Goal: Task Accomplishment & Management: Manage account settings

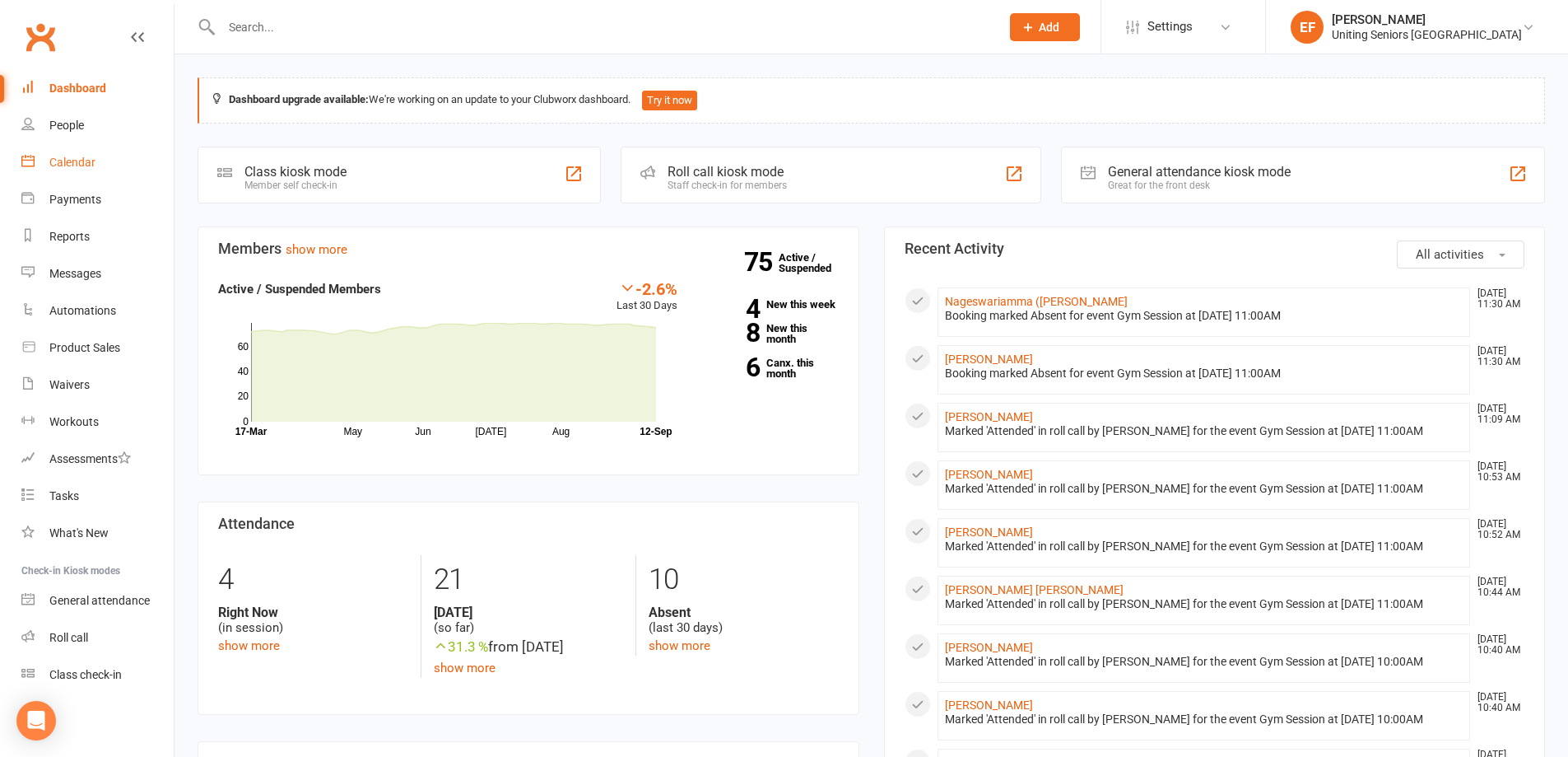
click at [84, 168] on div "Calendar" at bounding box center [72, 162] width 46 height 14
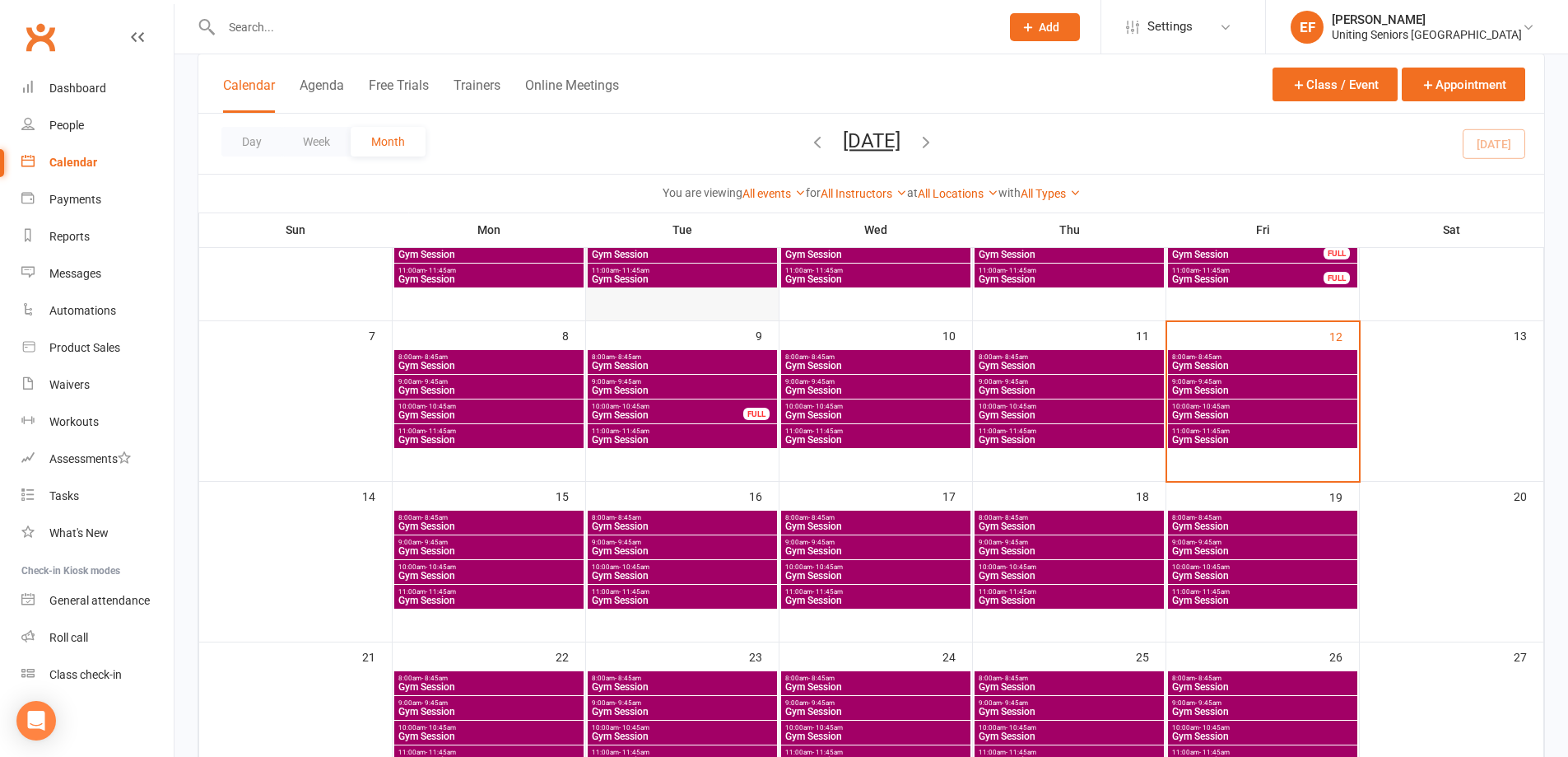
scroll to position [247, 0]
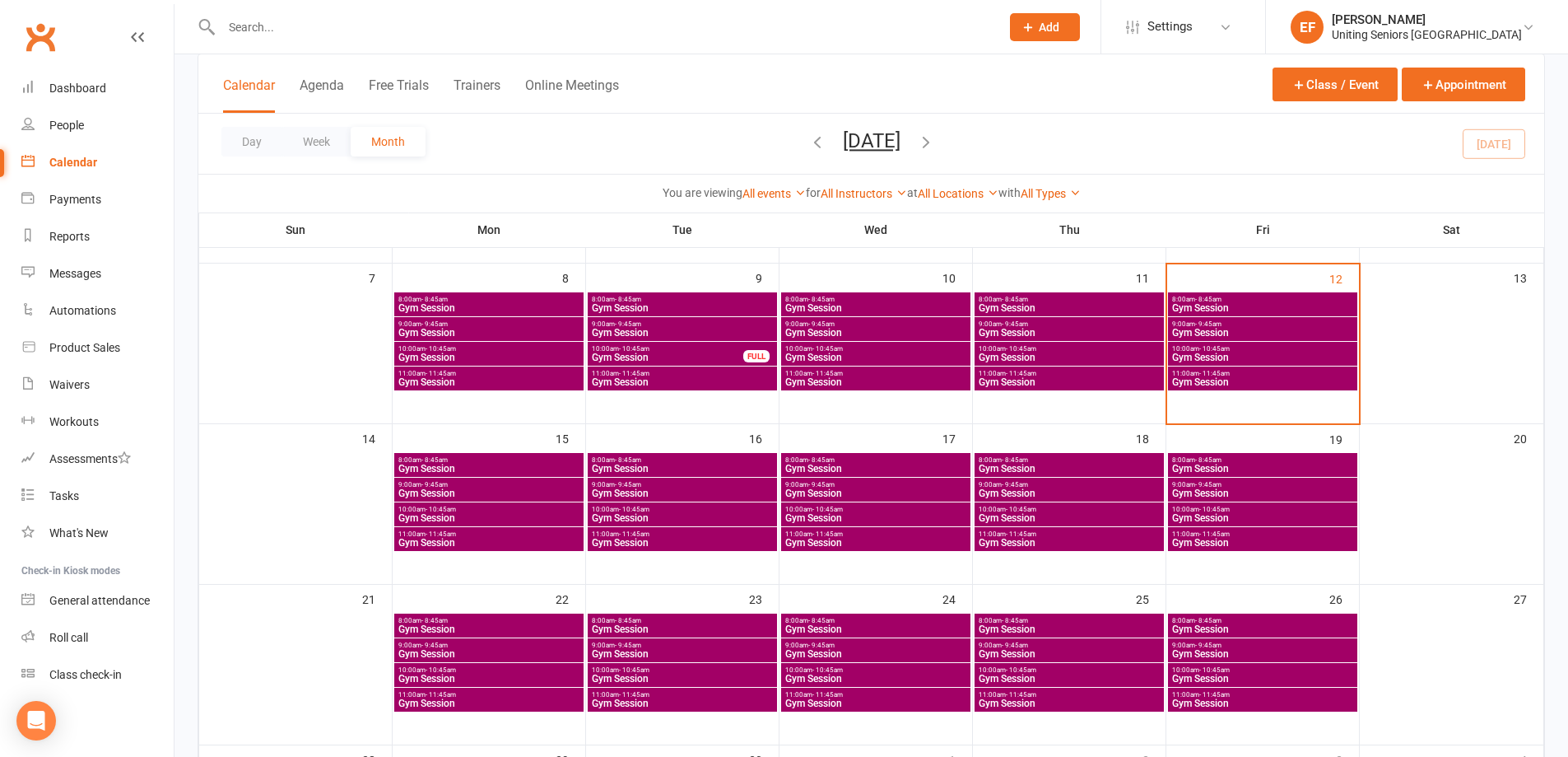
click at [655, 540] on span "Gym Session" at bounding box center [683, 542] width 183 height 10
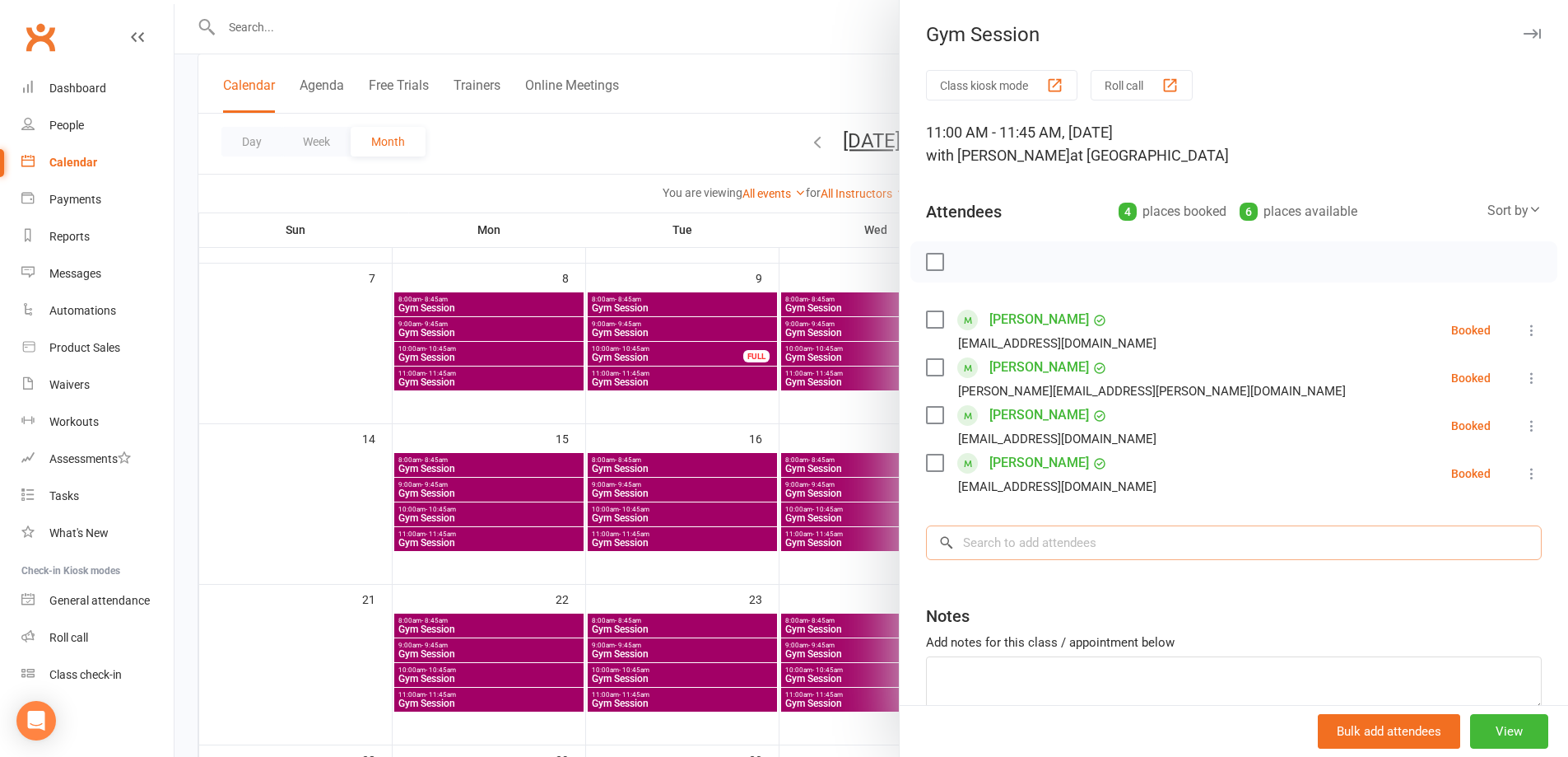
click at [1021, 544] on input "search" at bounding box center [1234, 542] width 616 height 34
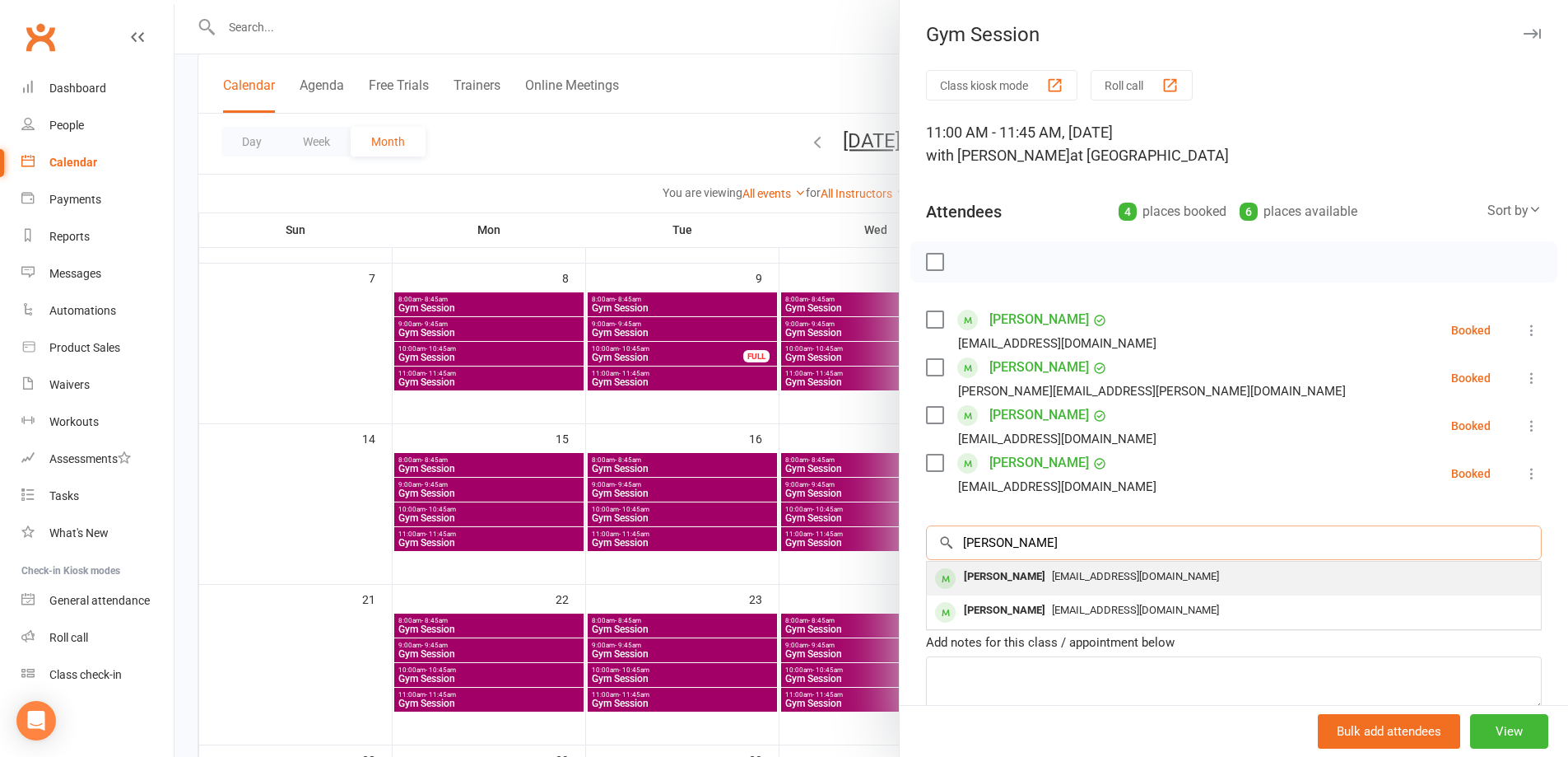
type input "[PERSON_NAME]"
click at [1012, 582] on div "[PERSON_NAME]" at bounding box center [1004, 577] width 95 height 24
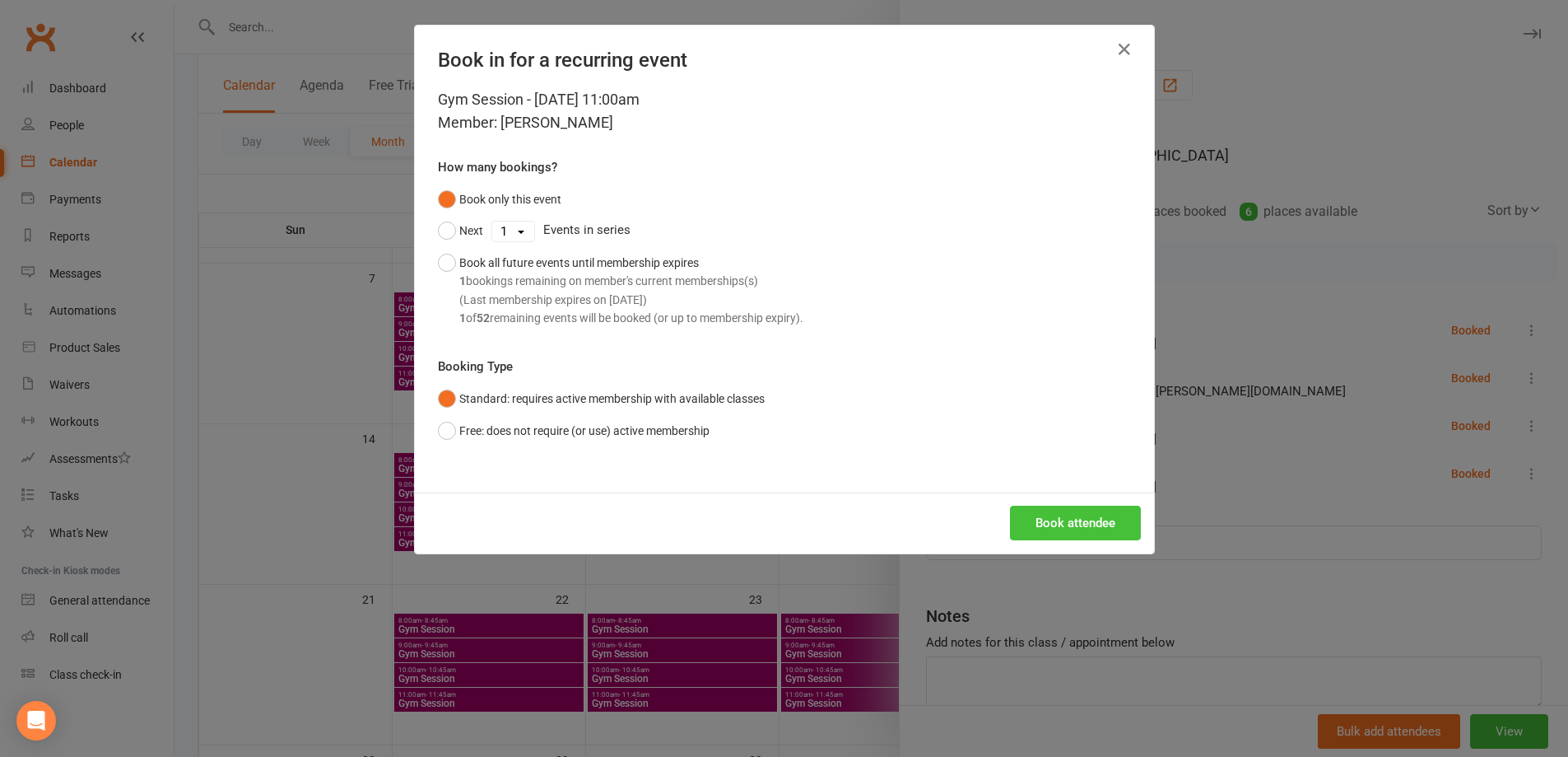
click at [1053, 519] on button "Book attendee" at bounding box center [1076, 522] width 131 height 34
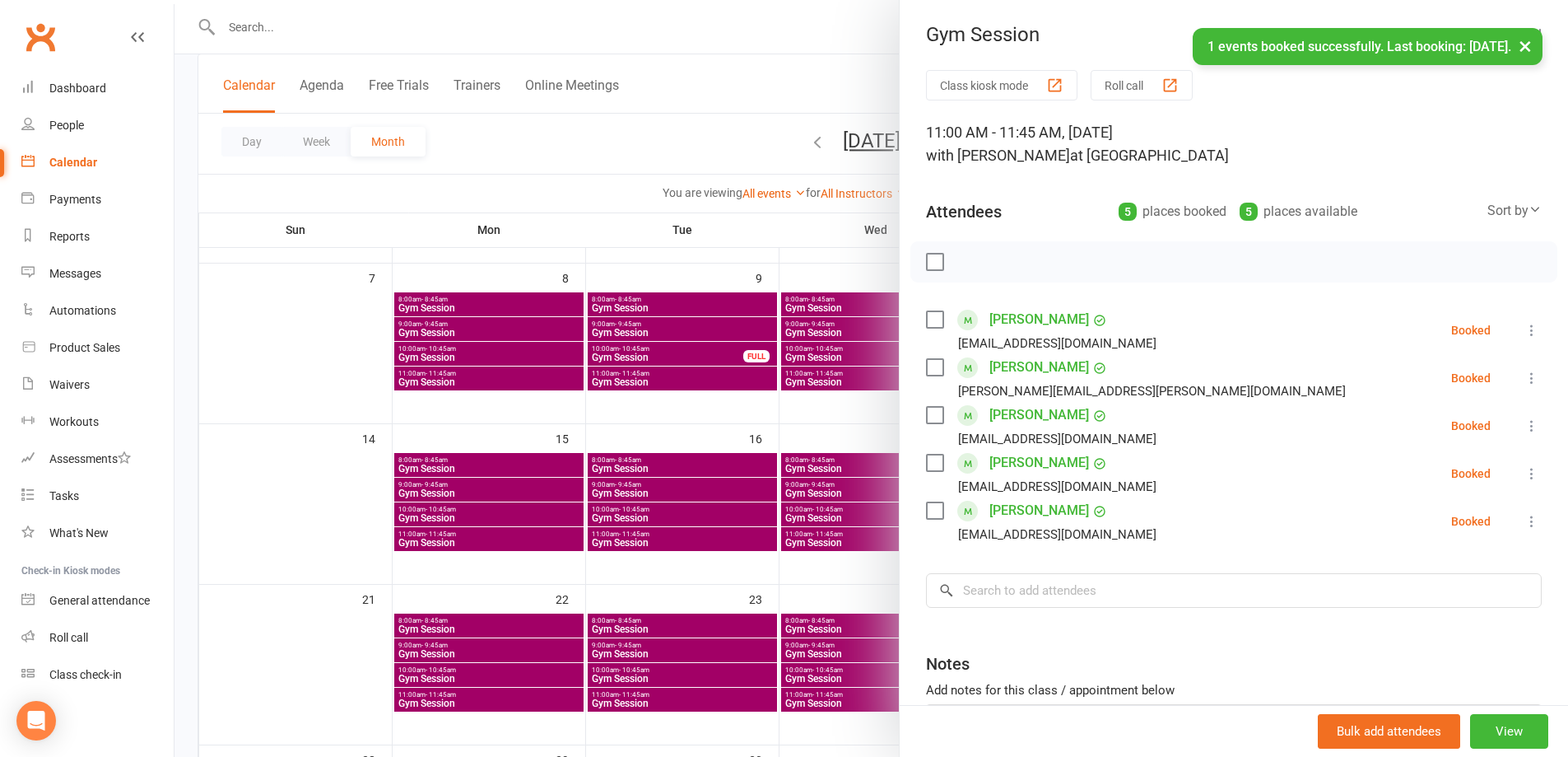
click at [645, 574] on div at bounding box center [871, 378] width 1393 height 757
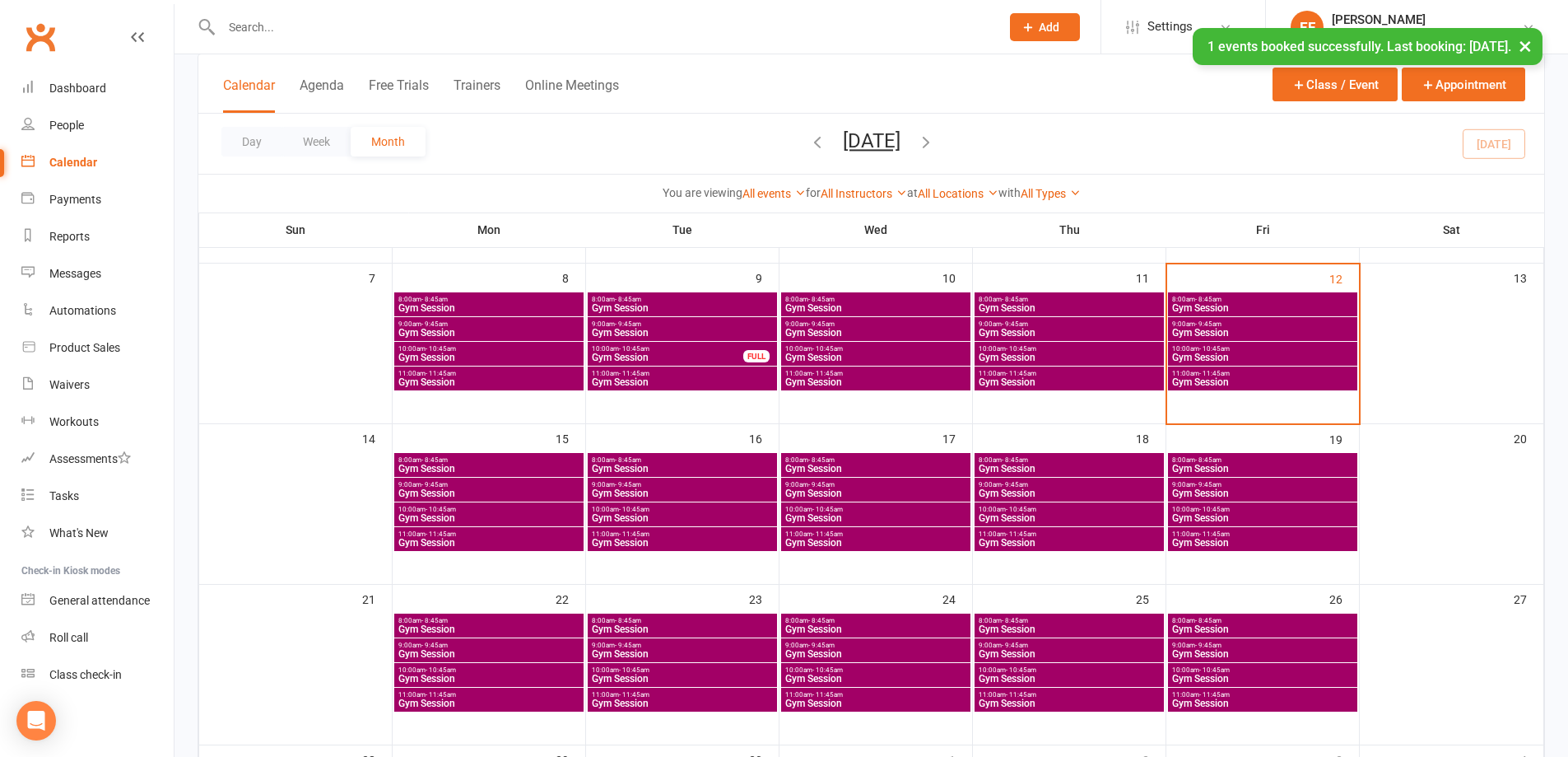
click at [1234, 515] on span "Gym Session" at bounding box center [1263, 517] width 183 height 10
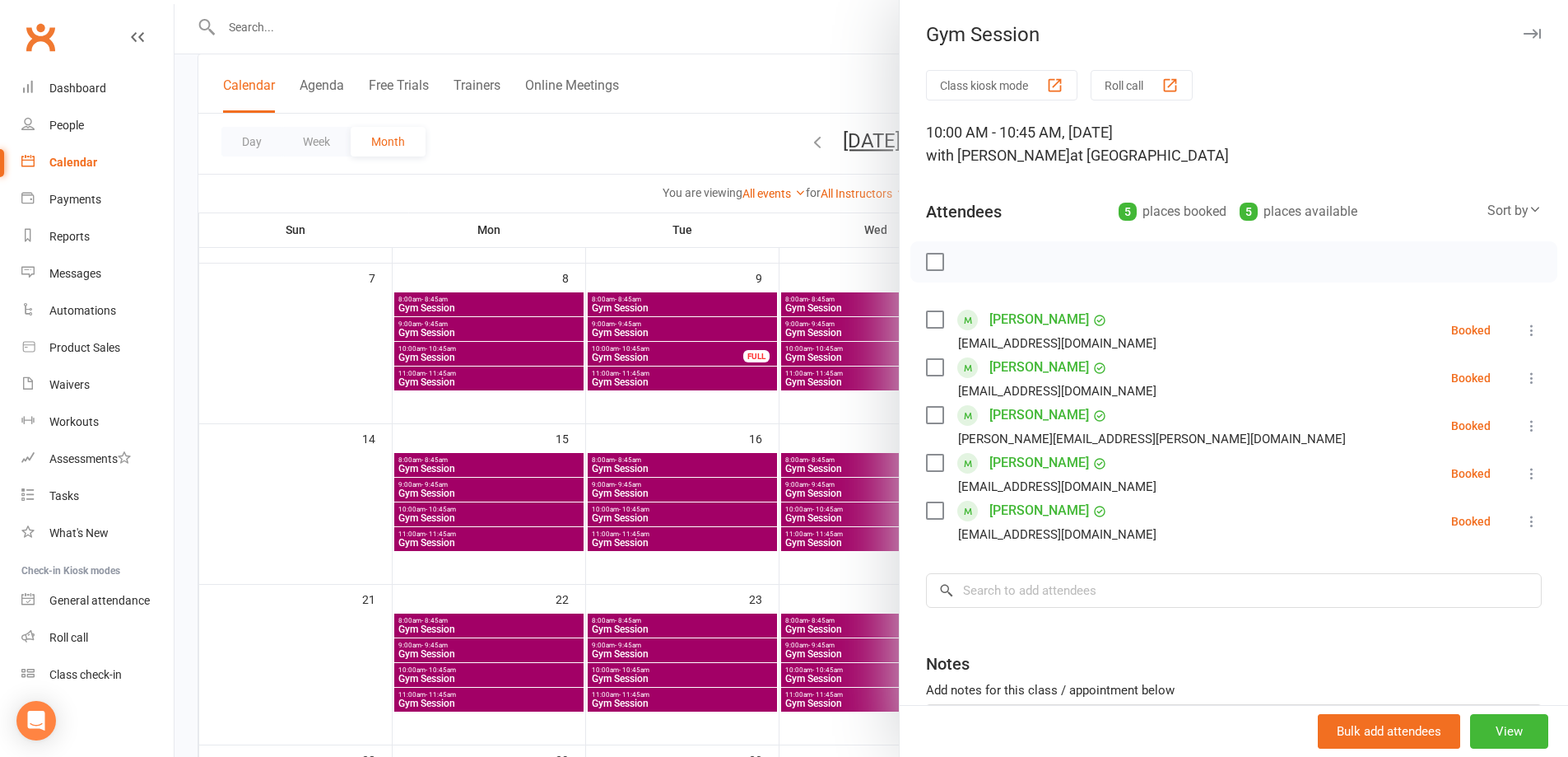
click at [806, 511] on div at bounding box center [871, 378] width 1393 height 757
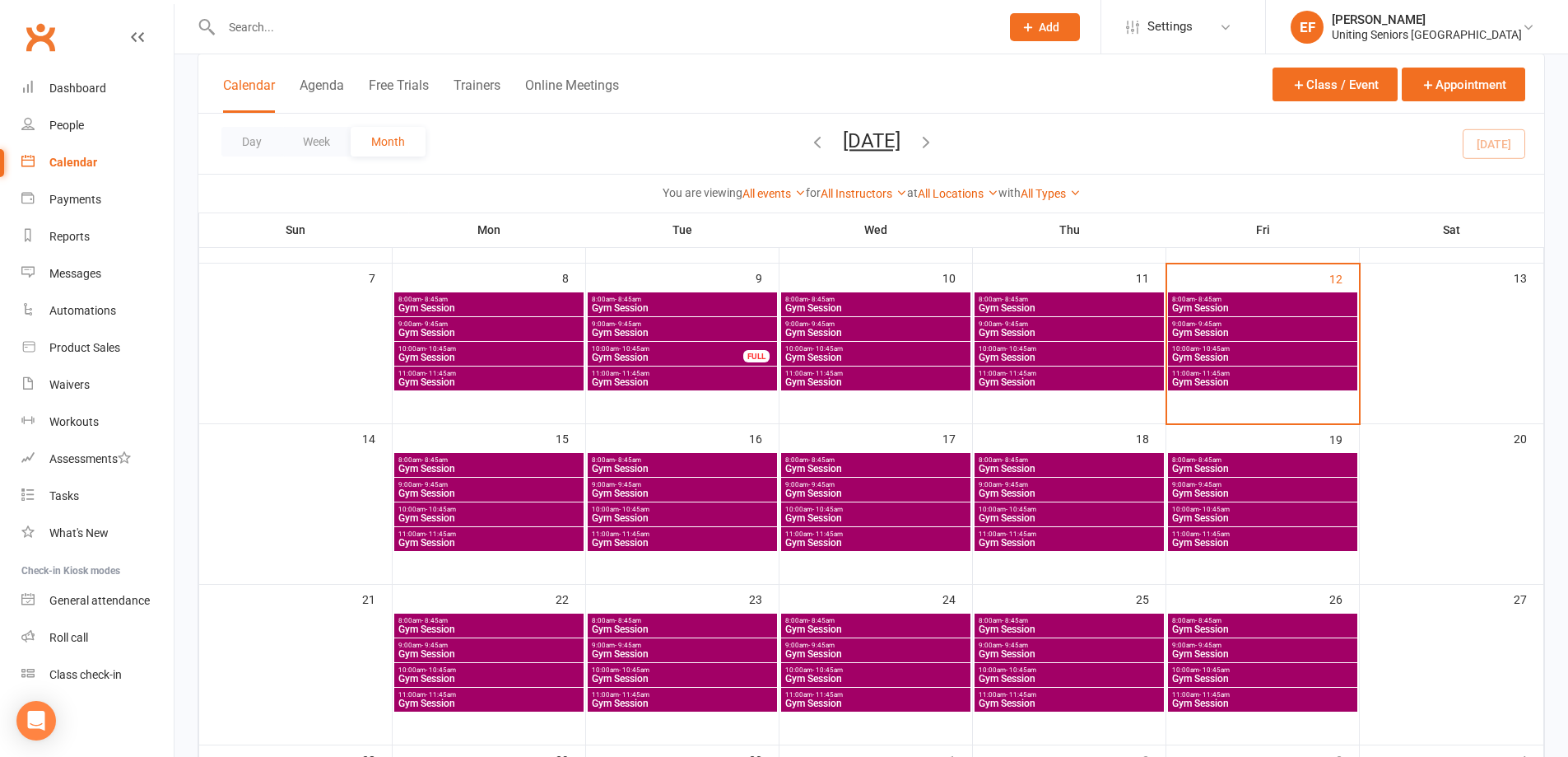
click at [1234, 540] on span "Gym Session" at bounding box center [1263, 542] width 183 height 10
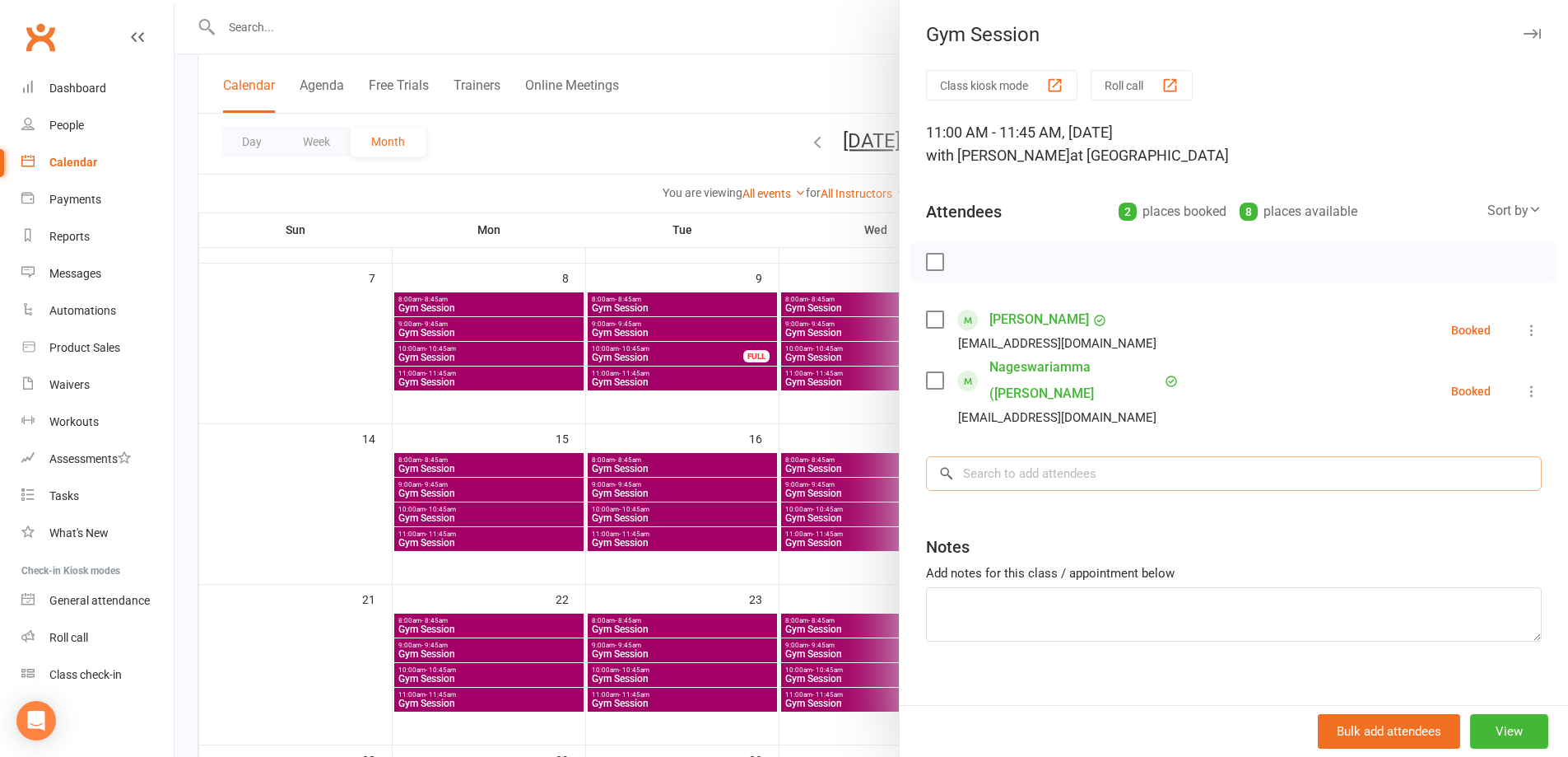
click at [1085, 467] on input "search" at bounding box center [1234, 474] width 616 height 34
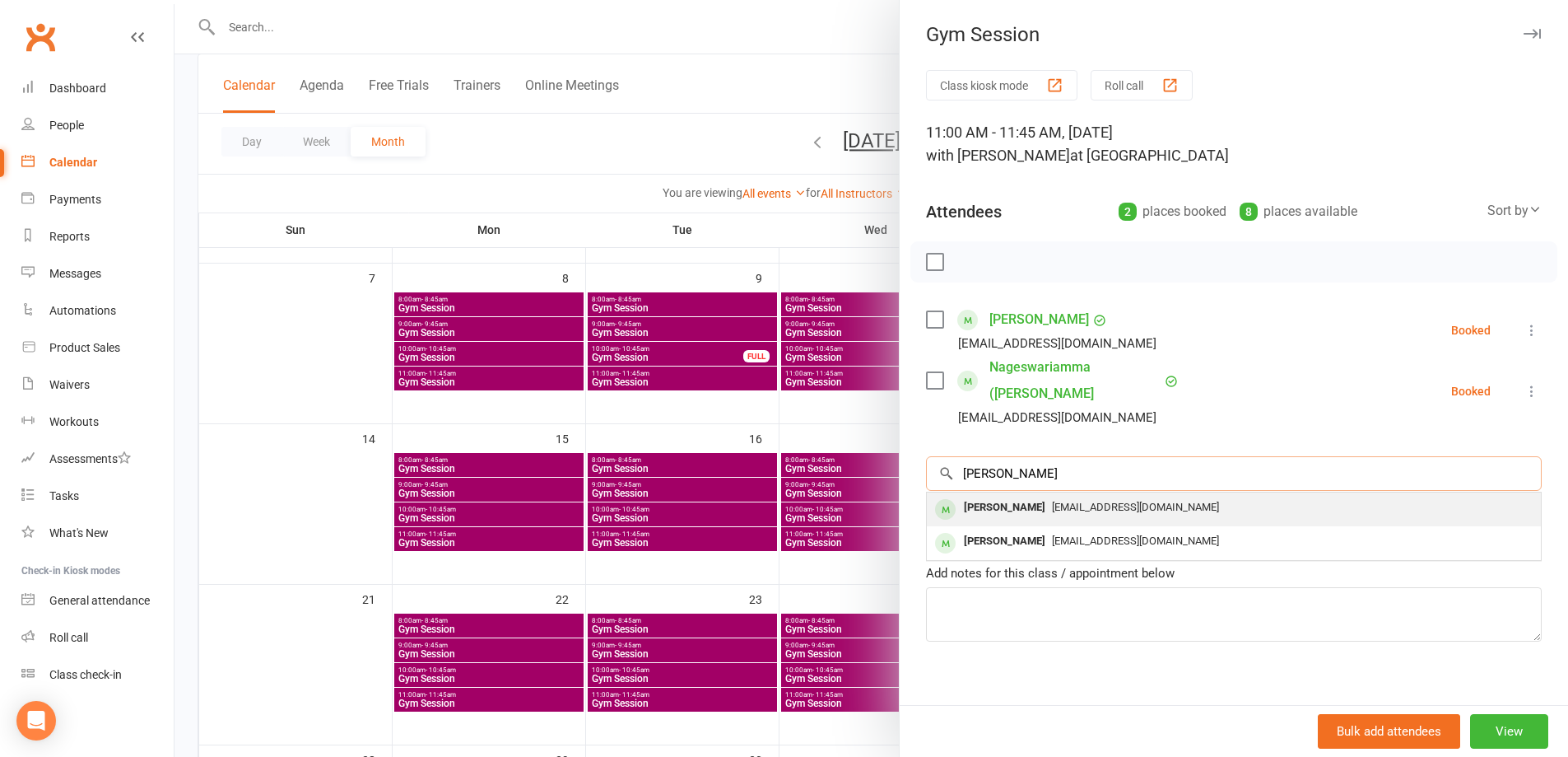
type input "[PERSON_NAME]"
click at [1076, 509] on span "[EMAIL_ADDRESS][DOMAIN_NAME]" at bounding box center [1135, 507] width 167 height 13
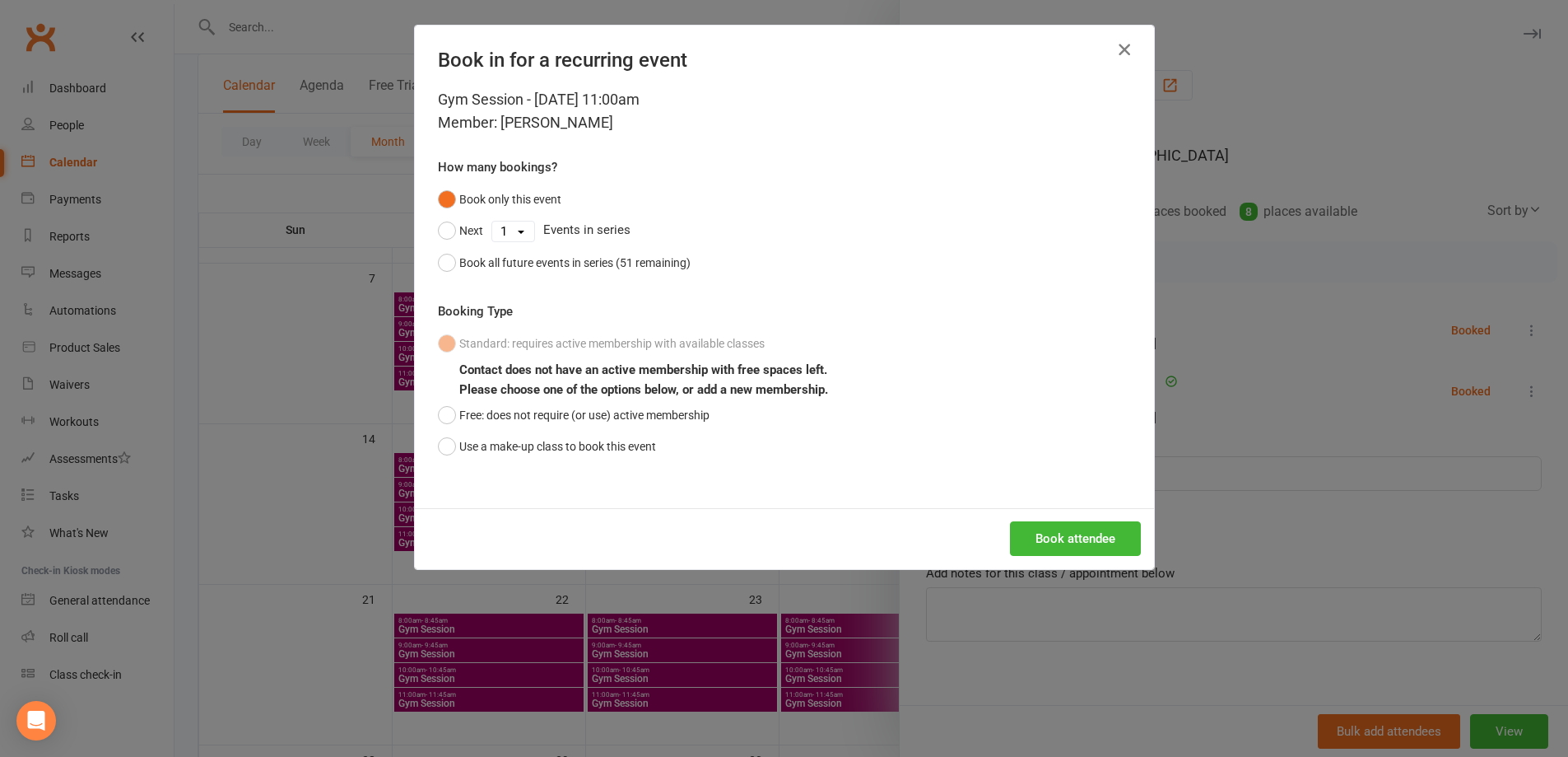
click at [1114, 46] on icon "button" at bounding box center [1124, 50] width 20 height 20
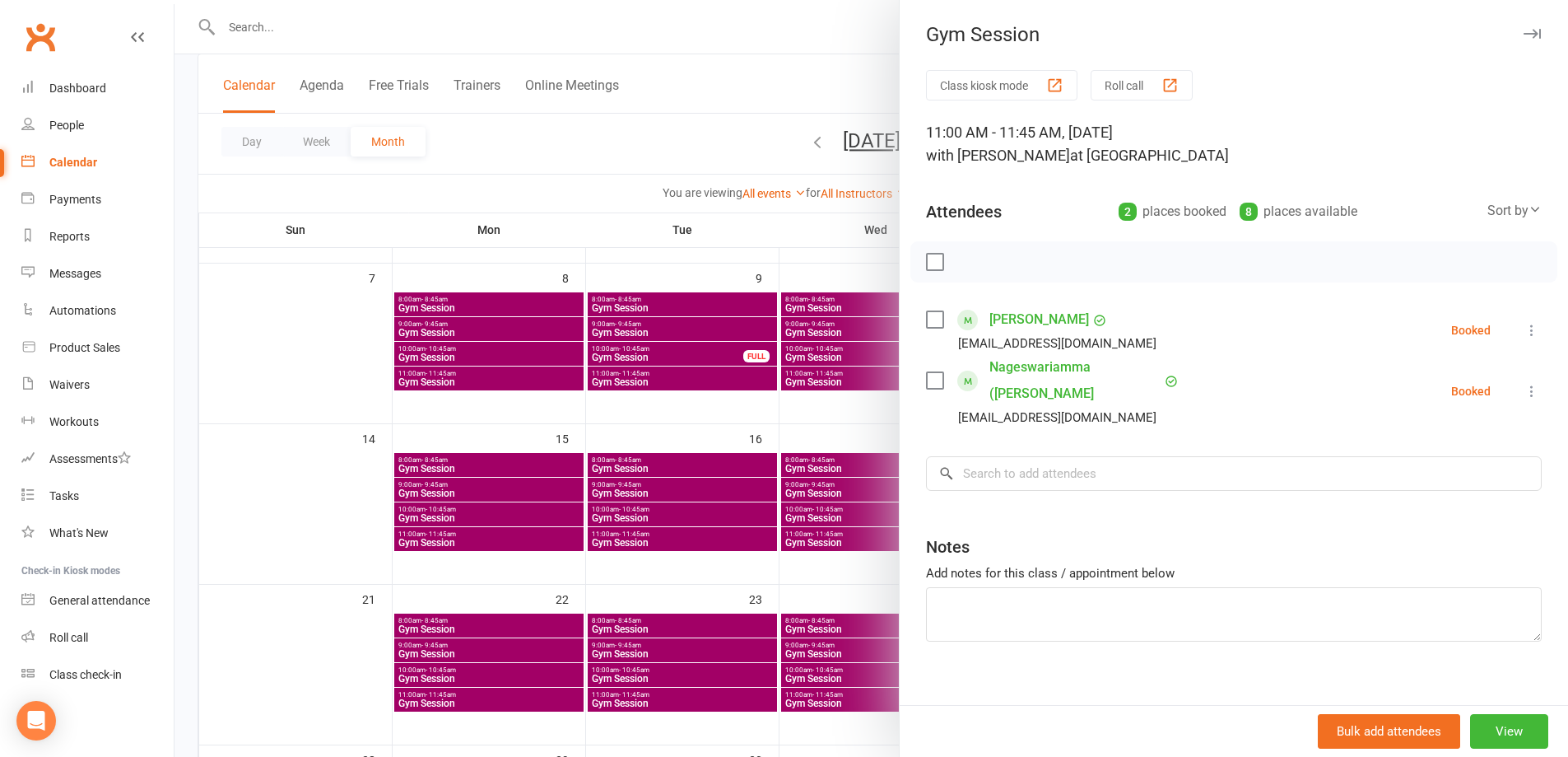
click at [582, 421] on div at bounding box center [871, 378] width 1393 height 757
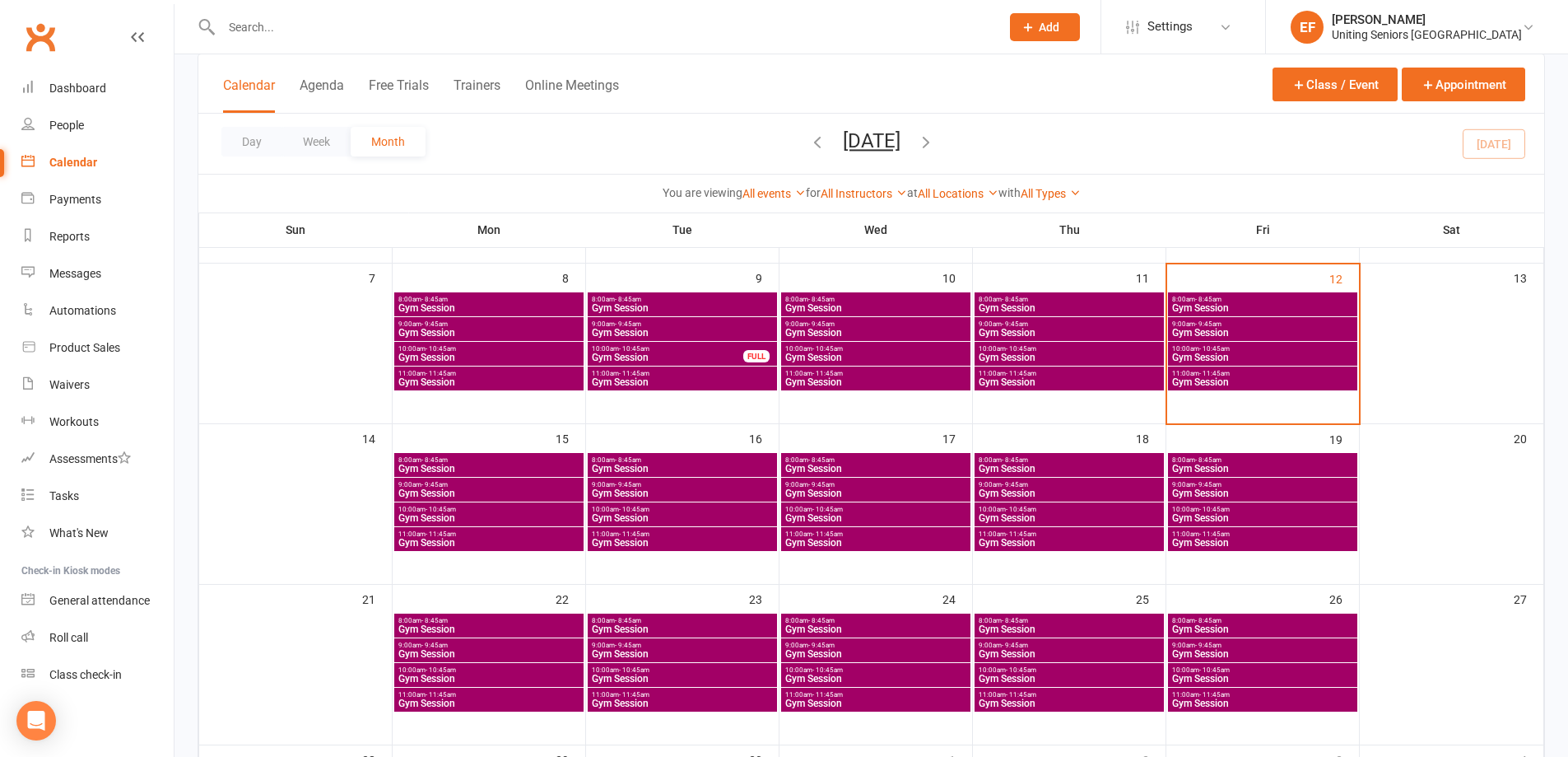
click at [639, 536] on span "- 11:45am" at bounding box center [635, 534] width 31 height 7
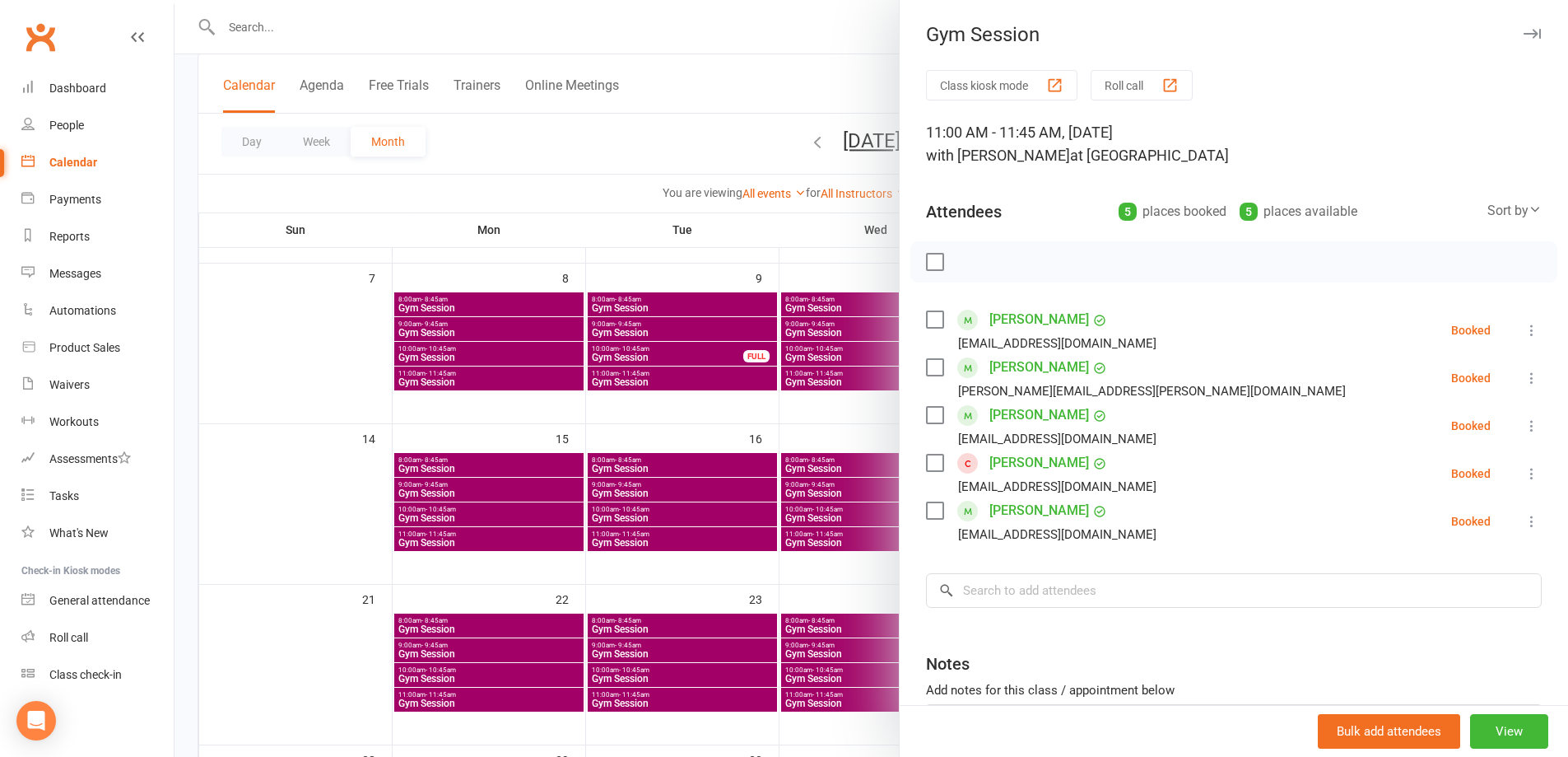
click at [641, 417] on div at bounding box center [871, 378] width 1393 height 757
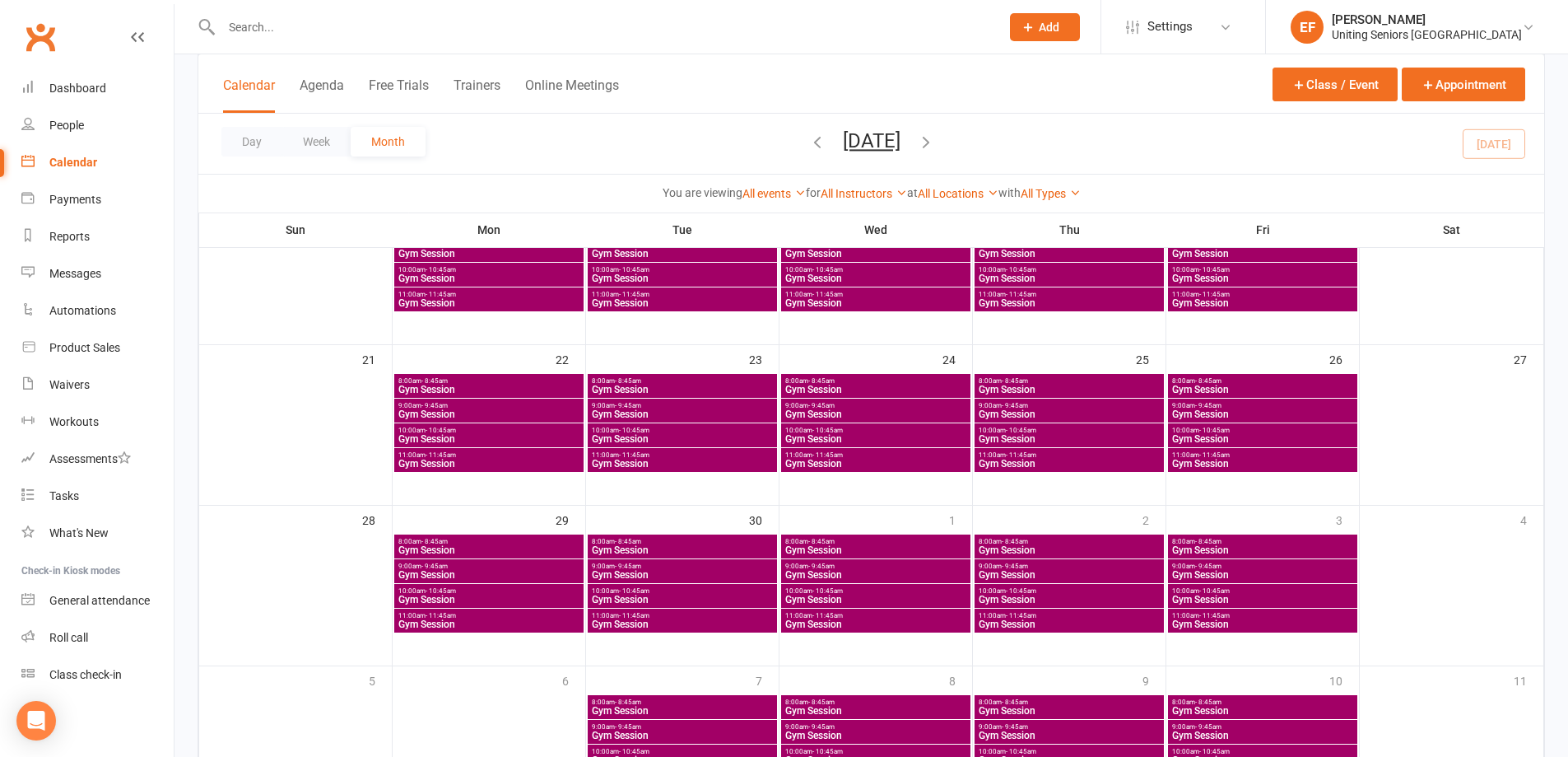
scroll to position [524, 0]
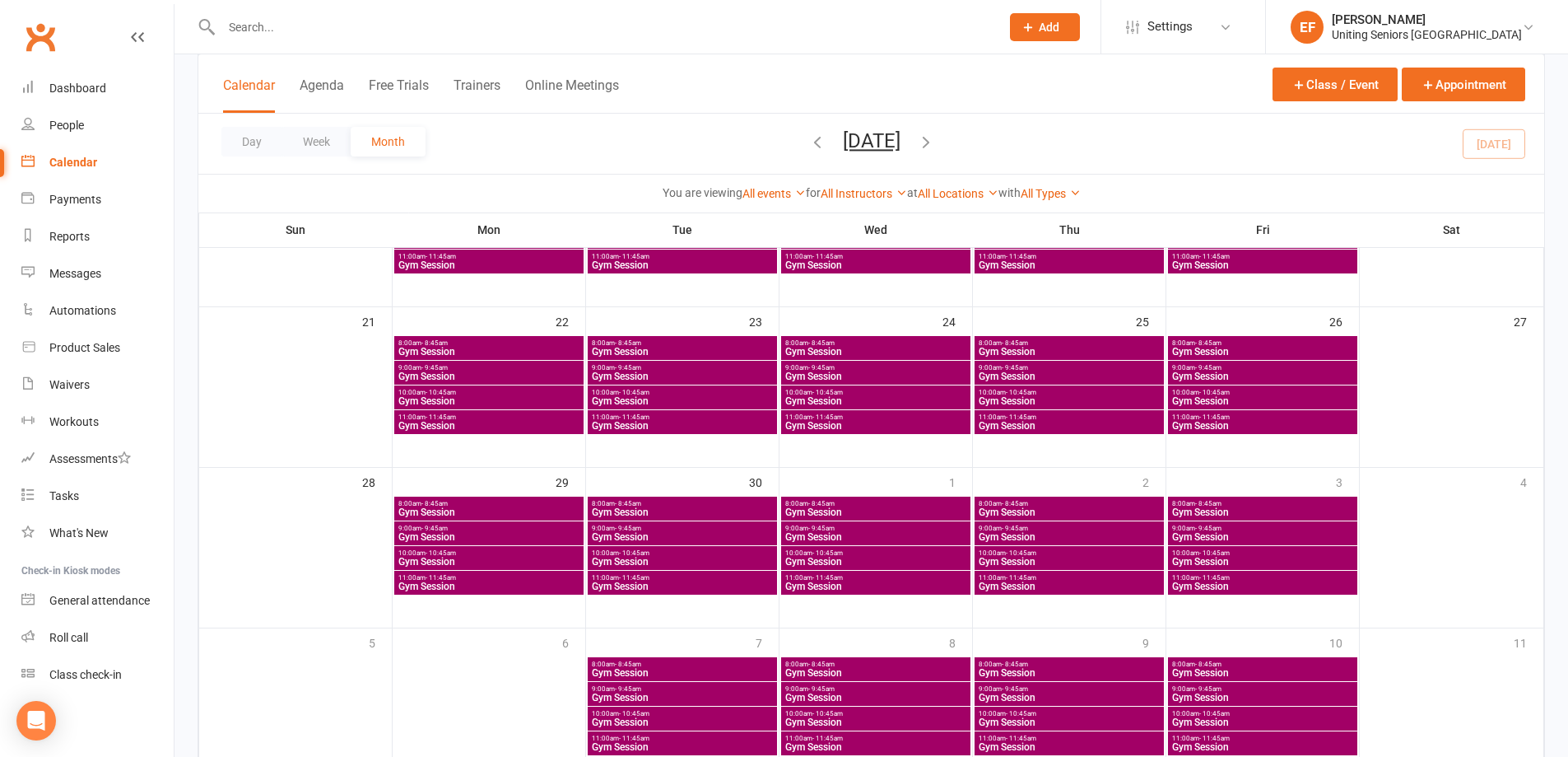
click at [588, 38] on div at bounding box center [593, 26] width 791 height 53
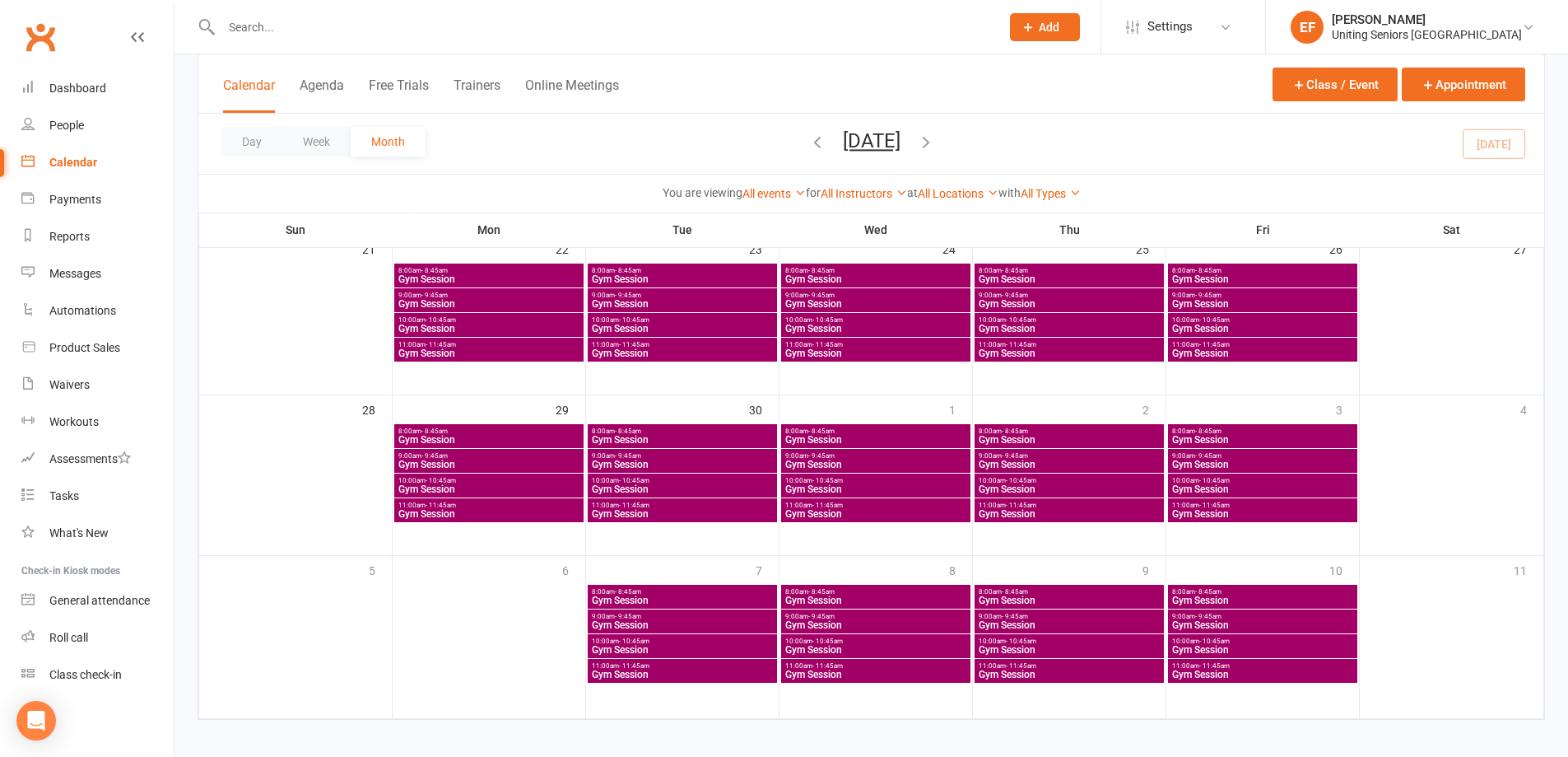
scroll to position [607, 0]
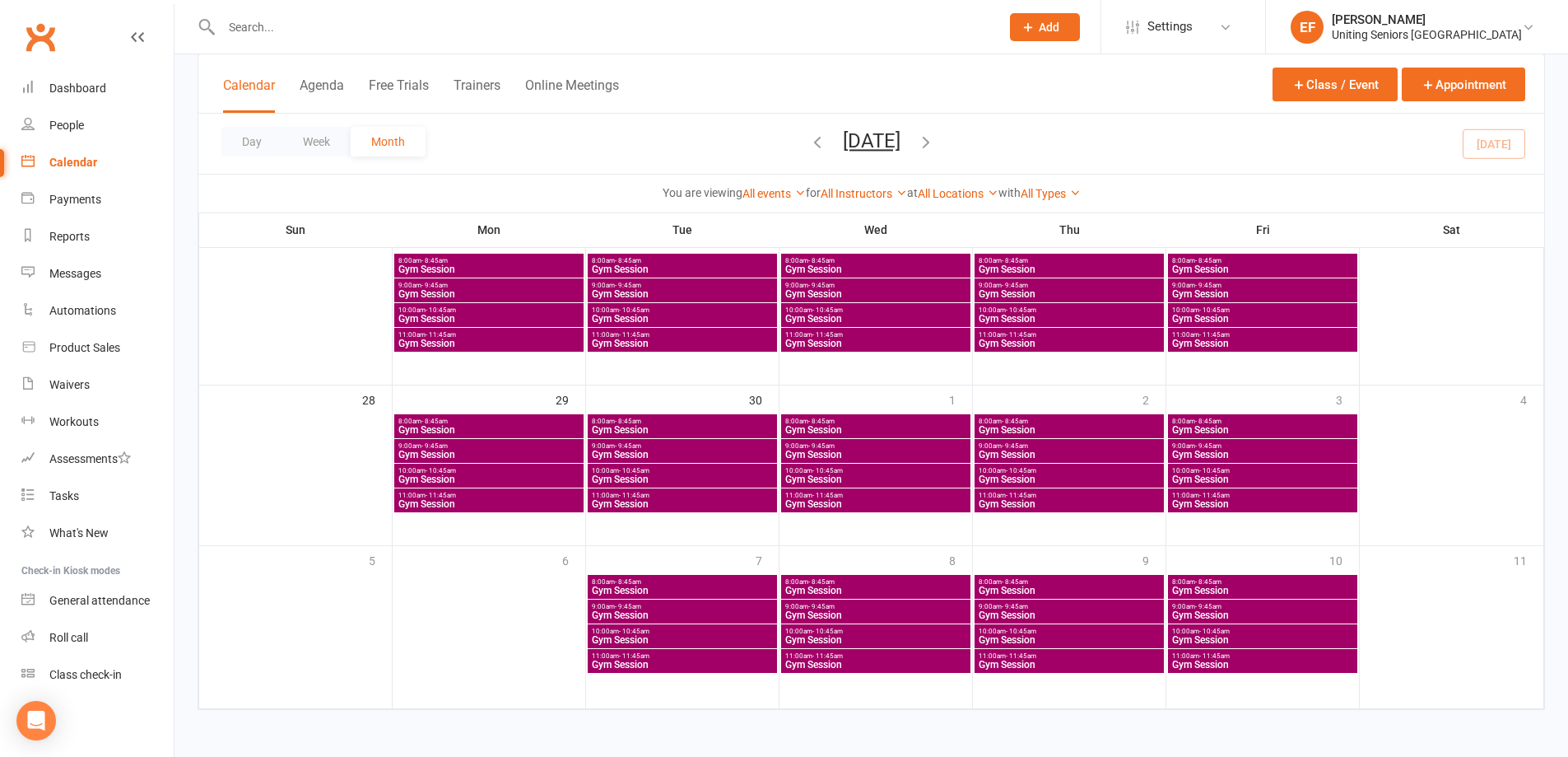
click at [262, 11] on div at bounding box center [593, 26] width 791 height 53
click at [264, 32] on input "text" at bounding box center [602, 26] width 772 height 23
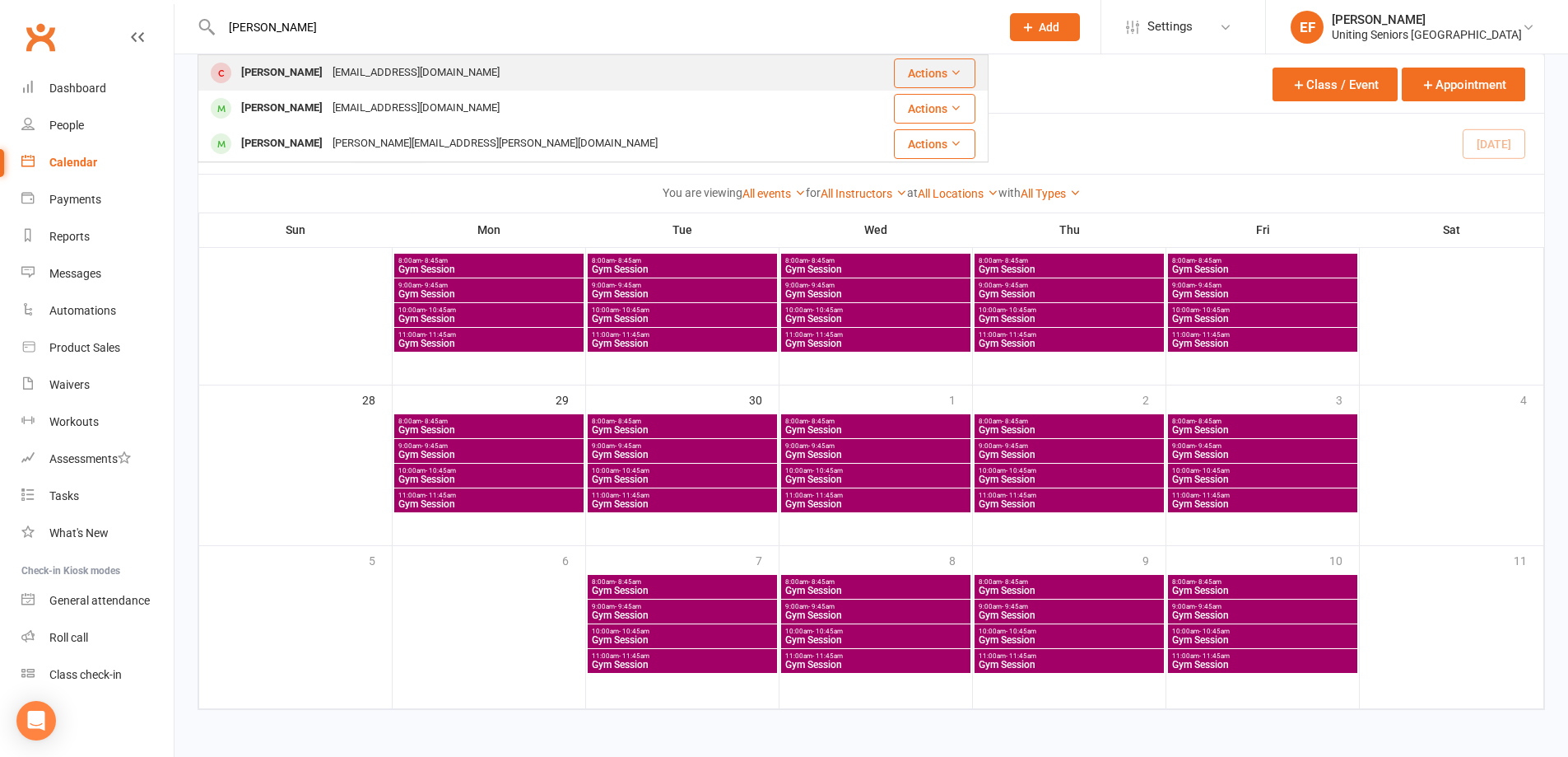
type input "[PERSON_NAME]"
click at [297, 70] on div "[PERSON_NAME]" at bounding box center [282, 72] width 91 height 24
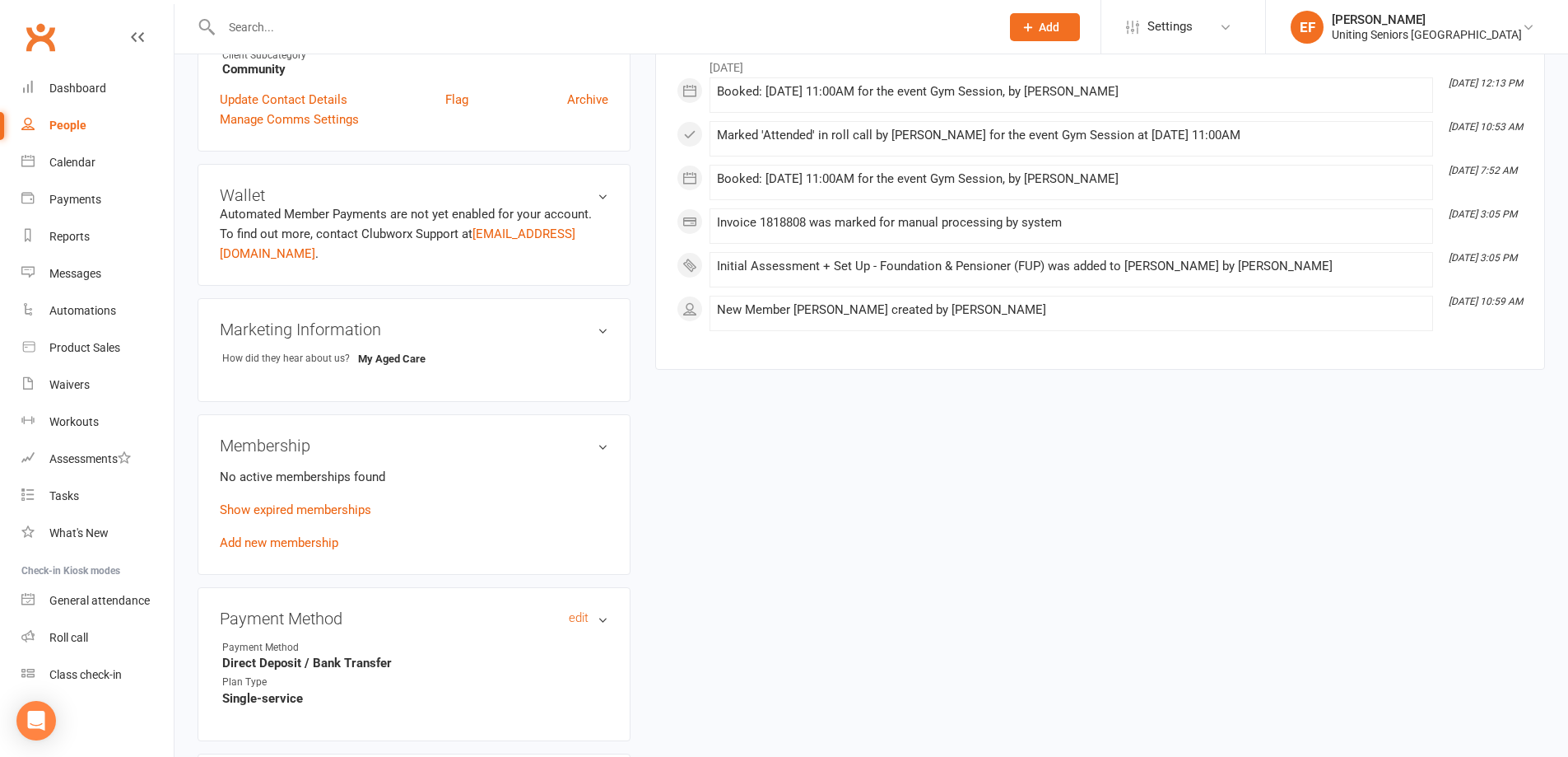
scroll to position [658, 0]
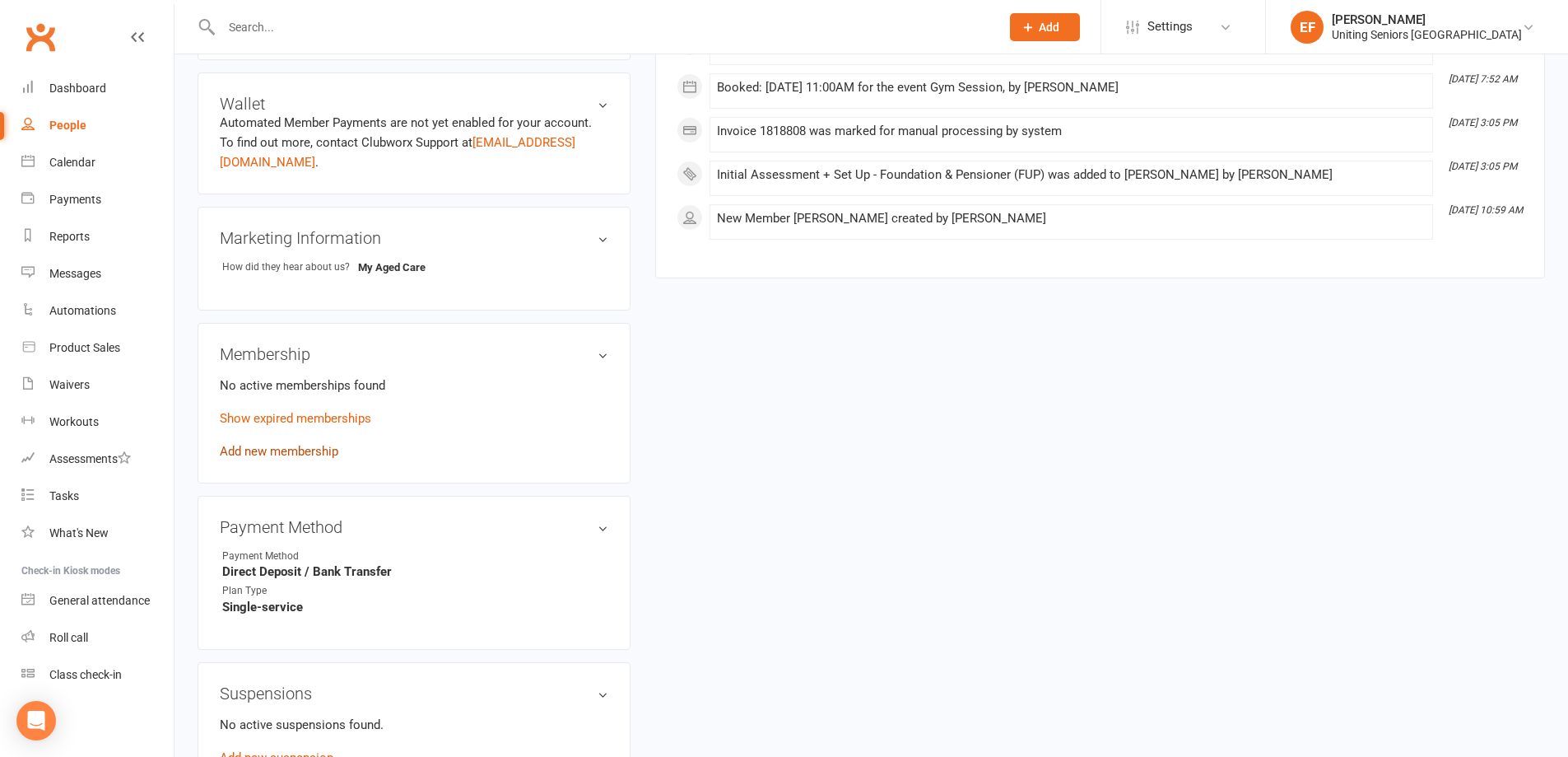
click at [307, 444] on link "Add new membership" at bounding box center [279, 451] width 119 height 14
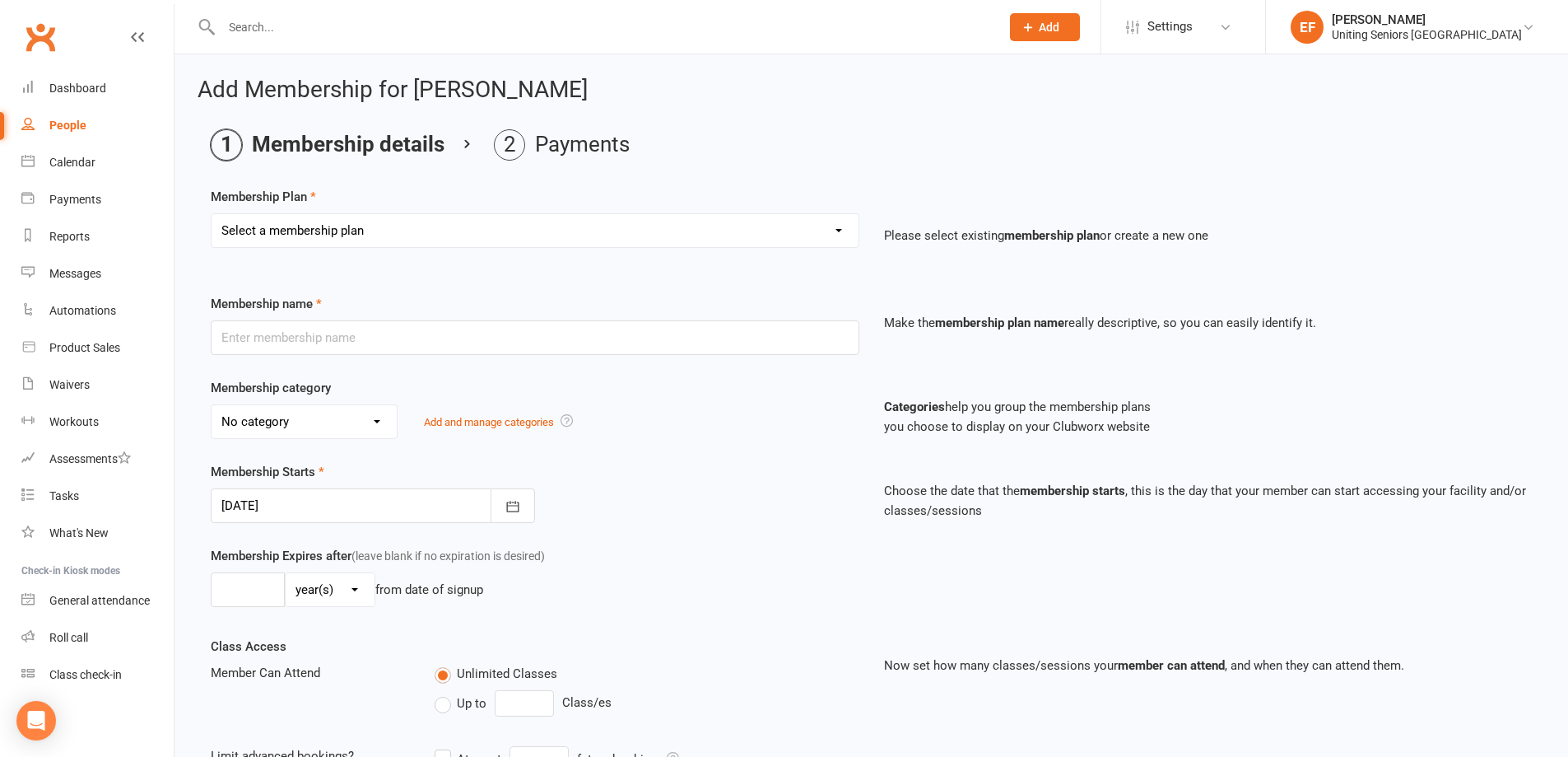
click at [558, 240] on select "Select a membership plan Create new Membership Plan Initial Assessment + Set Up…" at bounding box center [535, 230] width 647 height 33
select select "7"
click at [212, 214] on select "Select a membership plan Create new Membership Plan Initial Assessment + Set Up…" at bounding box center [535, 230] width 647 height 33
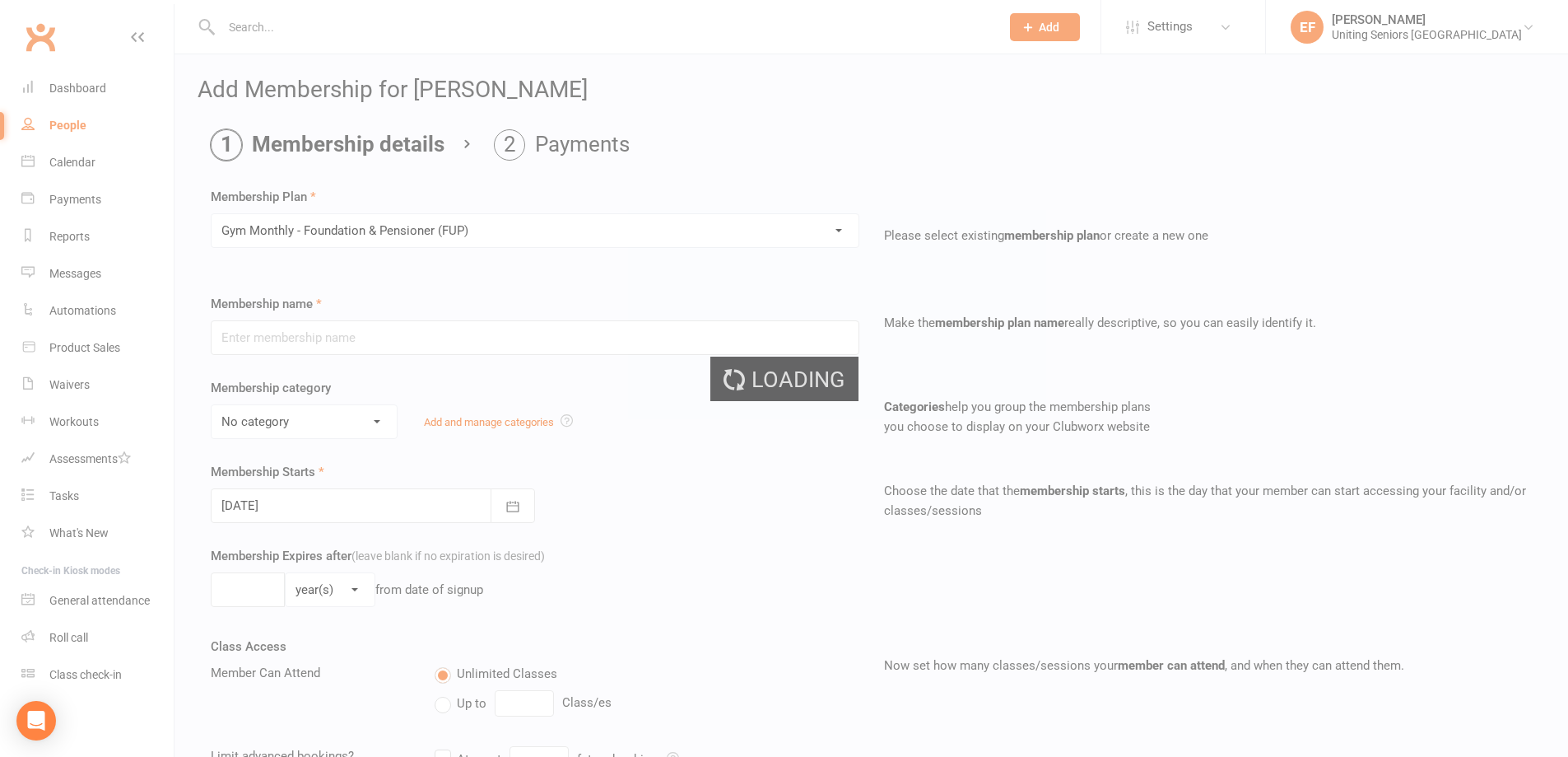
type input "Gym Monthly - Foundation & Pensioner (FUP)"
select select "4"
type input "0"
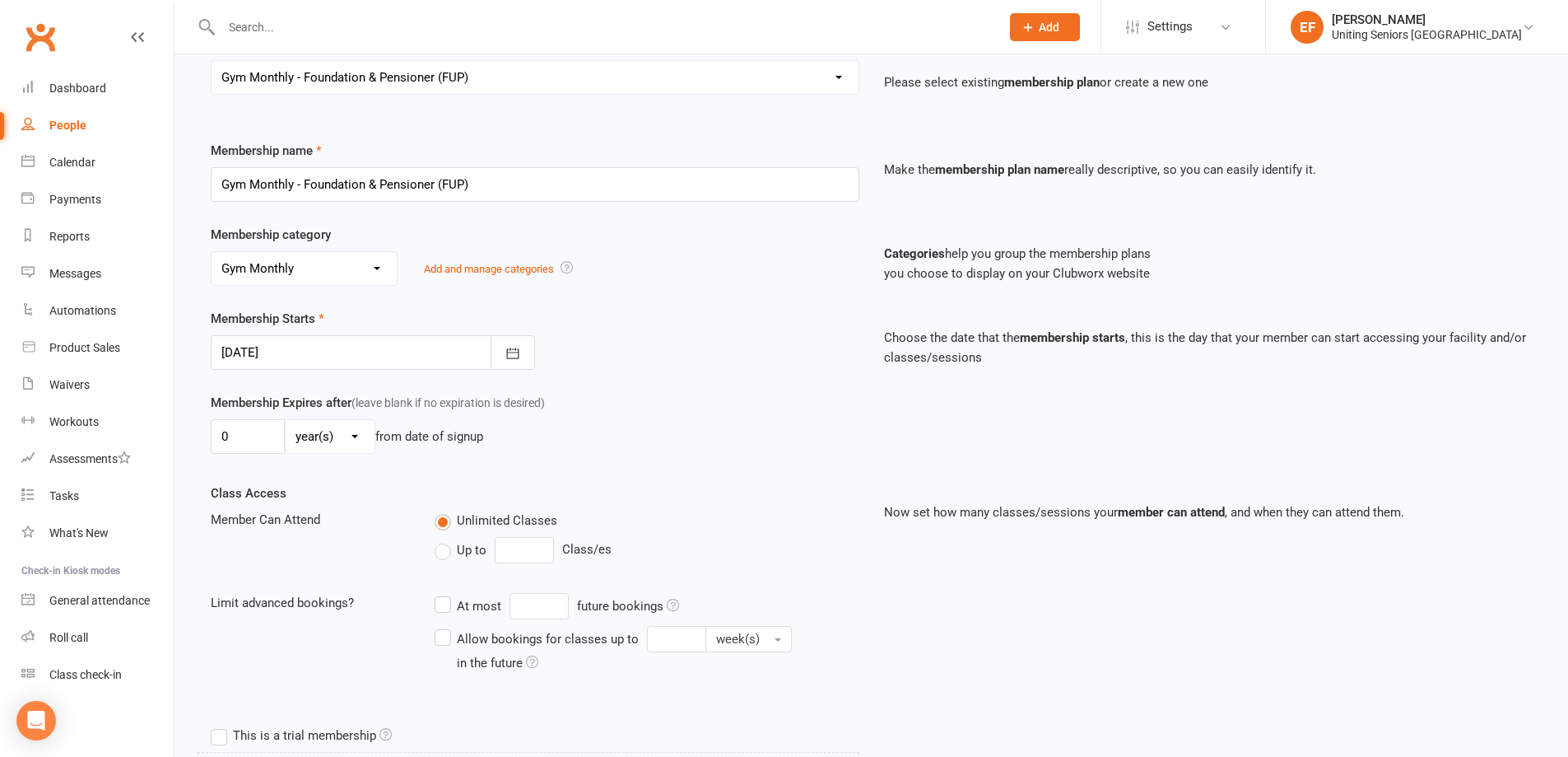
scroll to position [449, 0]
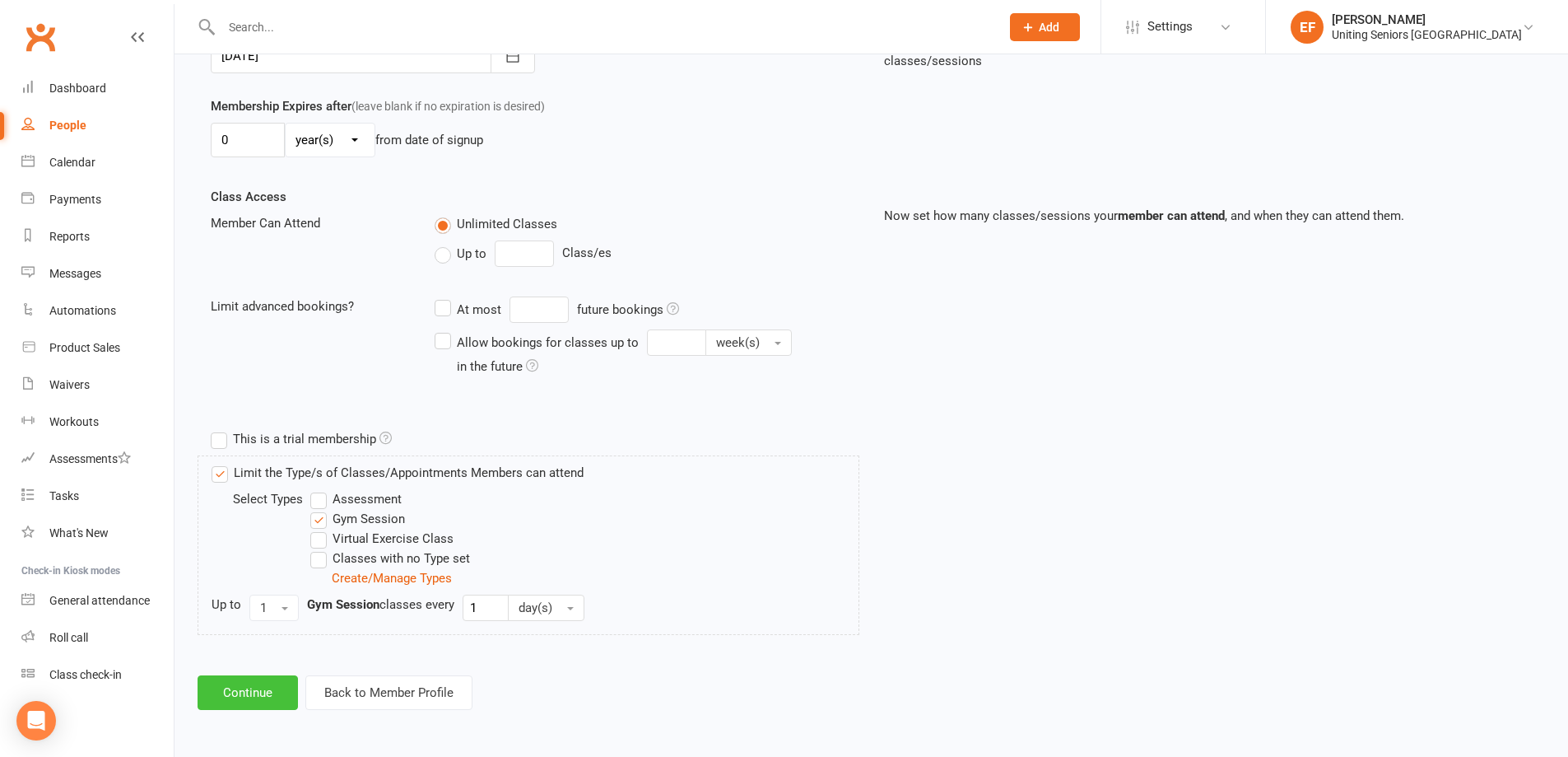
drag, startPoint x: 239, startPoint y: 692, endPoint x: 477, endPoint y: 546, distance: 279.2
click at [240, 692] on button "Continue" at bounding box center [247, 693] width 100 height 34
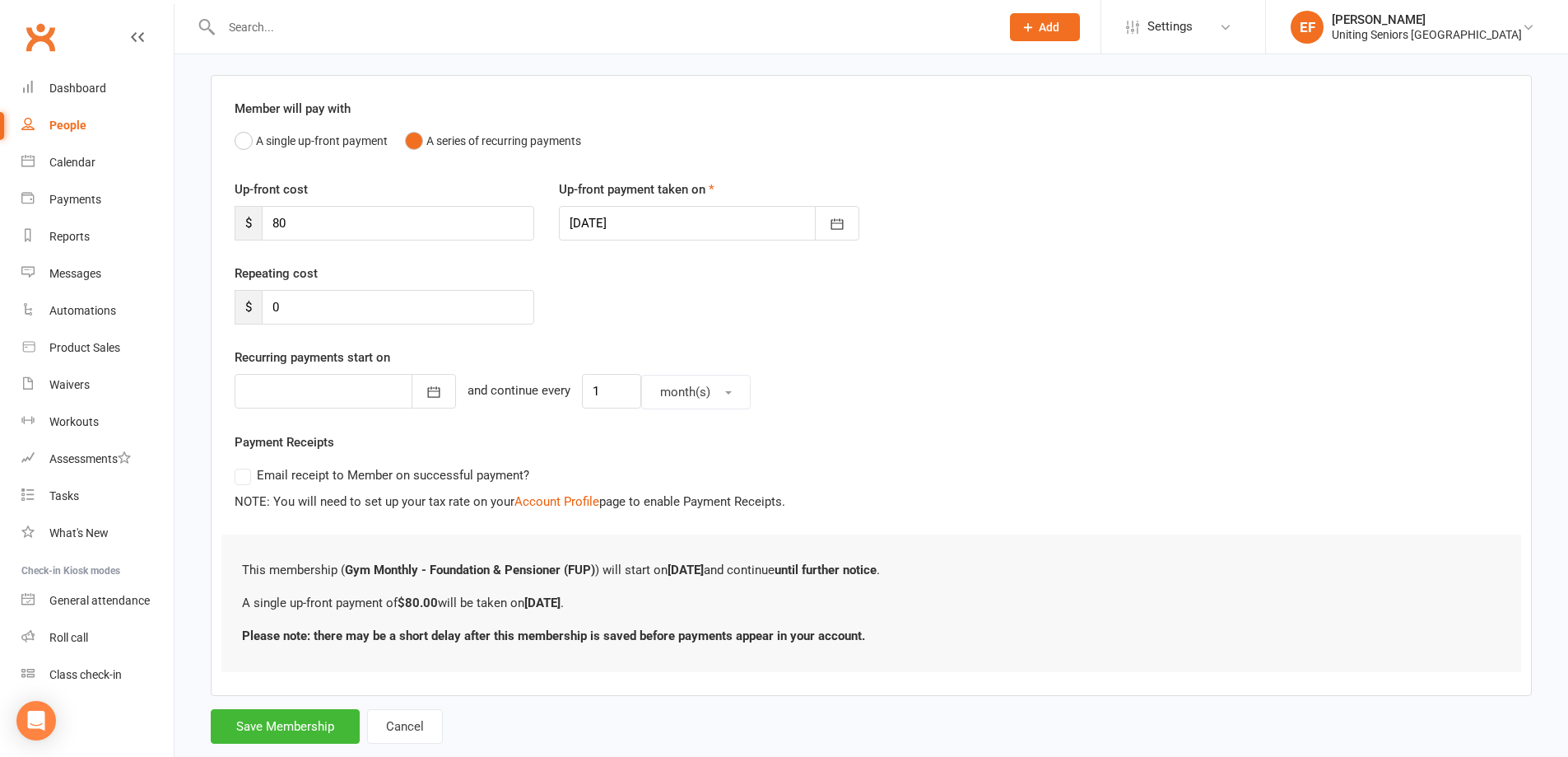
scroll to position [148, 0]
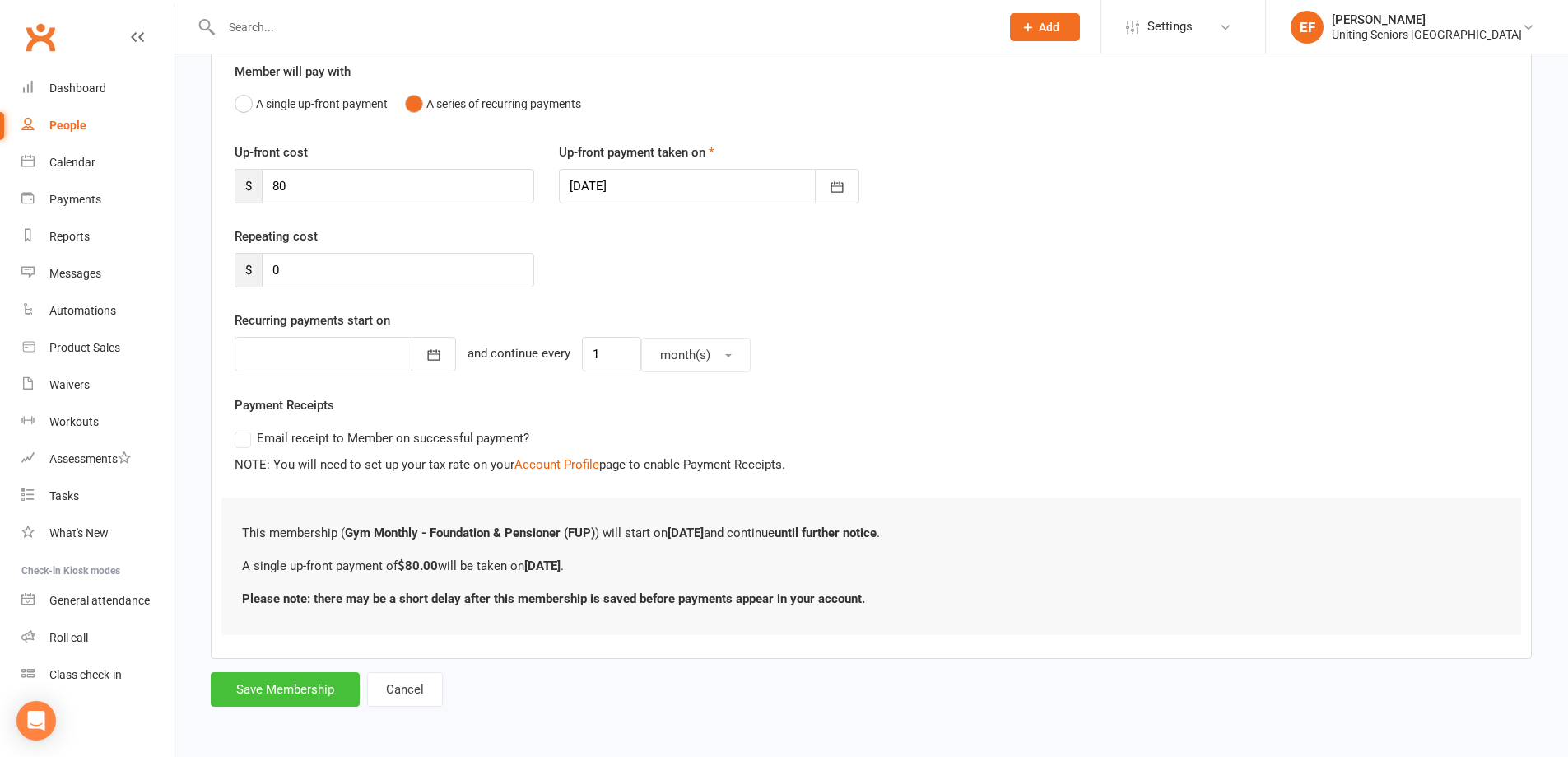
drag, startPoint x: 300, startPoint y: 688, endPoint x: 664, endPoint y: 467, distance: 425.8
click at [305, 685] on button "Save Membership" at bounding box center [285, 689] width 149 height 34
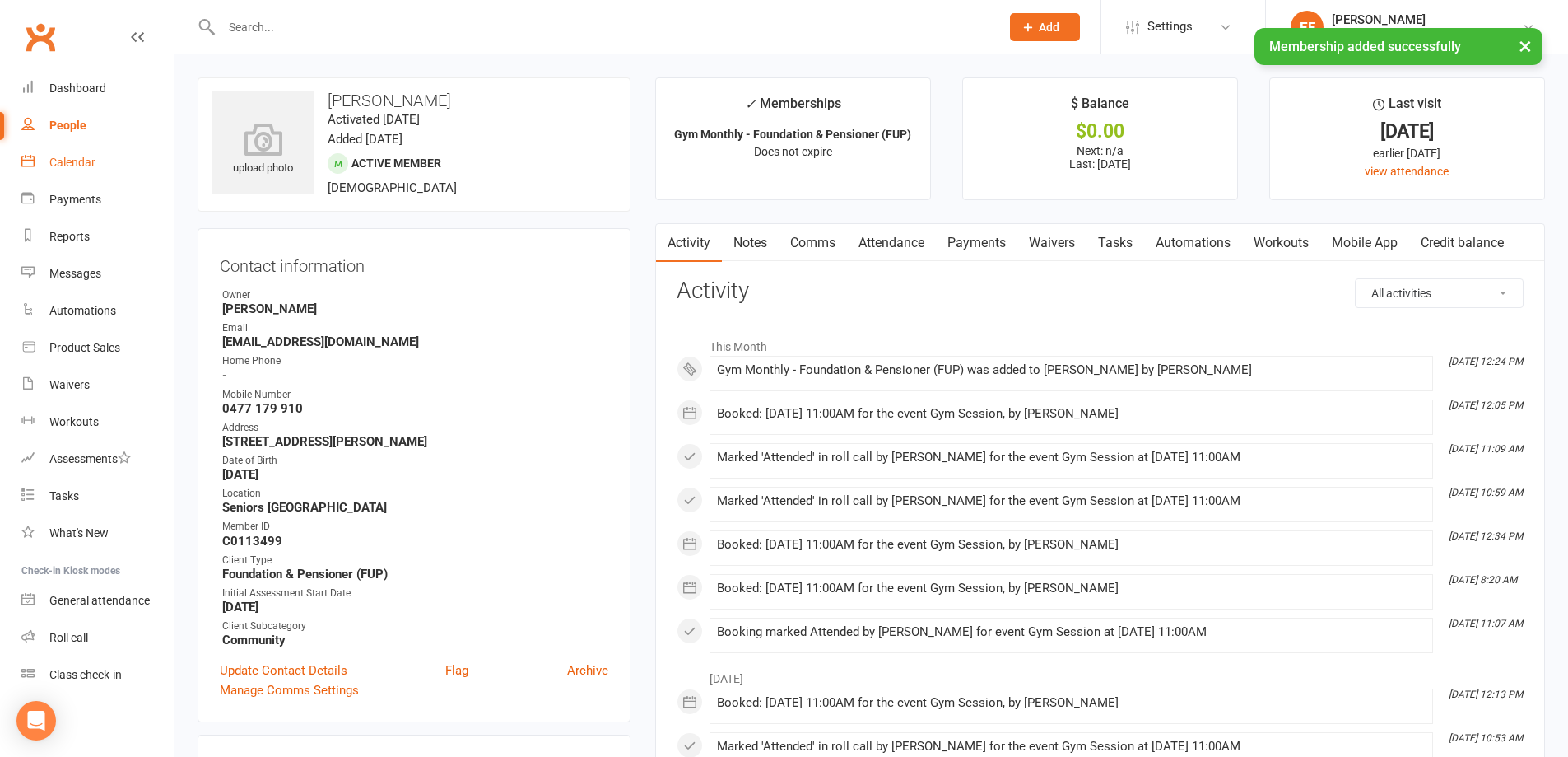
click at [88, 166] on div "Calendar" at bounding box center [72, 162] width 46 height 14
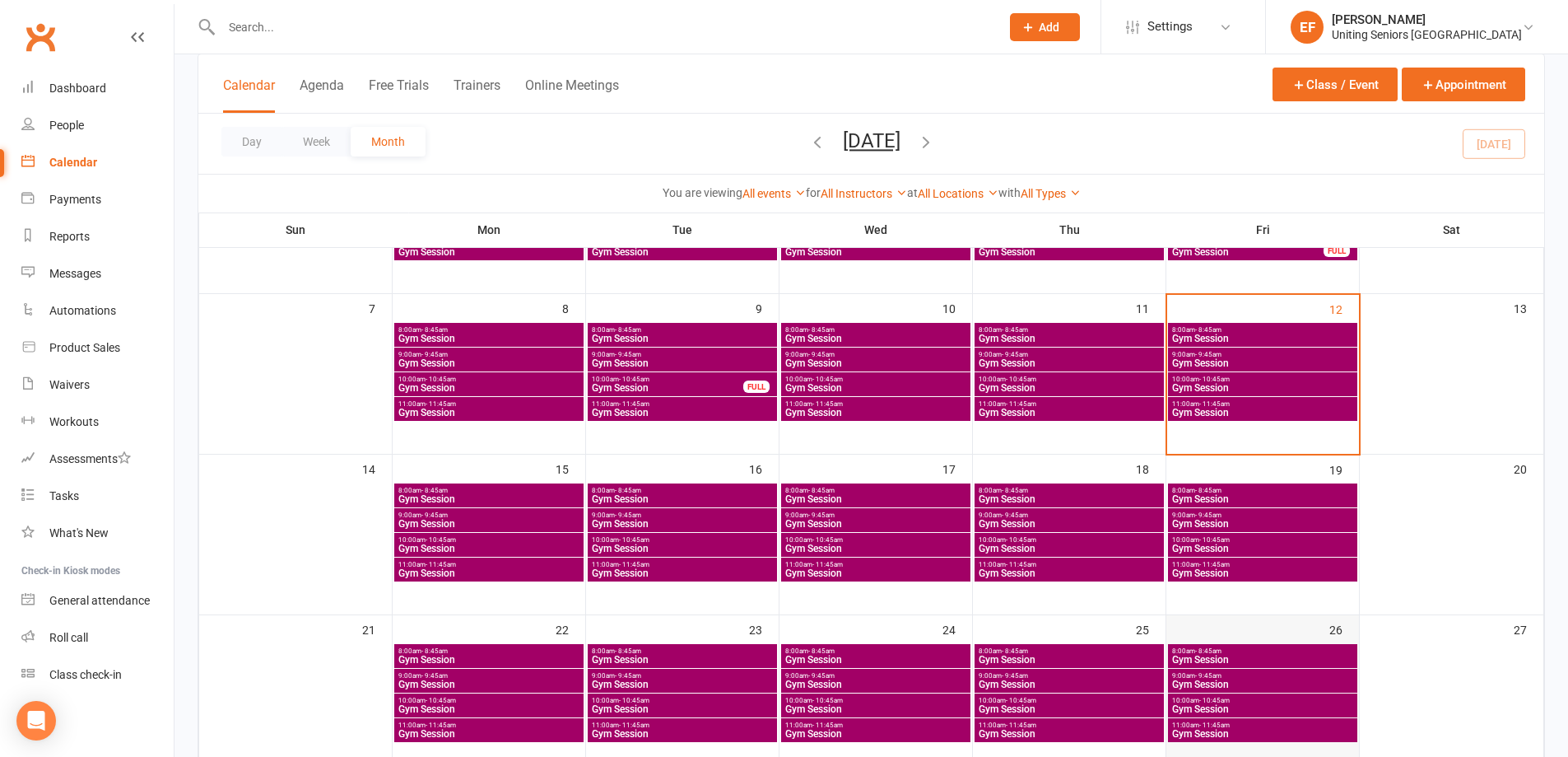
scroll to position [247, 0]
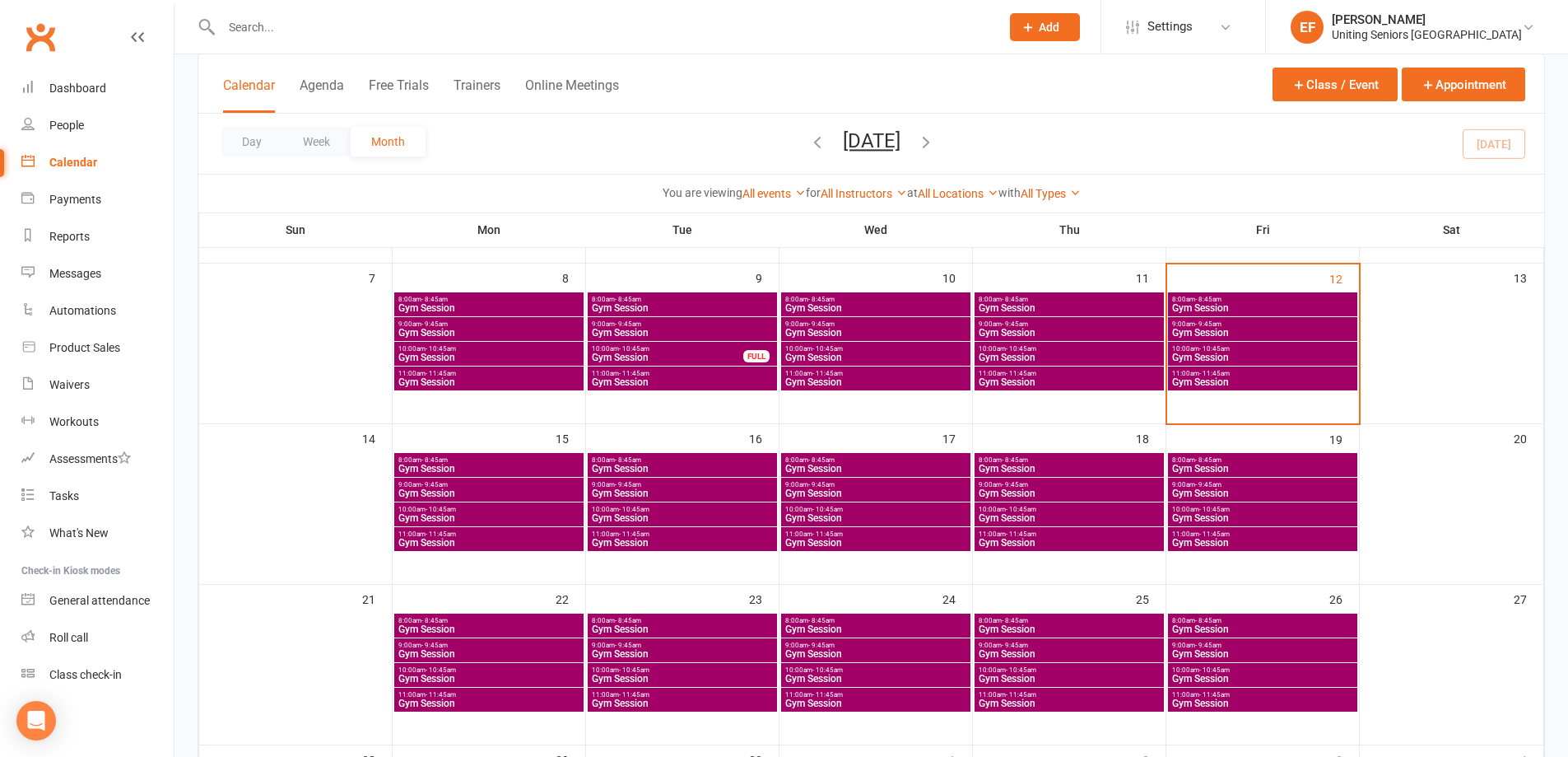
click at [1201, 511] on span "- 10:45am" at bounding box center [1215, 509] width 31 height 7
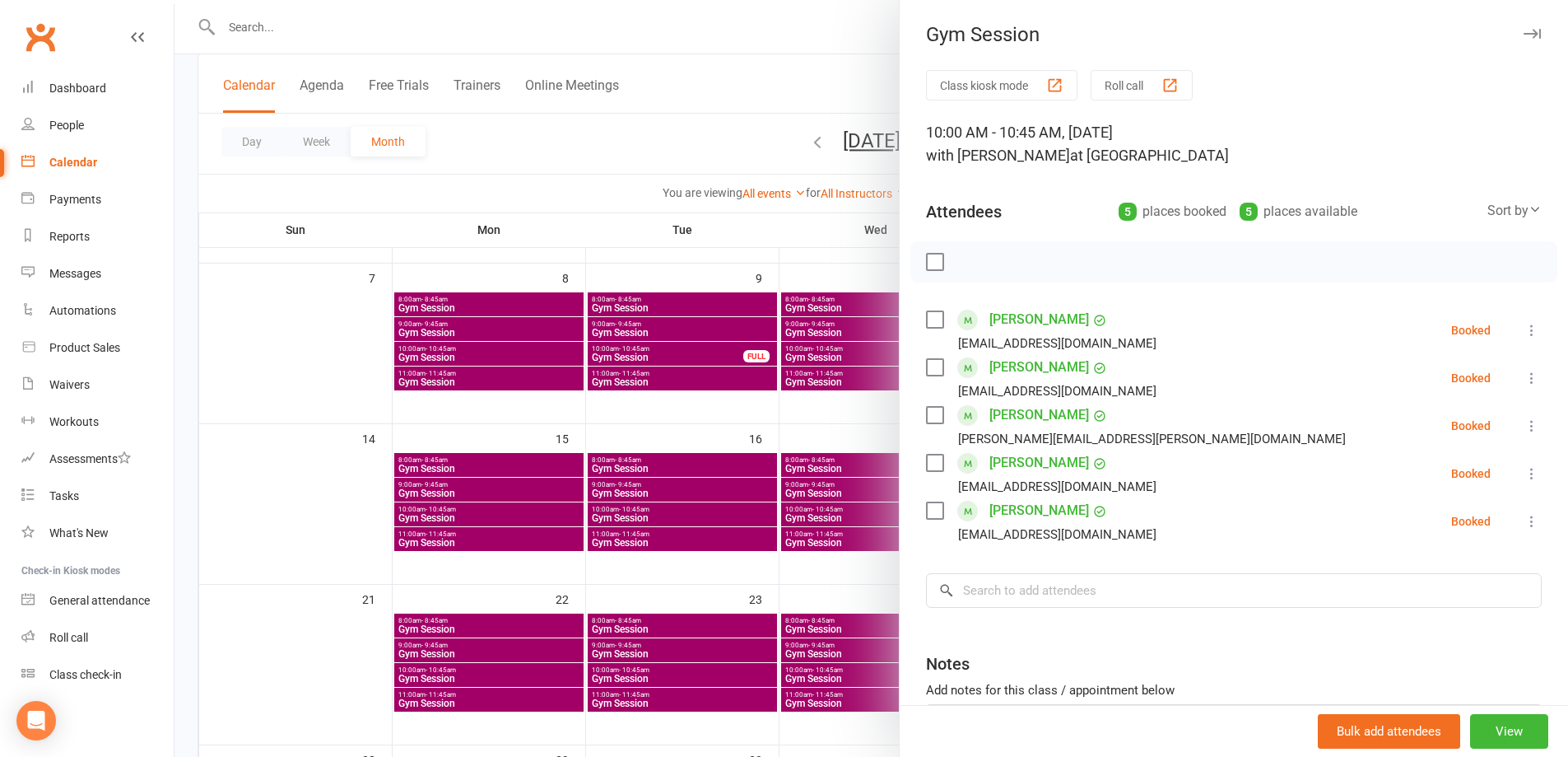
click at [713, 449] on div at bounding box center [871, 378] width 1393 height 757
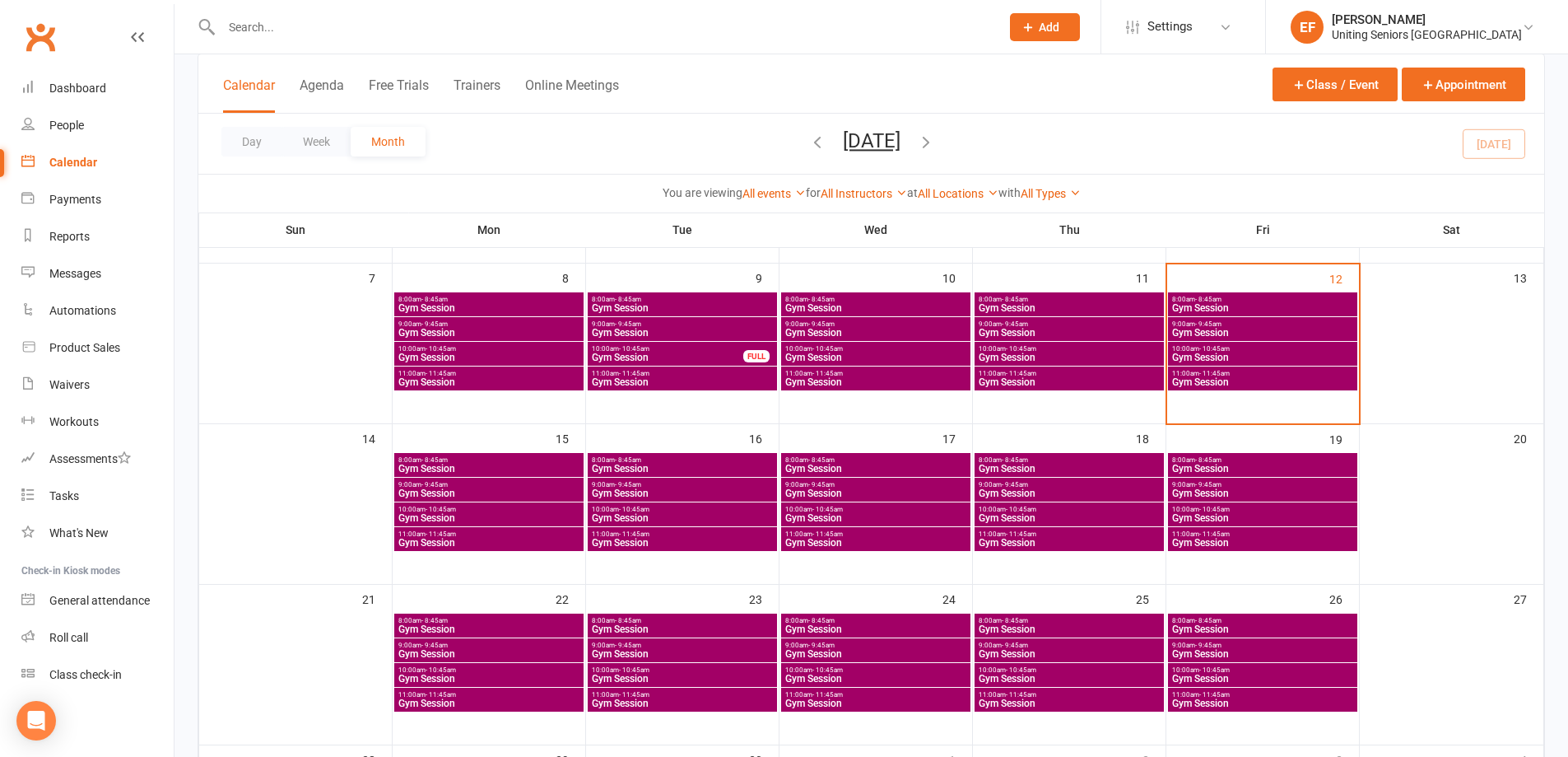
click at [1295, 537] on span "11:00am - 11:45am" at bounding box center [1263, 534] width 183 height 7
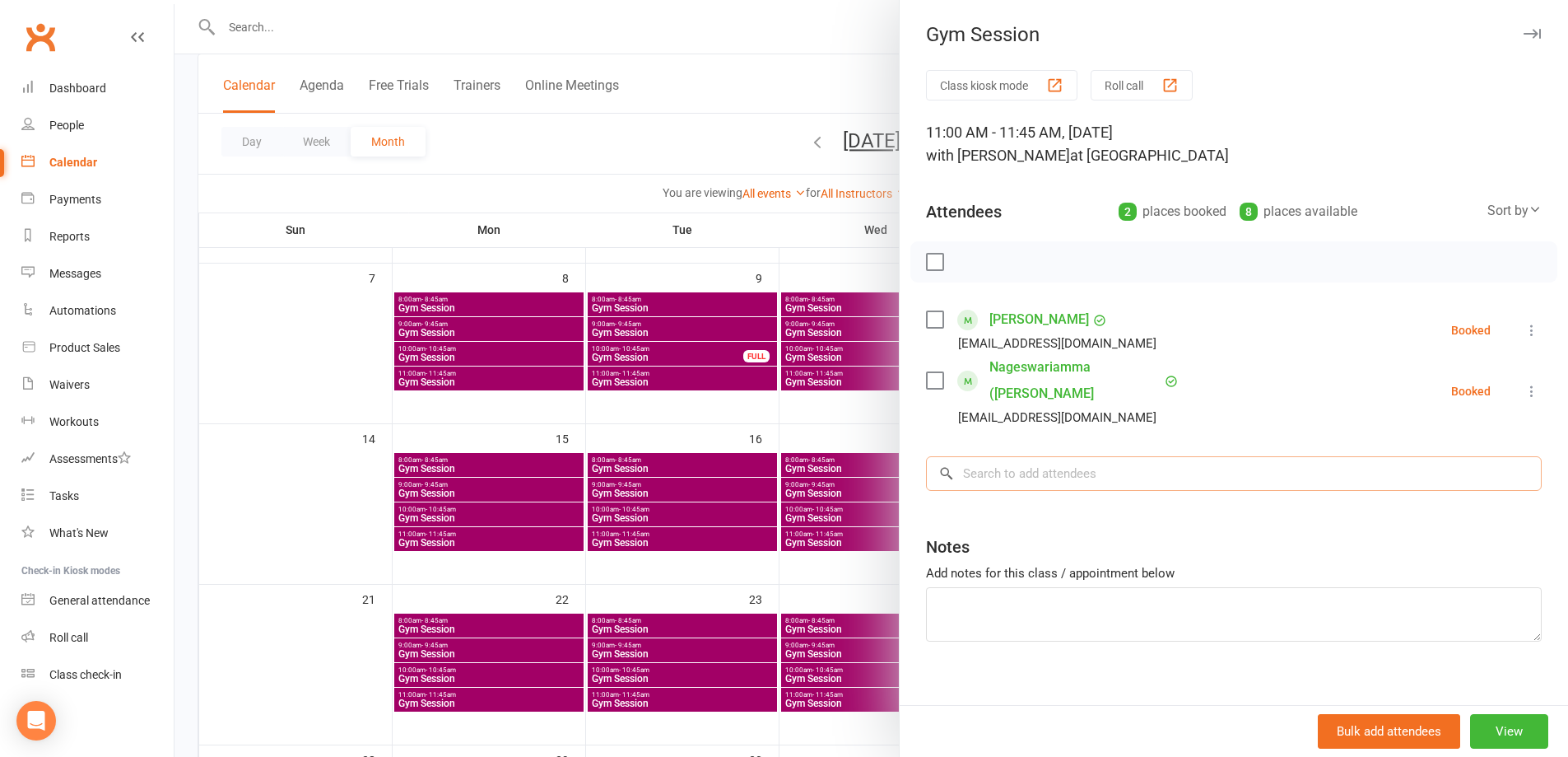
click at [1026, 470] on input "search" at bounding box center [1234, 474] width 616 height 34
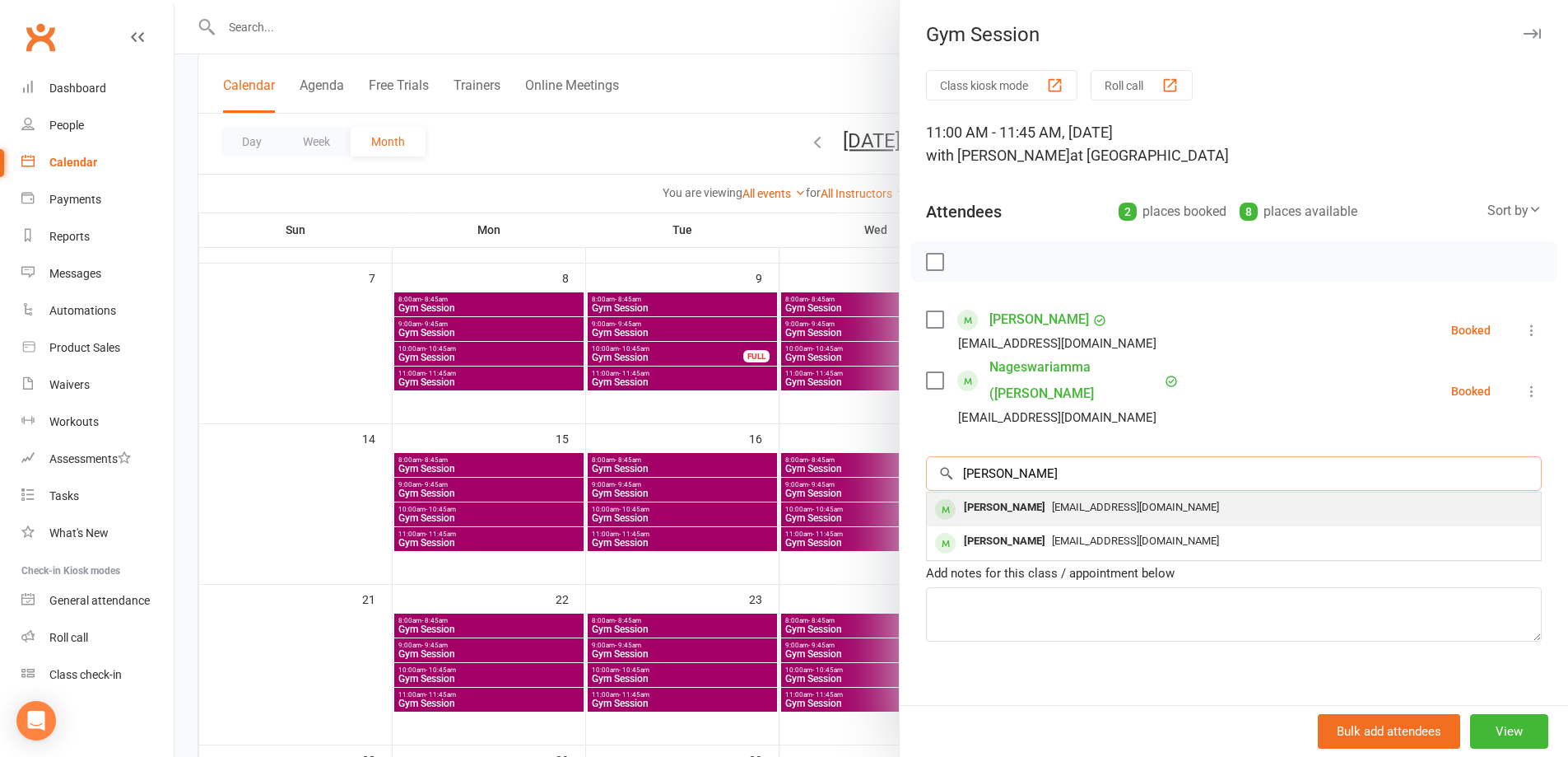
type input "[PERSON_NAME]"
click at [1052, 512] on span "[EMAIL_ADDRESS][DOMAIN_NAME]" at bounding box center [1135, 507] width 167 height 13
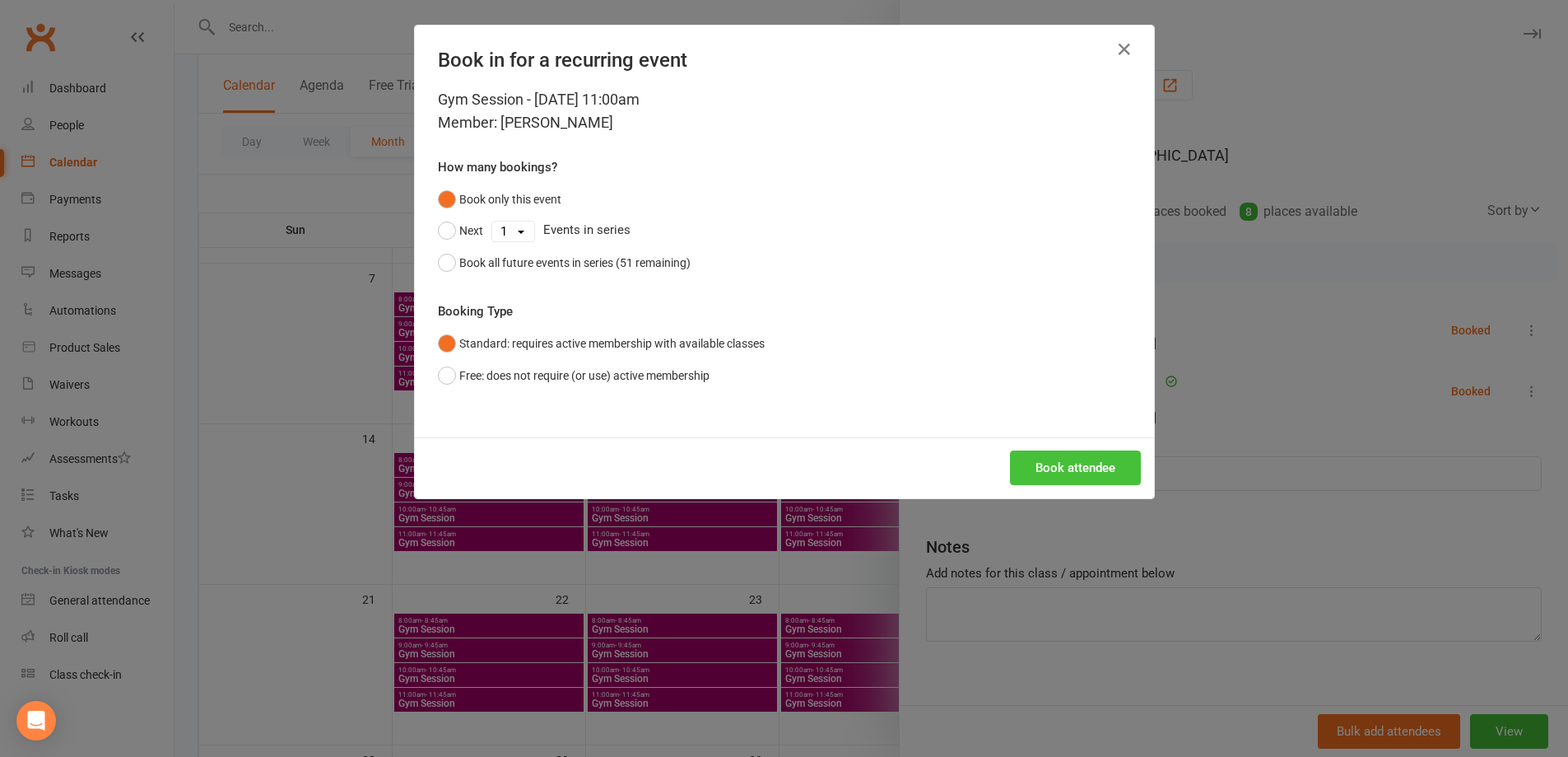
drag, startPoint x: 1107, startPoint y: 474, endPoint x: 1075, endPoint y: 487, distance: 34.5
click at [1106, 474] on button "Book attendee" at bounding box center [1076, 467] width 131 height 34
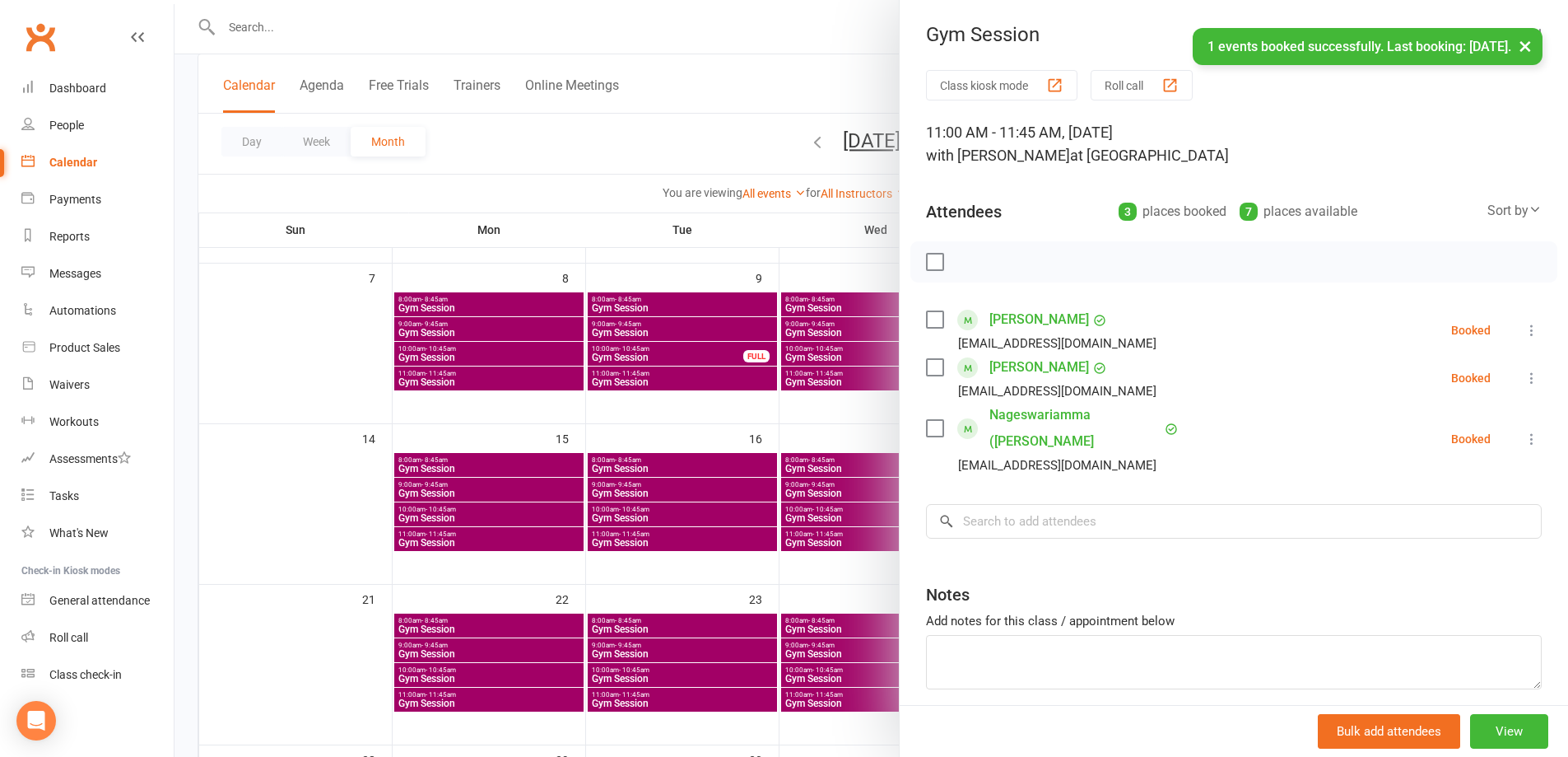
click at [371, 407] on div at bounding box center [871, 378] width 1393 height 757
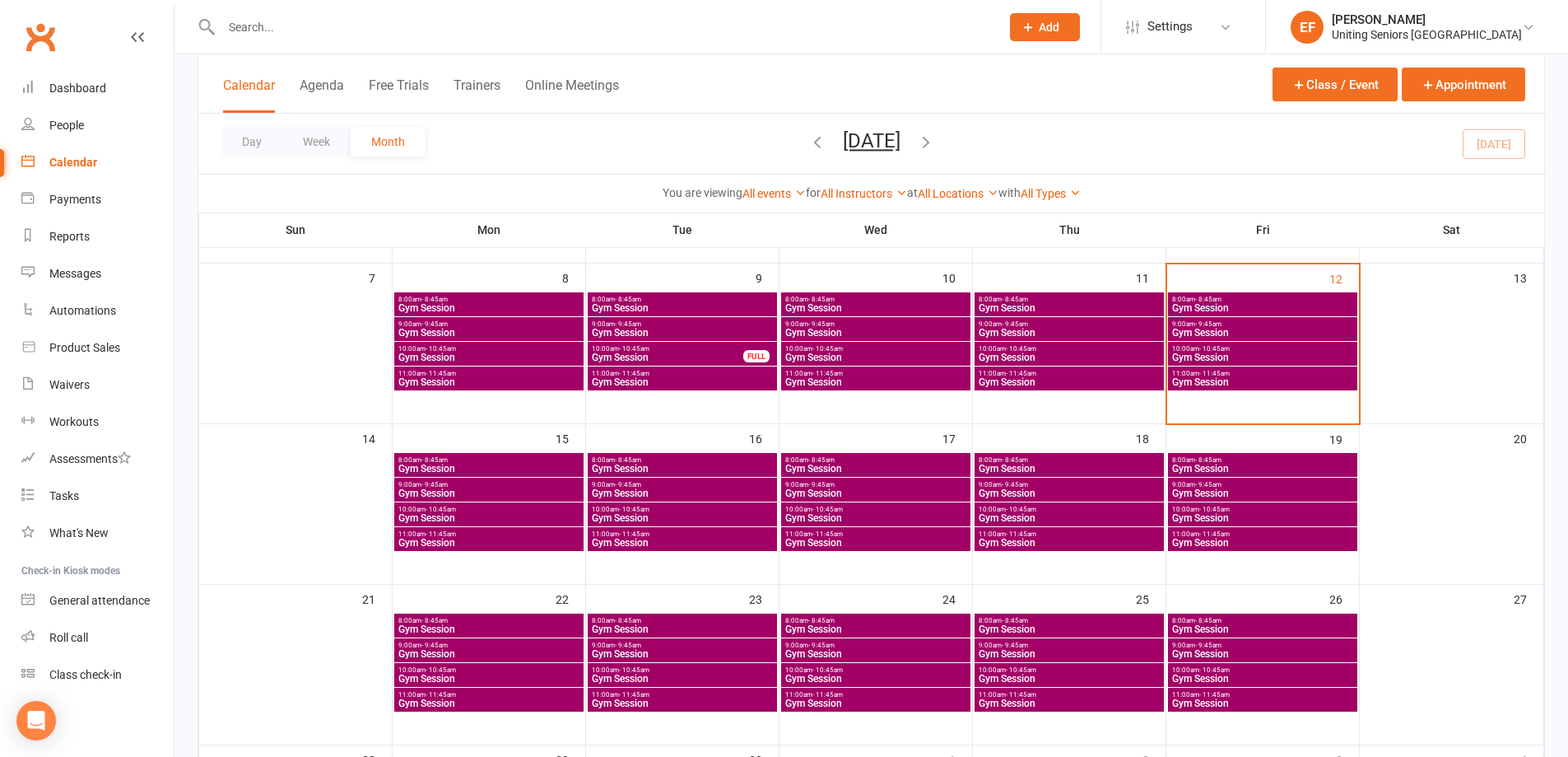
click at [322, 34] on input "text" at bounding box center [602, 26] width 772 height 23
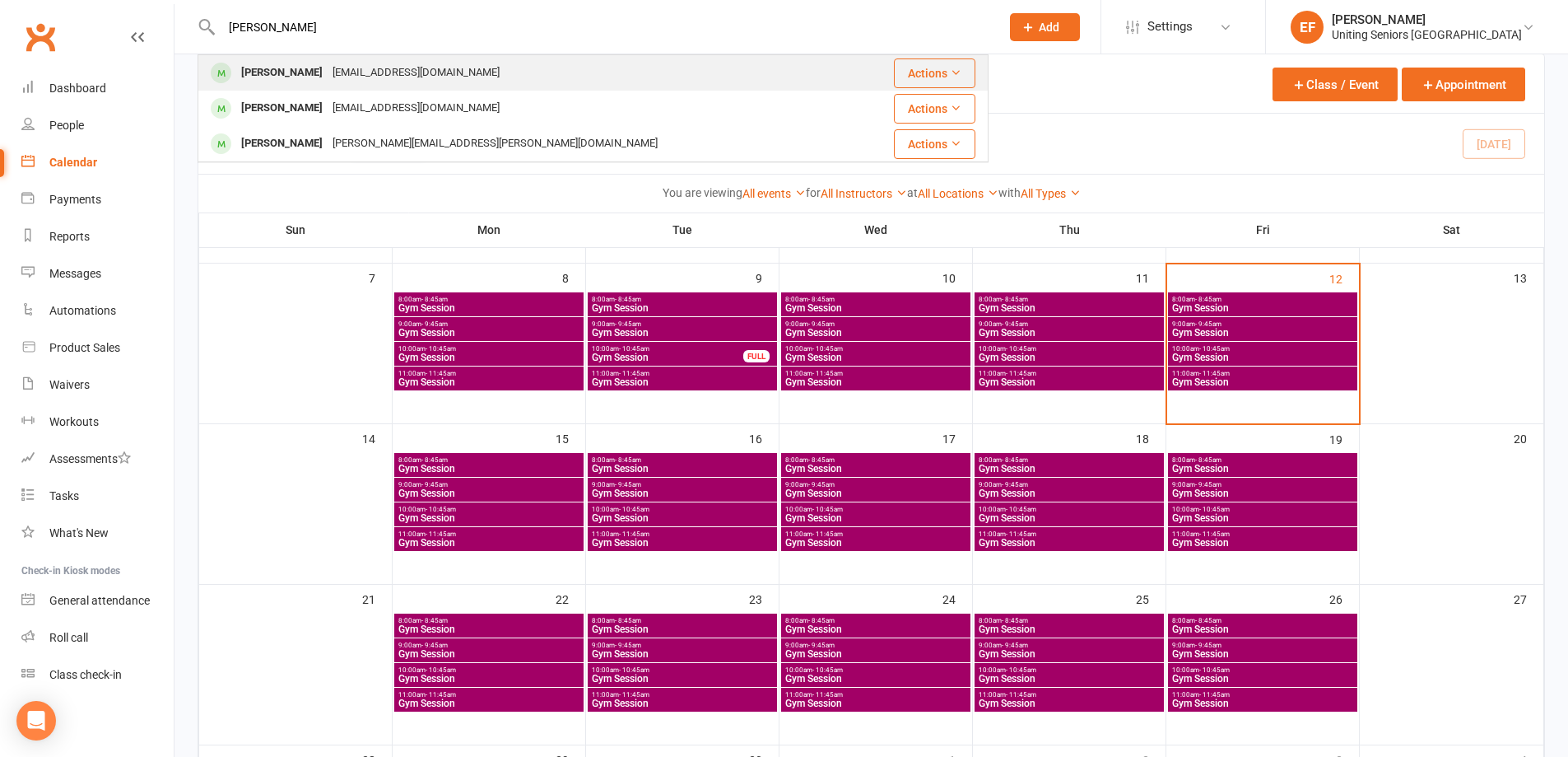
type input "[PERSON_NAME]"
click at [329, 62] on div "[EMAIL_ADDRESS][DOMAIN_NAME]" at bounding box center [416, 72] width 177 height 24
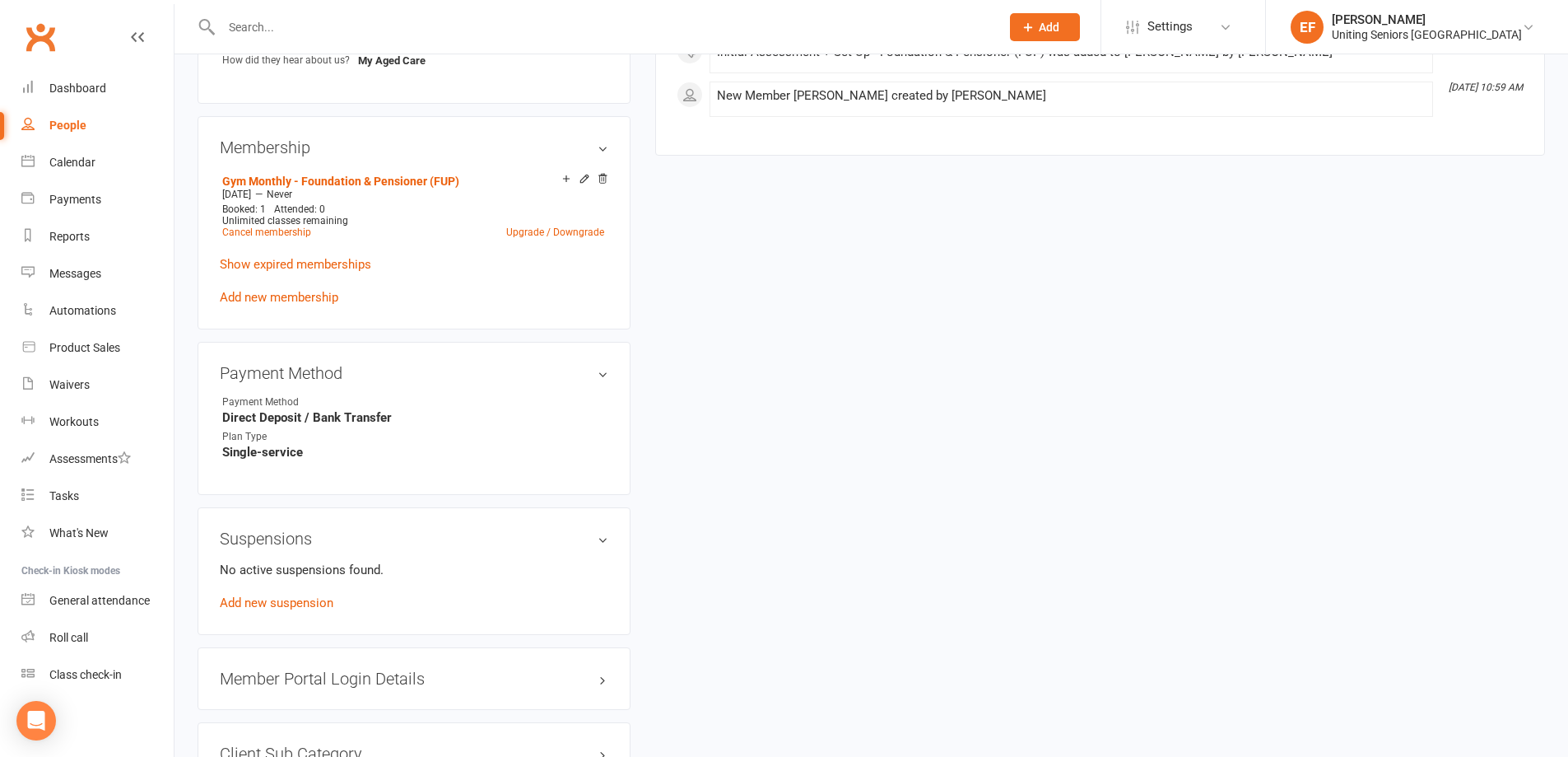
scroll to position [988, 0]
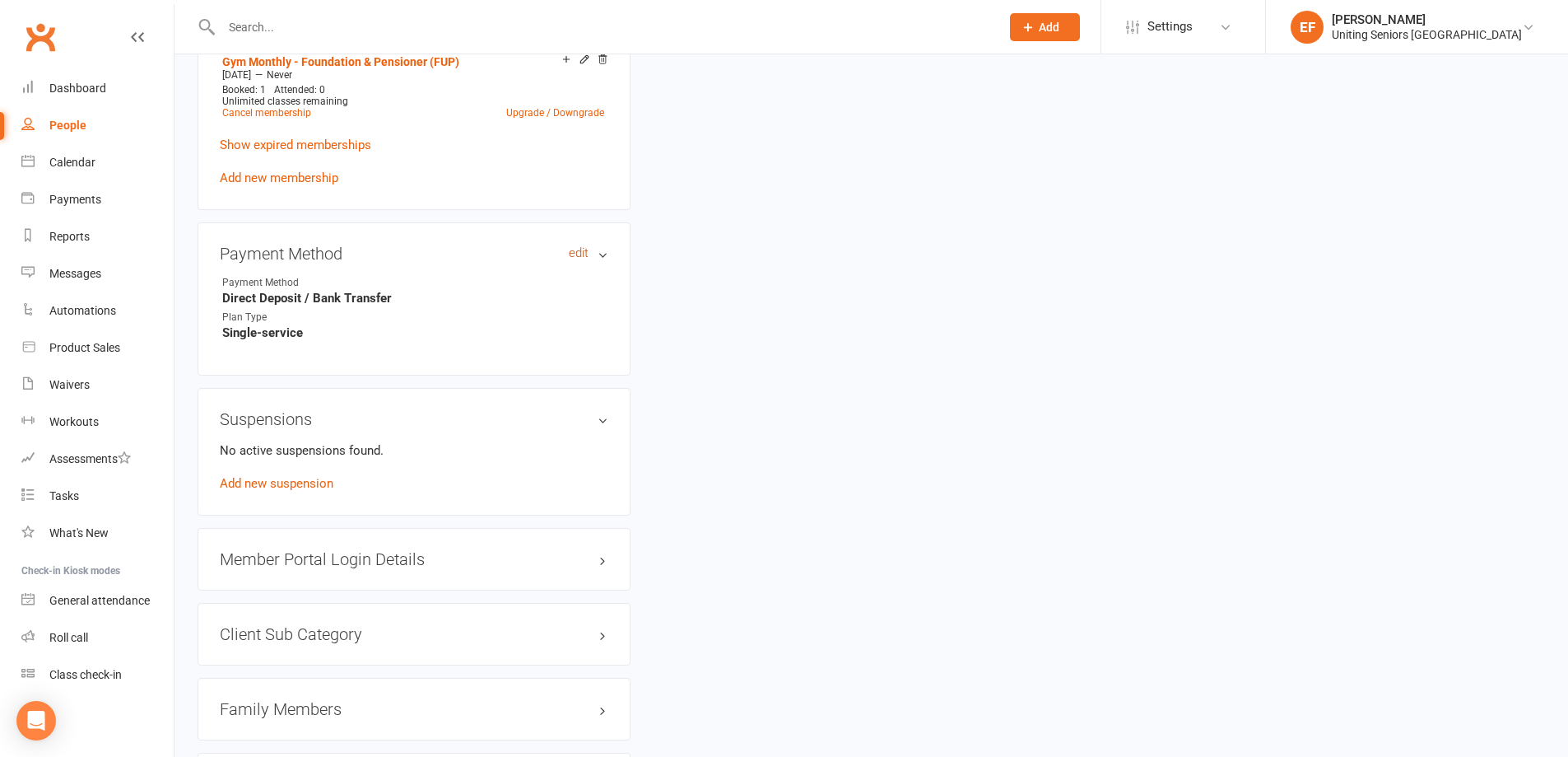
drag, startPoint x: 574, startPoint y: 236, endPoint x: 568, endPoint y: 247, distance: 12.5
click at [574, 246] on link "edit" at bounding box center [578, 253] width 20 height 14
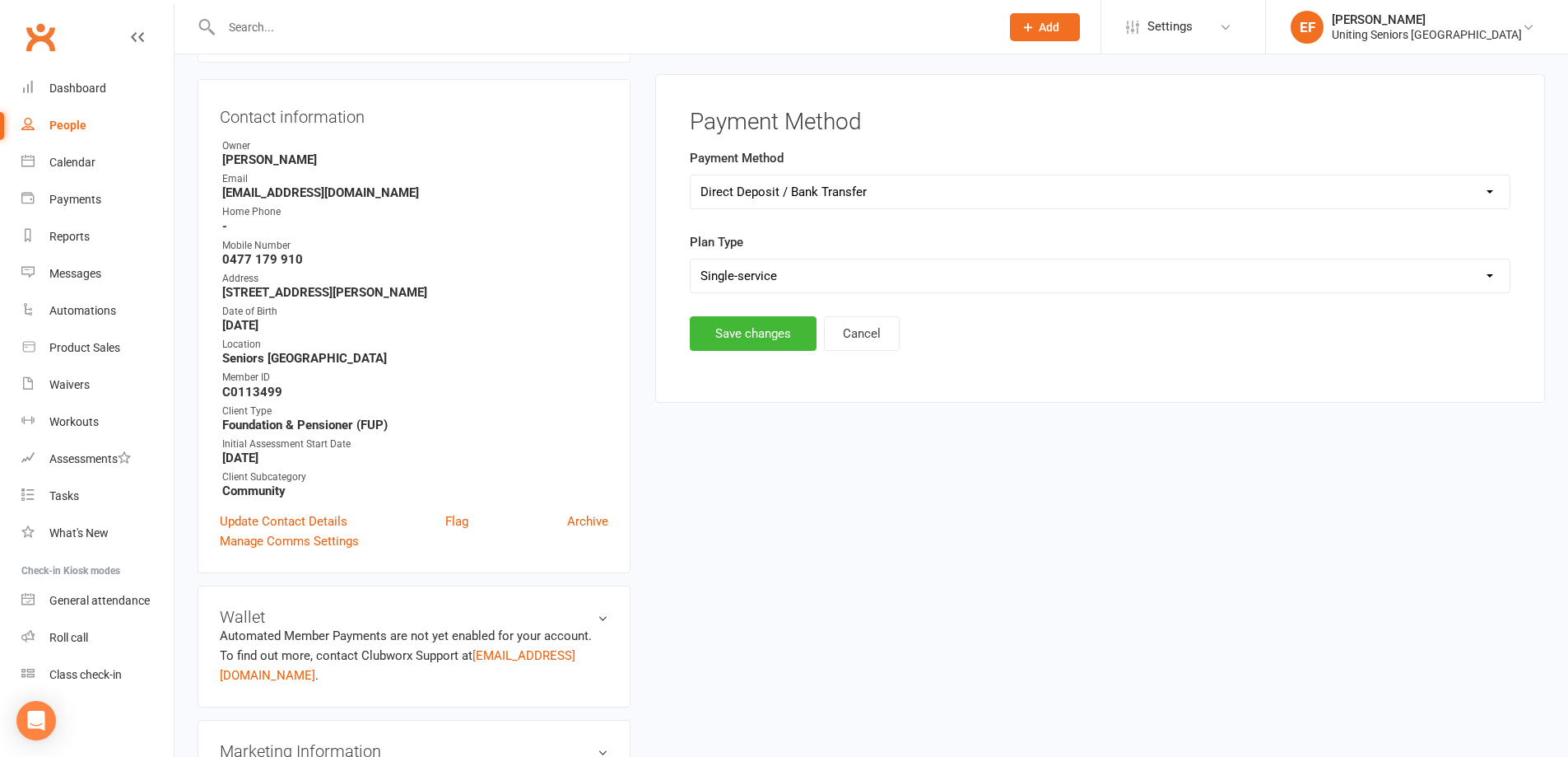
scroll to position [140, 0]
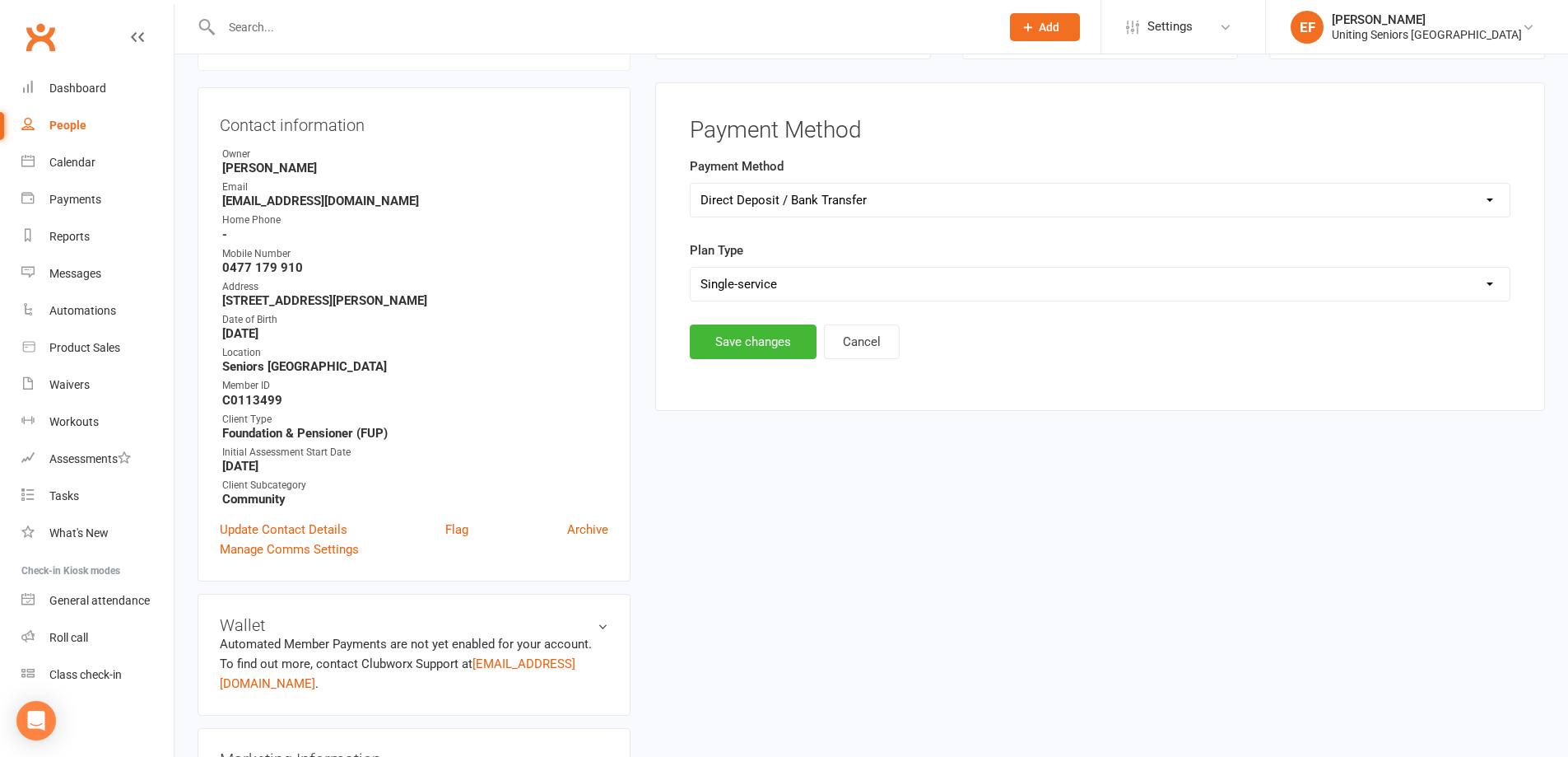
click at [912, 292] on select "Select Ongoing Single-service" at bounding box center [1100, 283] width 819 height 33
select select "Ongoing"
click at [691, 267] on select "Select Ongoing Single-service" at bounding box center [1100, 283] width 819 height 33
click at [784, 340] on button "Save changes" at bounding box center [753, 341] width 127 height 34
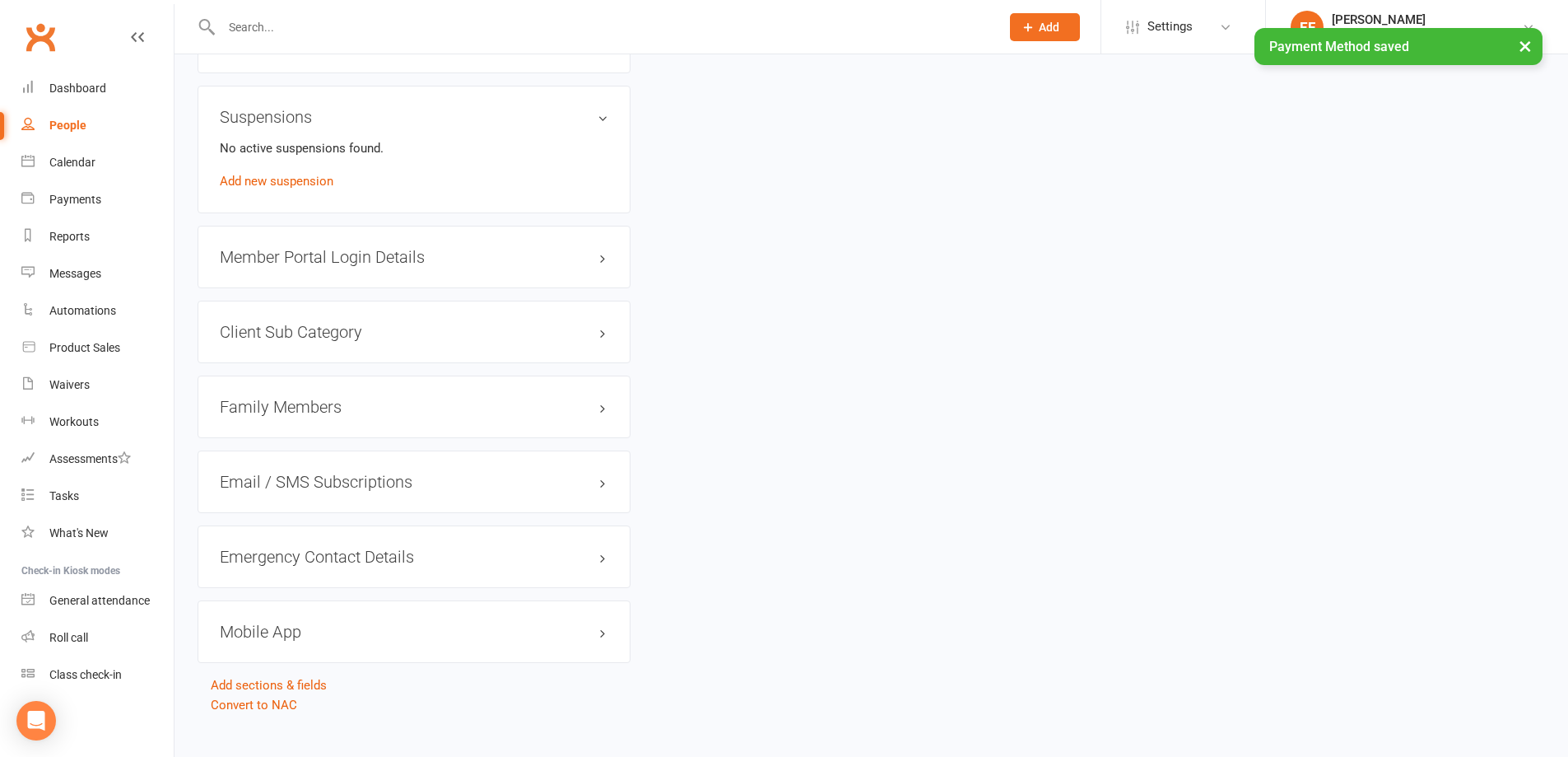
scroll to position [1202, 0]
click at [363, 620] on h3 "Mobile App" at bounding box center [414, 629] width 388 height 18
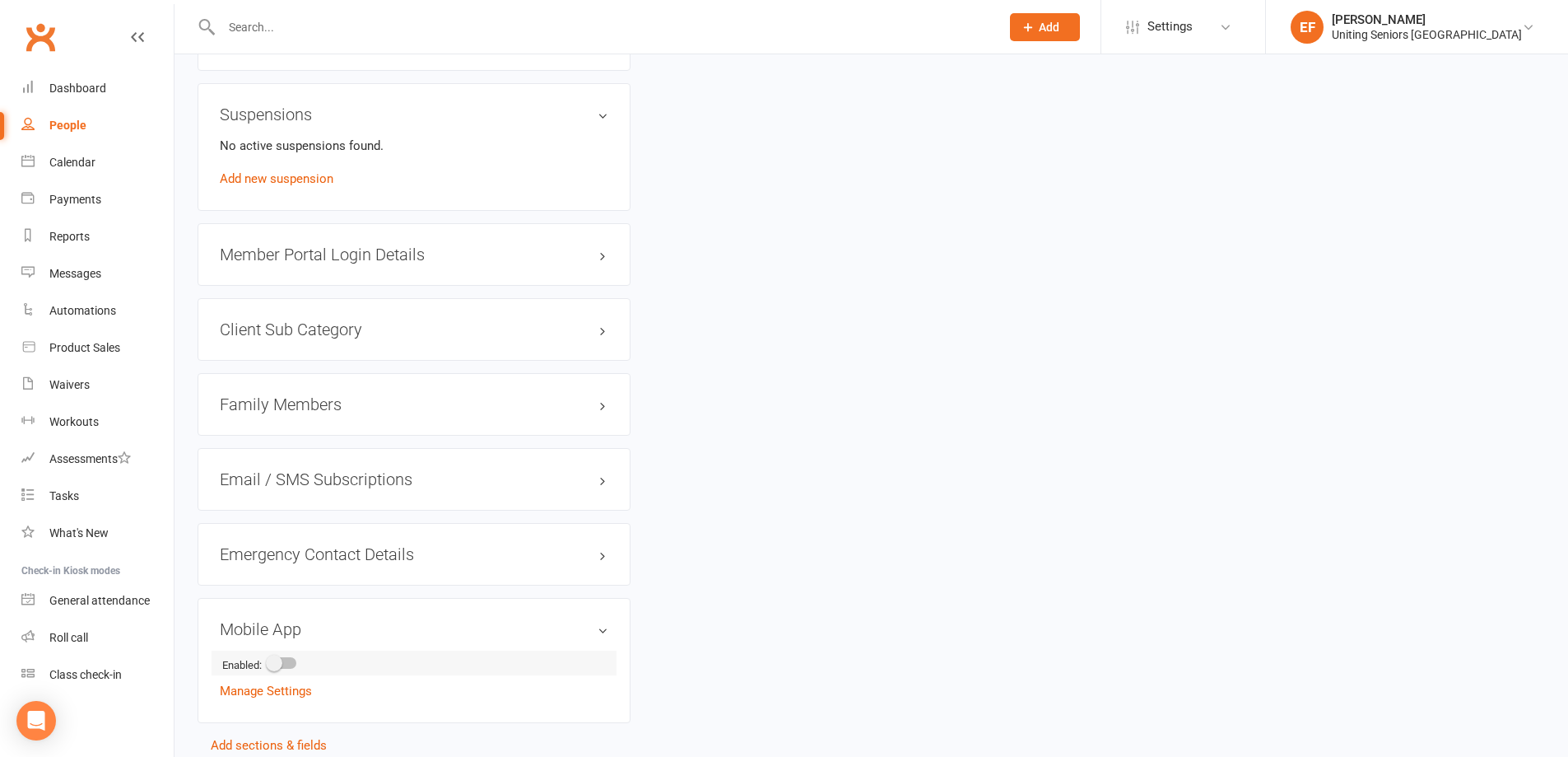
click at [290, 657] on div at bounding box center [282, 663] width 28 height 12
click at [268, 660] on input "checkbox" at bounding box center [268, 660] width 0 height 0
click at [600, 620] on h3 "Mobile App" at bounding box center [414, 629] width 388 height 18
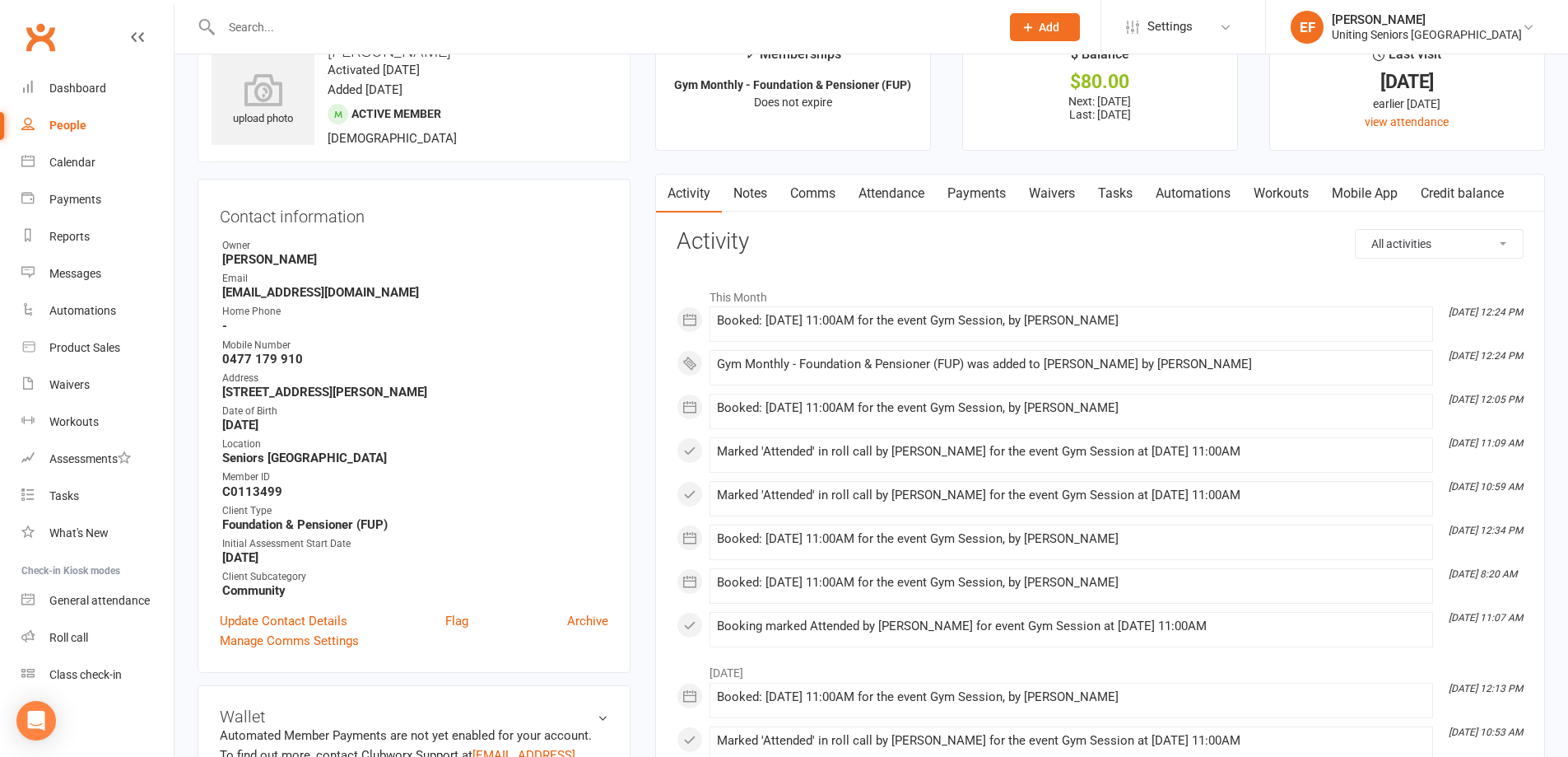
scroll to position [0, 0]
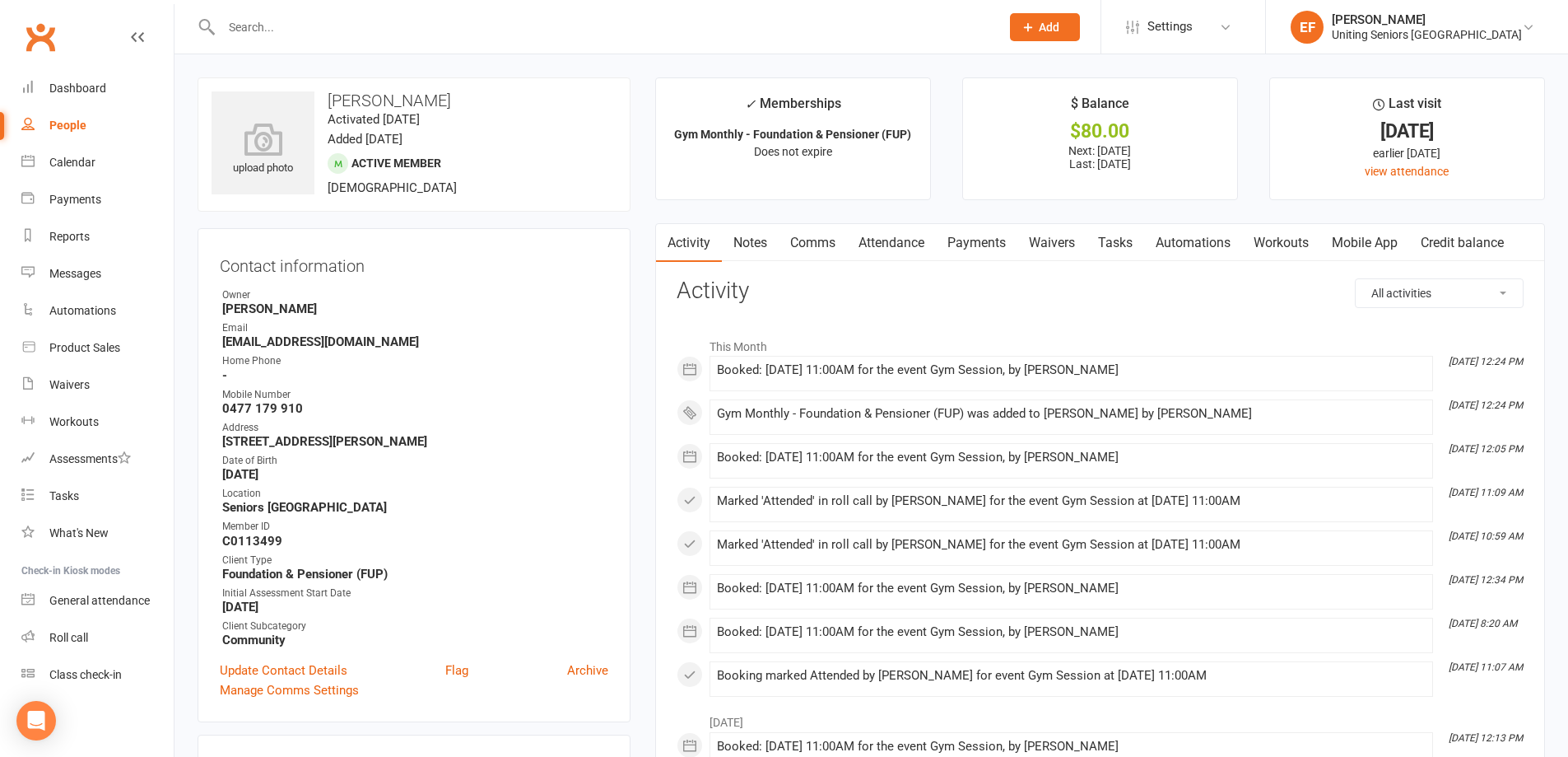
click at [827, 250] on link "Comms" at bounding box center [812, 243] width 68 height 38
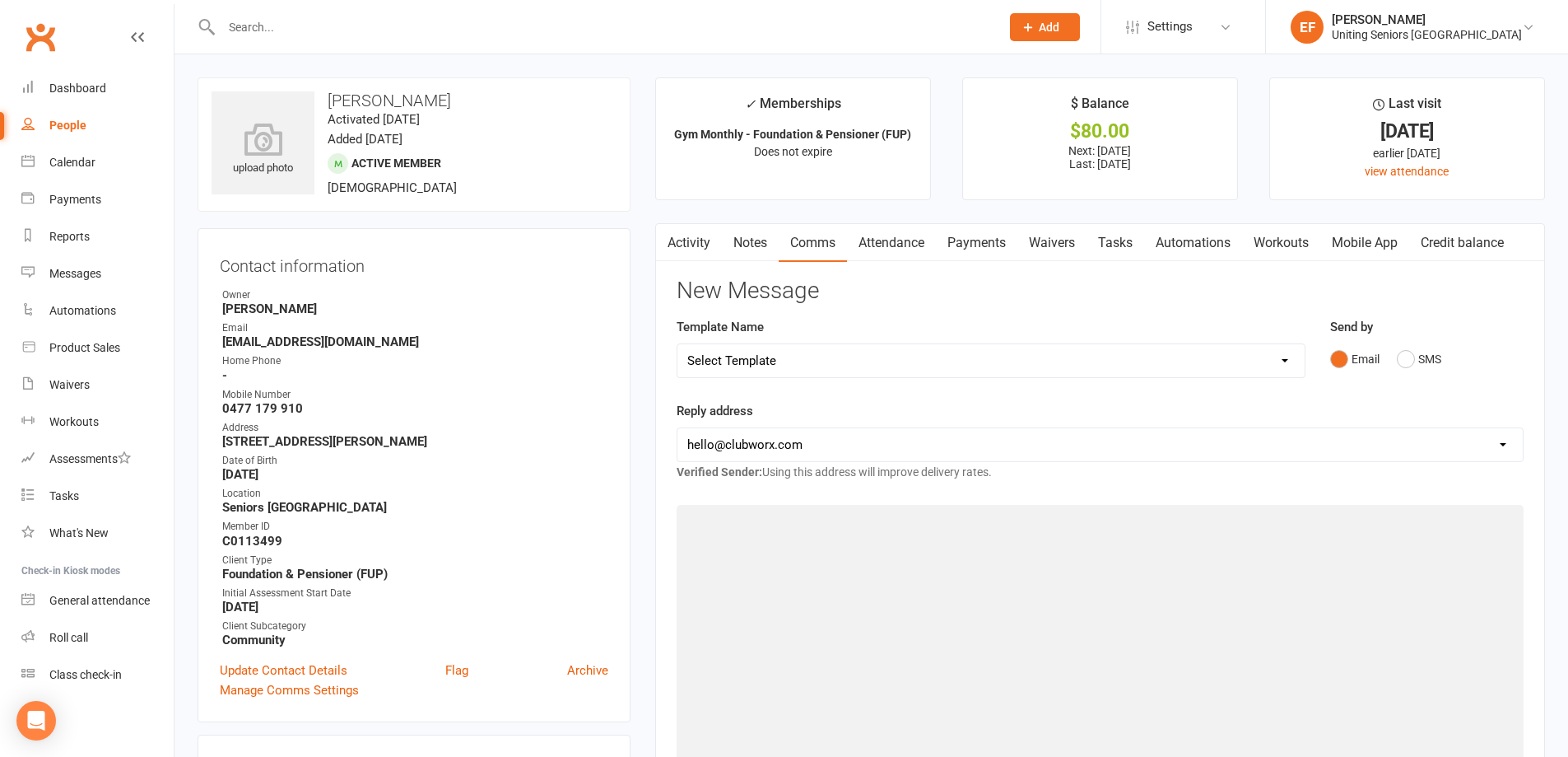
click at [892, 366] on select "Select Template [Email] Christmas Closure [Email] Christmas Closure (1) [Email]…" at bounding box center [990, 360] width 627 height 33
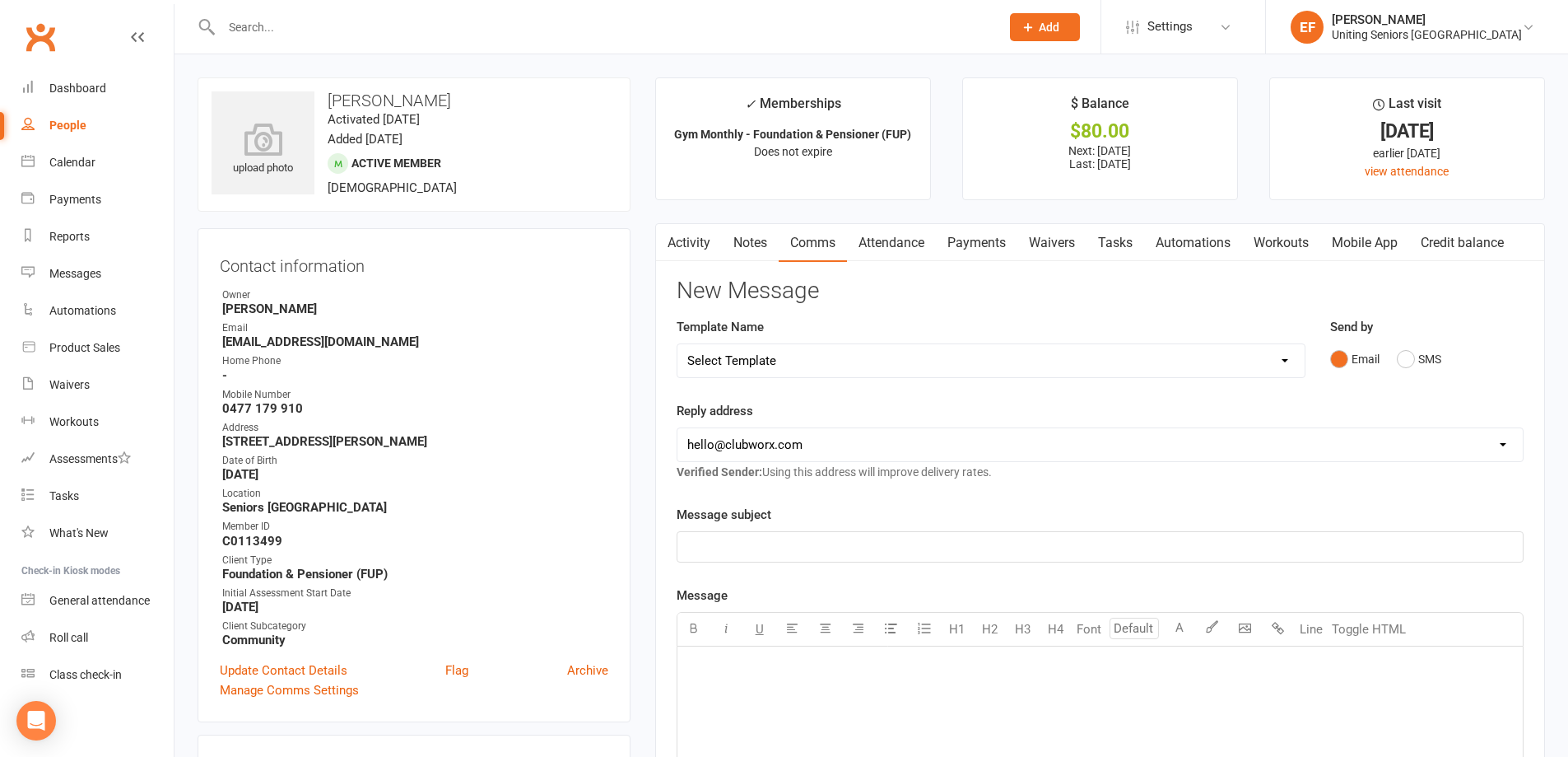
select select "11"
click at [677, 344] on select "Select Template [Email] Christmas Closure [Email] Christmas Closure (1) [Email]…" at bounding box center [990, 360] width 627 height 33
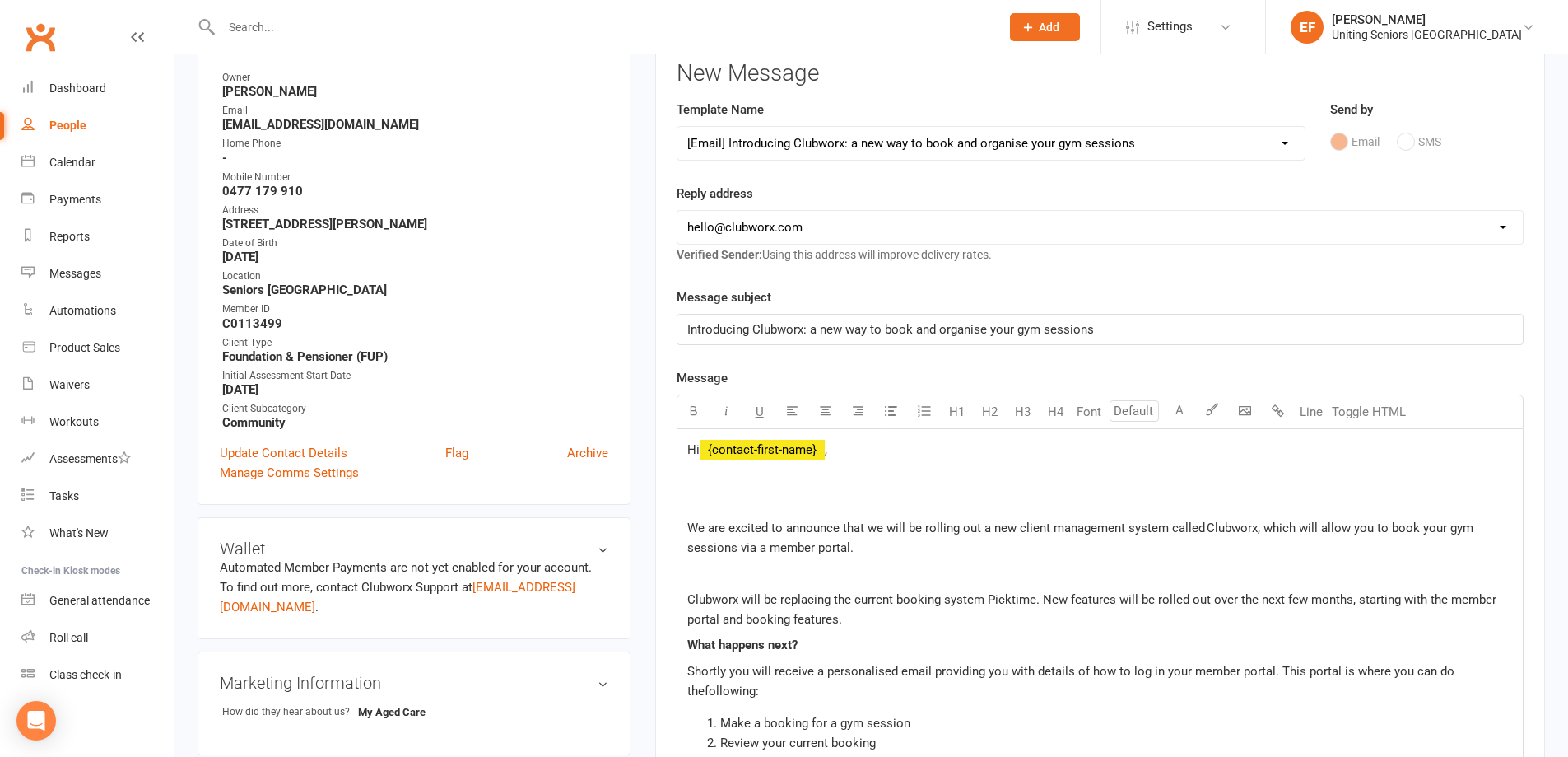
scroll to position [247, 0]
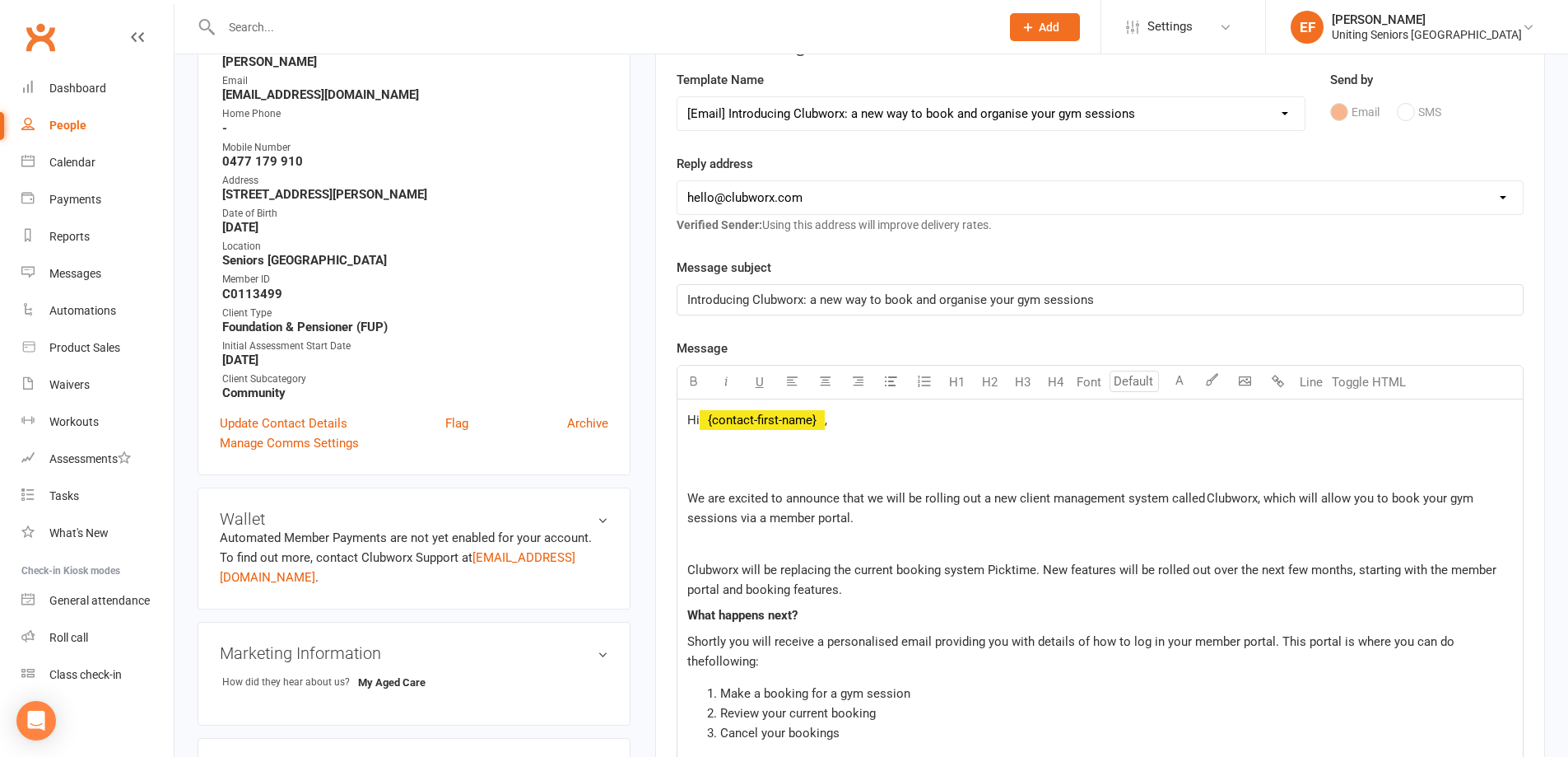
click at [838, 107] on select "Select Template [Email] Christmas Closure [Email] Christmas Closure (1) [Email]…" at bounding box center [990, 113] width 627 height 33
click at [1399, 231] on div "Reply address [EMAIL_ADDRESS][DOMAIN_NAME] [EMAIL_ADDRESS][DOMAIN_NAME] [EMAIL_…" at bounding box center [1100, 194] width 847 height 81
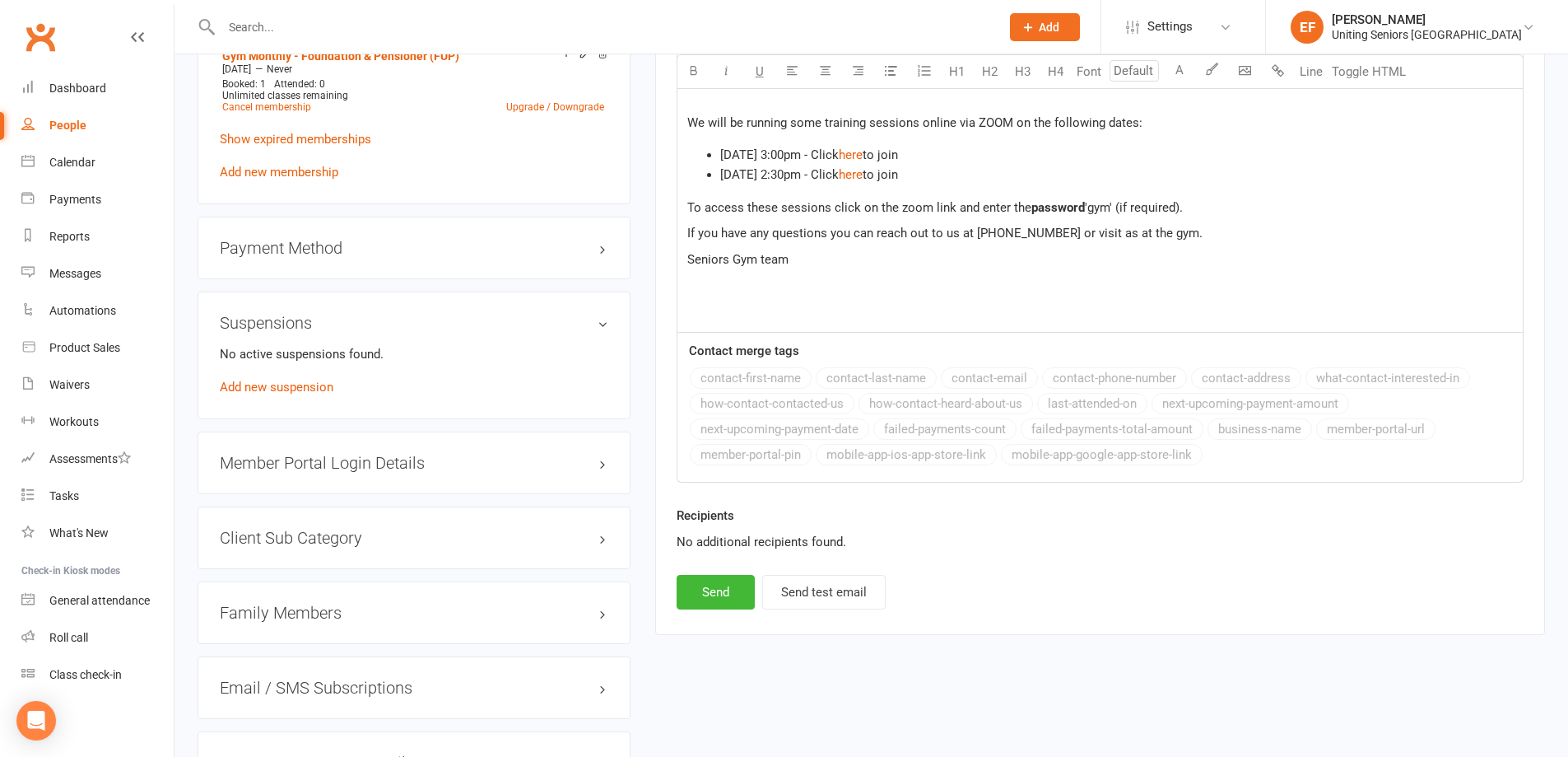
scroll to position [1202, 0]
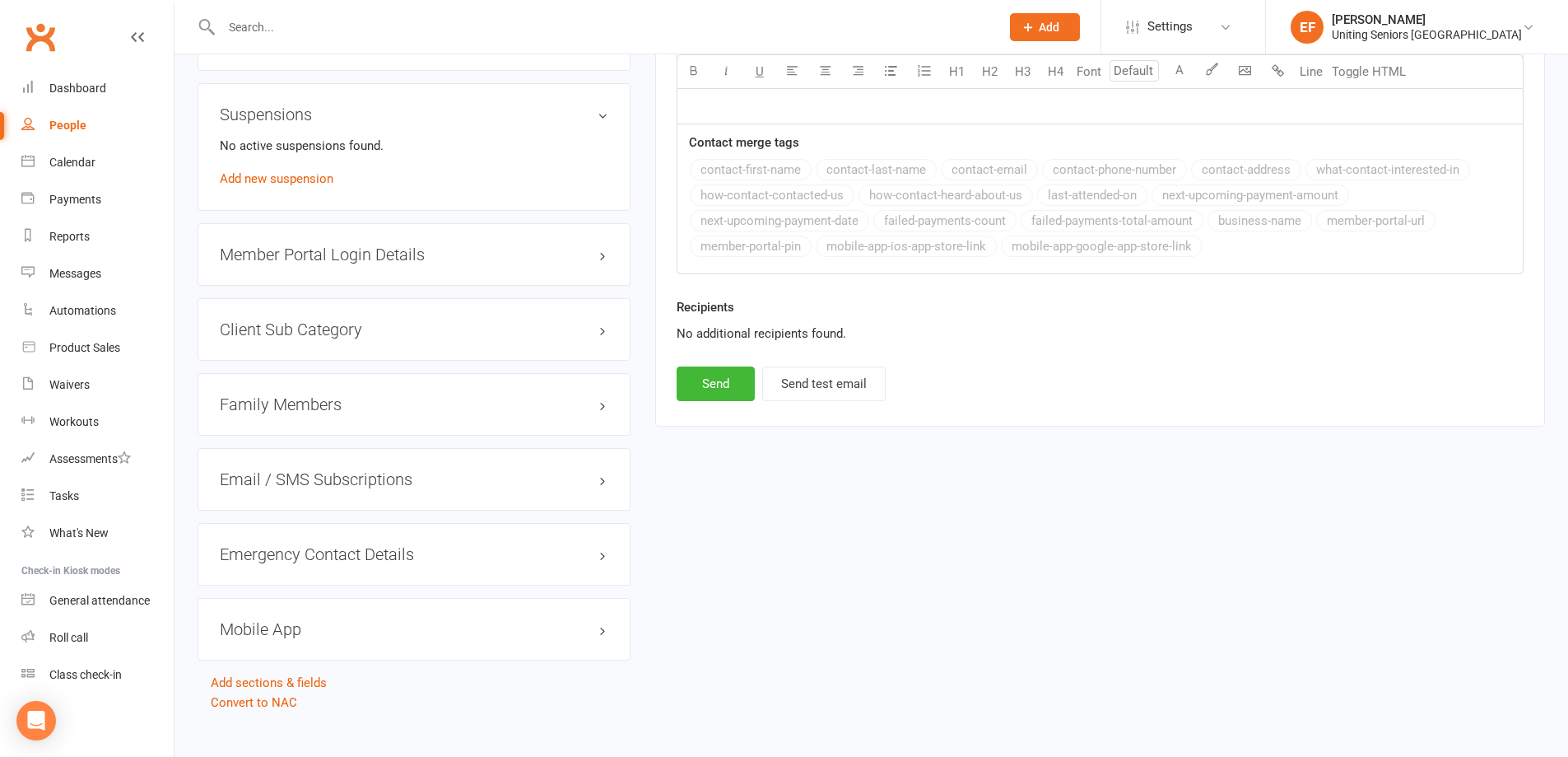
click at [313, 620] on h3 "Mobile App" at bounding box center [414, 629] width 388 height 18
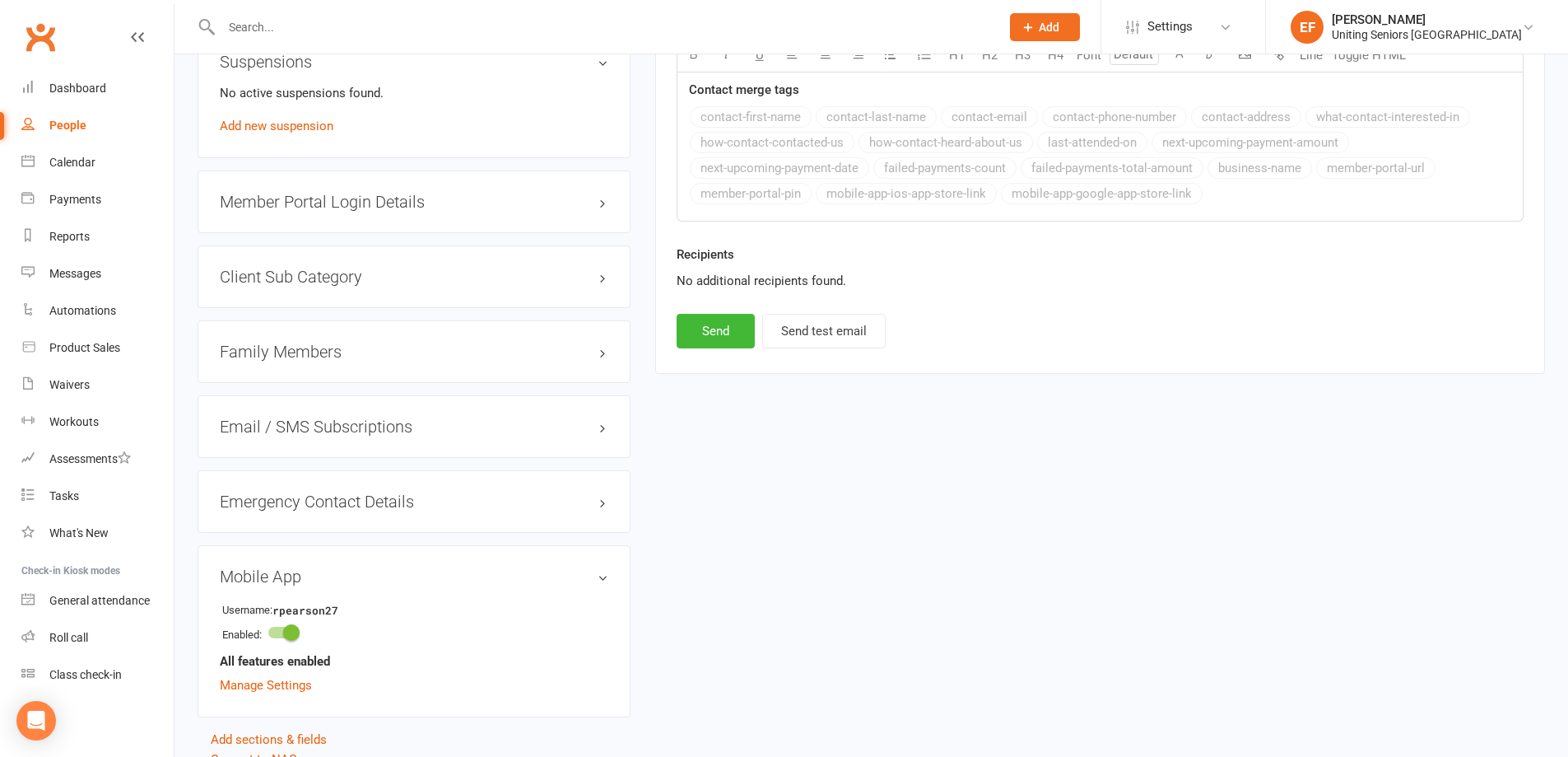
scroll to position [1311, 0]
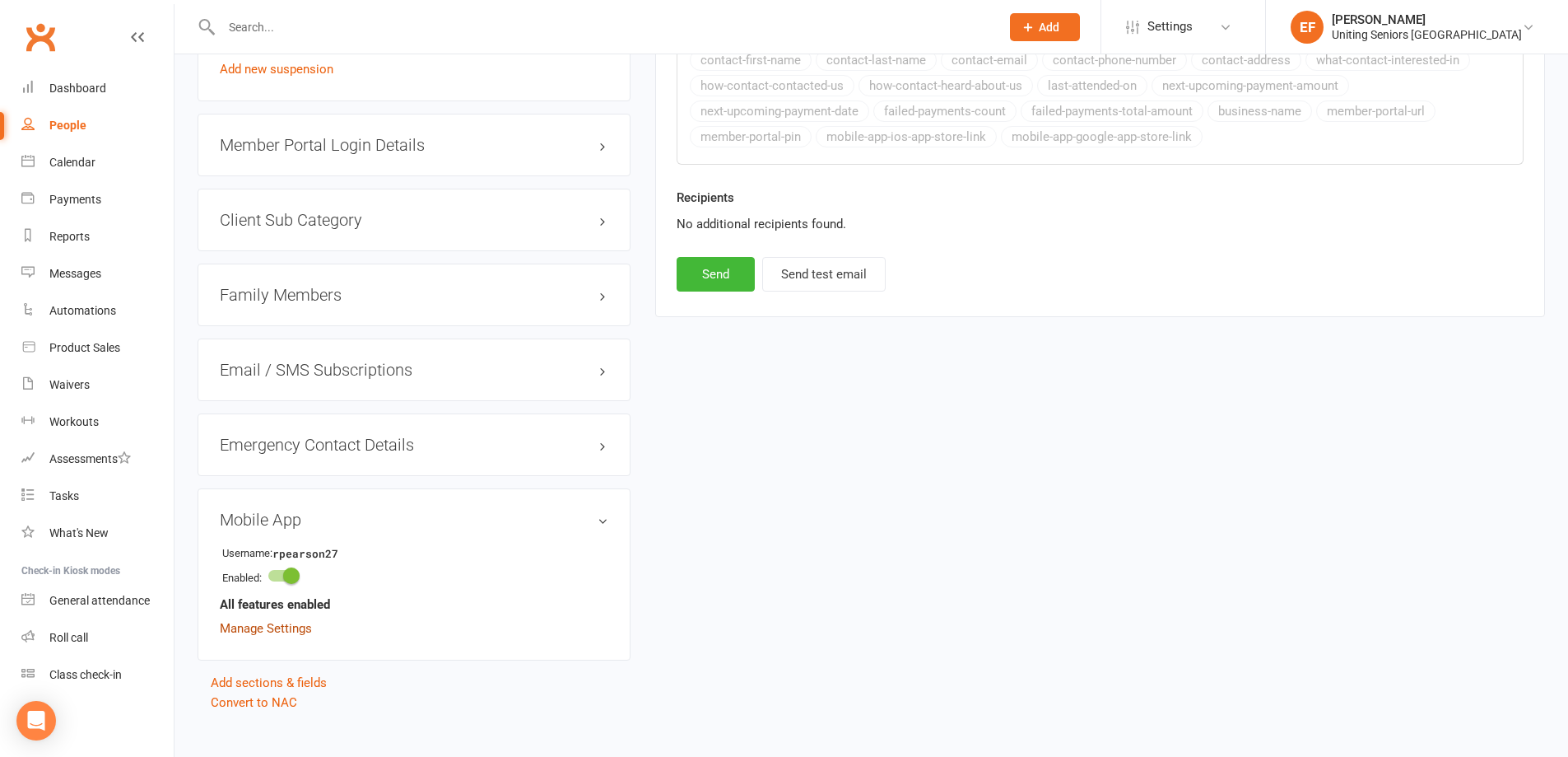
click at [301, 621] on link "Manage Settings" at bounding box center [266, 628] width 92 height 14
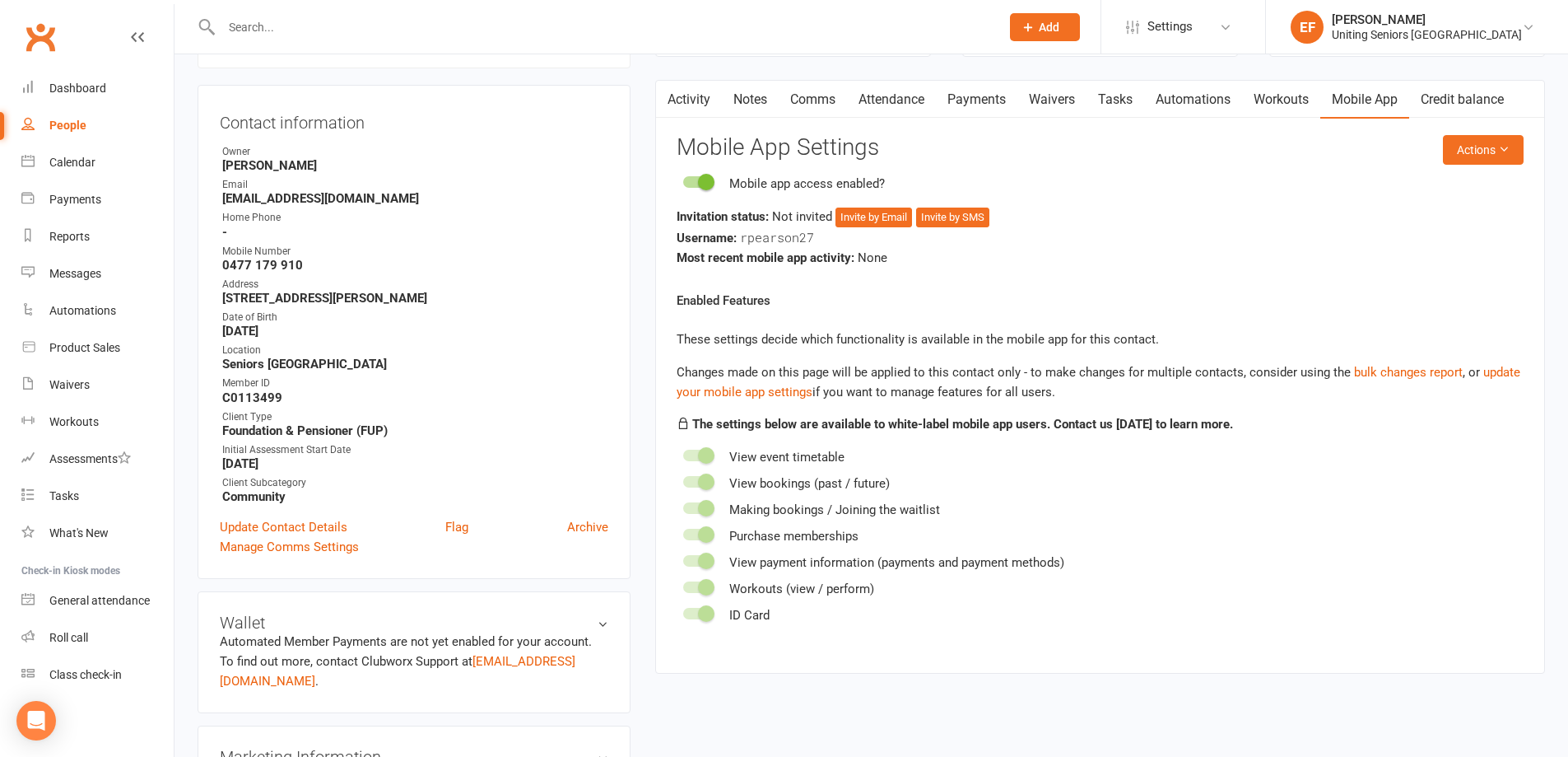
scroll to position [140, 0]
click at [880, 216] on button "Invite by Email" at bounding box center [874, 220] width 77 height 20
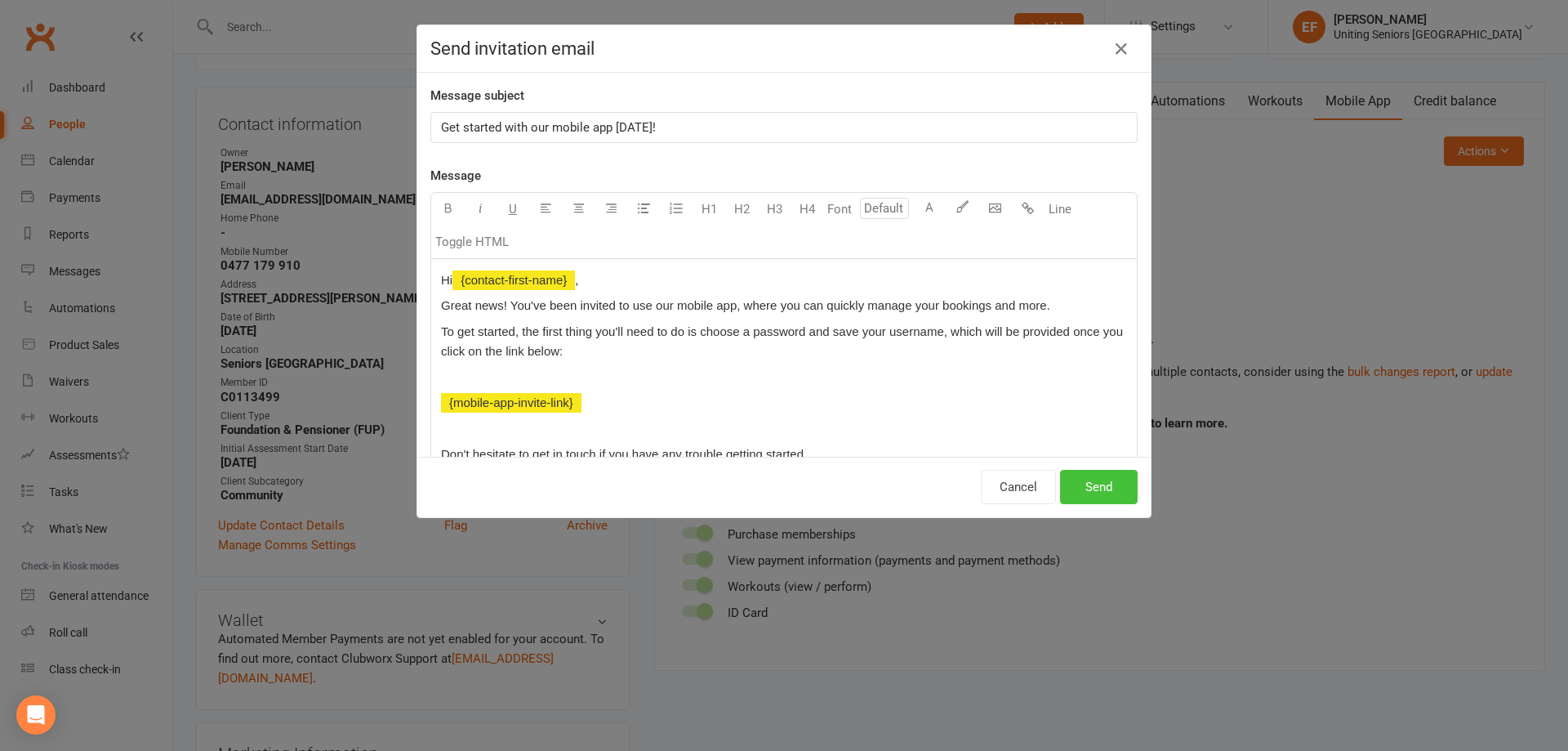
click at [1087, 485] on button "Send" at bounding box center [1098, 487] width 77 height 34
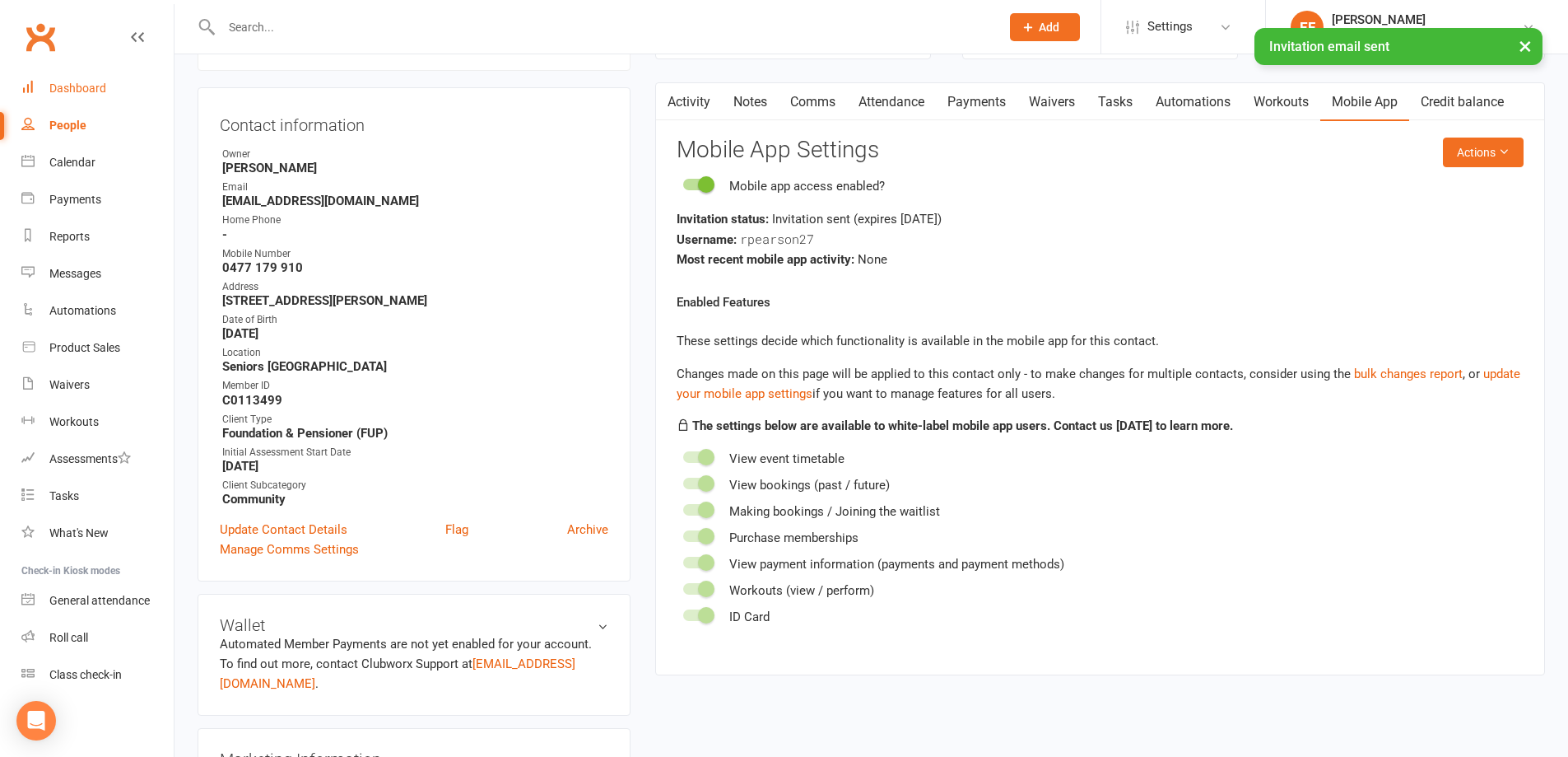
click at [64, 97] on link "Dashboard" at bounding box center [98, 88] width 152 height 37
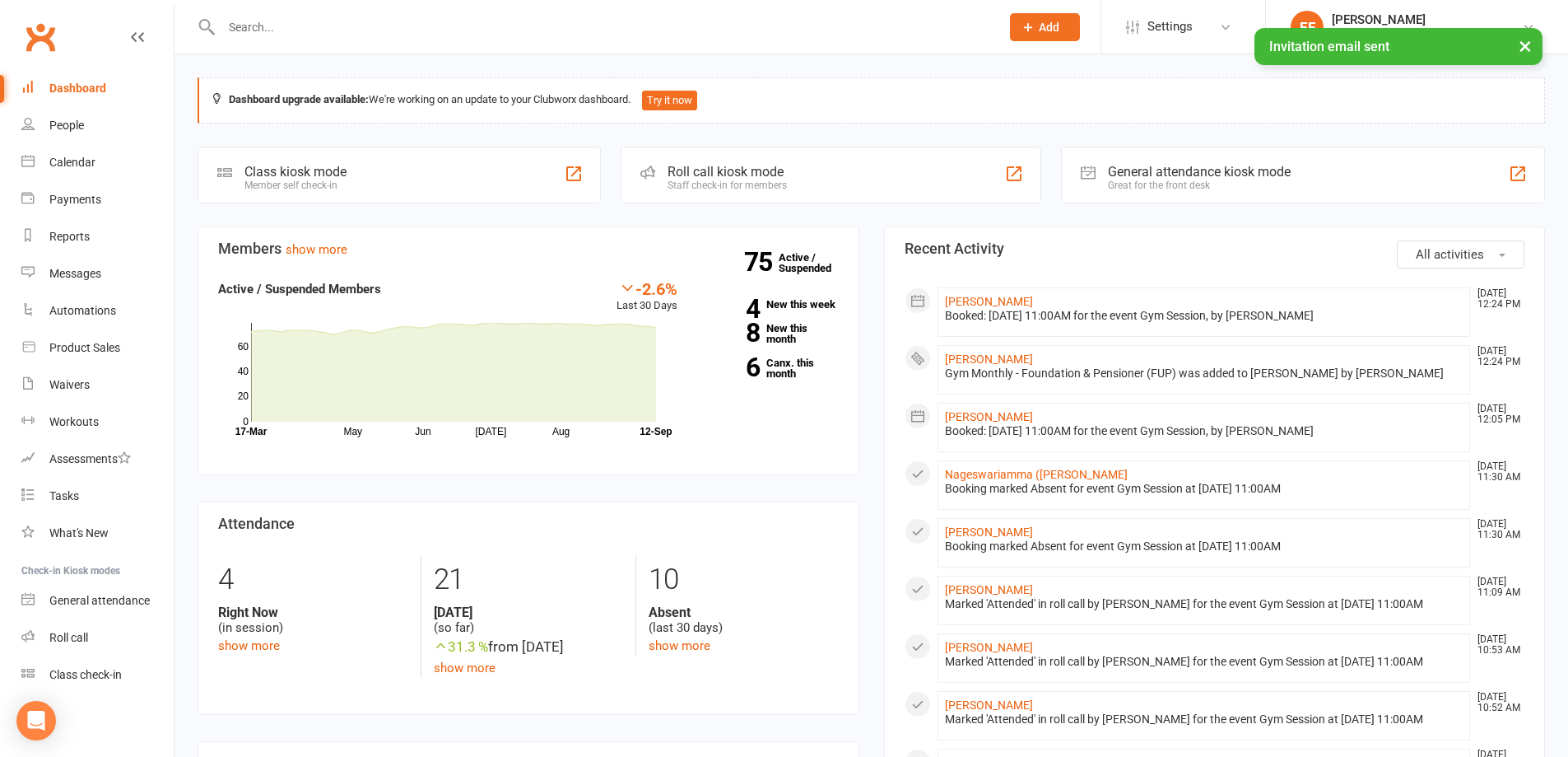
click at [1519, 54] on button "×" at bounding box center [1525, 45] width 30 height 35
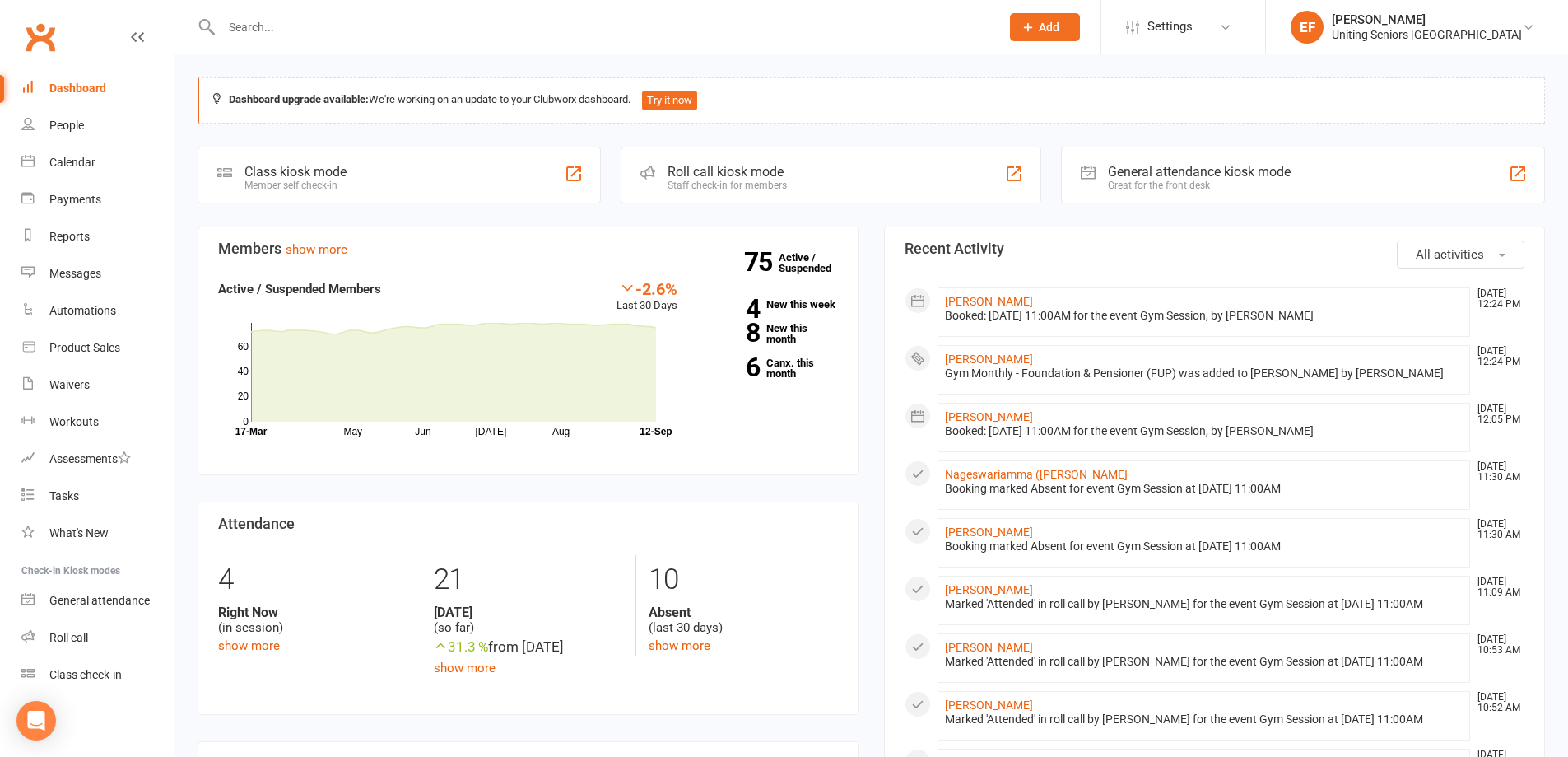
click at [280, 24] on input "text" at bounding box center [602, 26] width 772 height 23
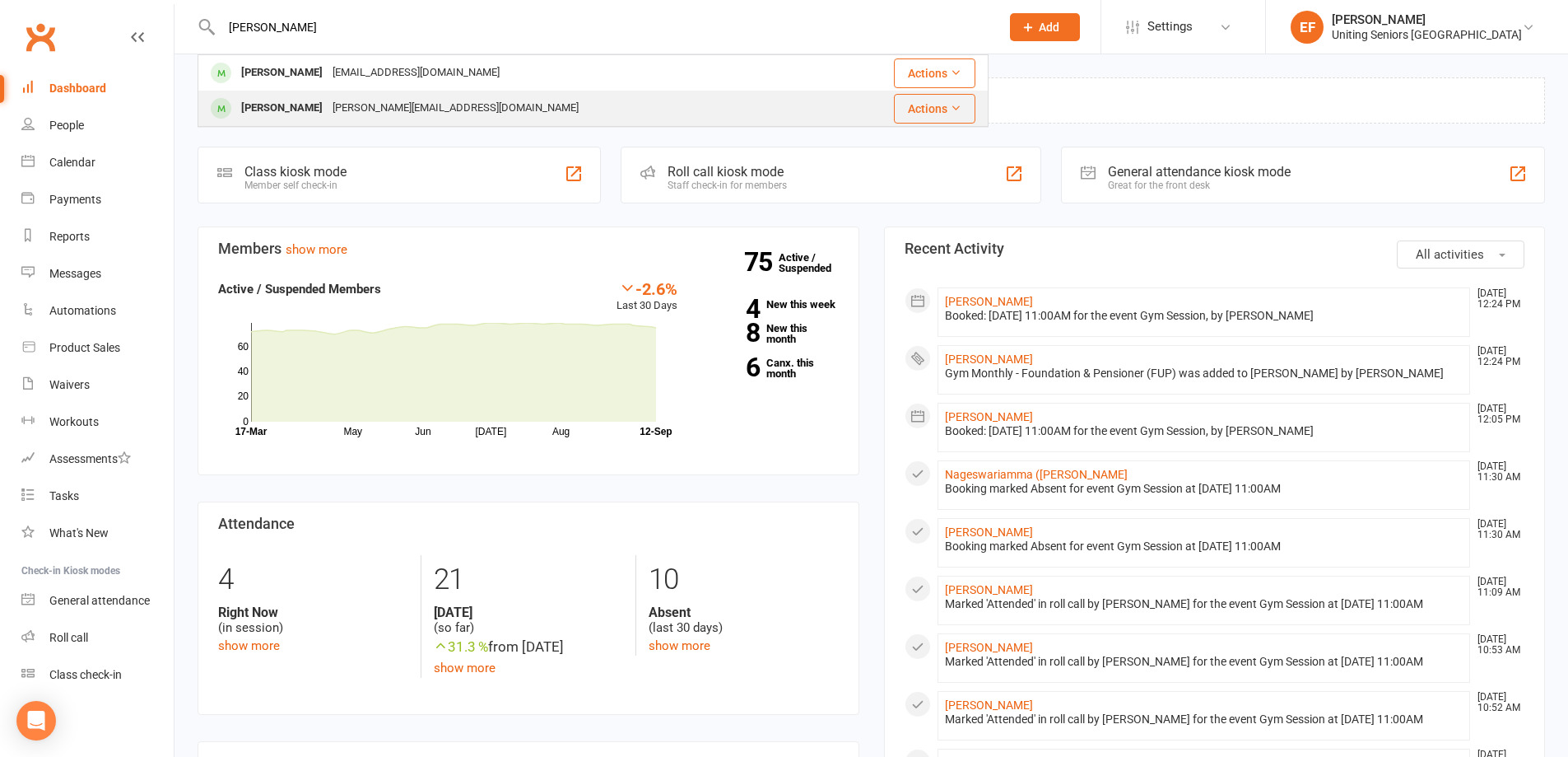
type input "[PERSON_NAME]"
drag, startPoint x: 308, startPoint y: 103, endPoint x: 352, endPoint y: 126, distance: 49.6
click at [308, 104] on div "[PERSON_NAME]" at bounding box center [282, 108] width 91 height 24
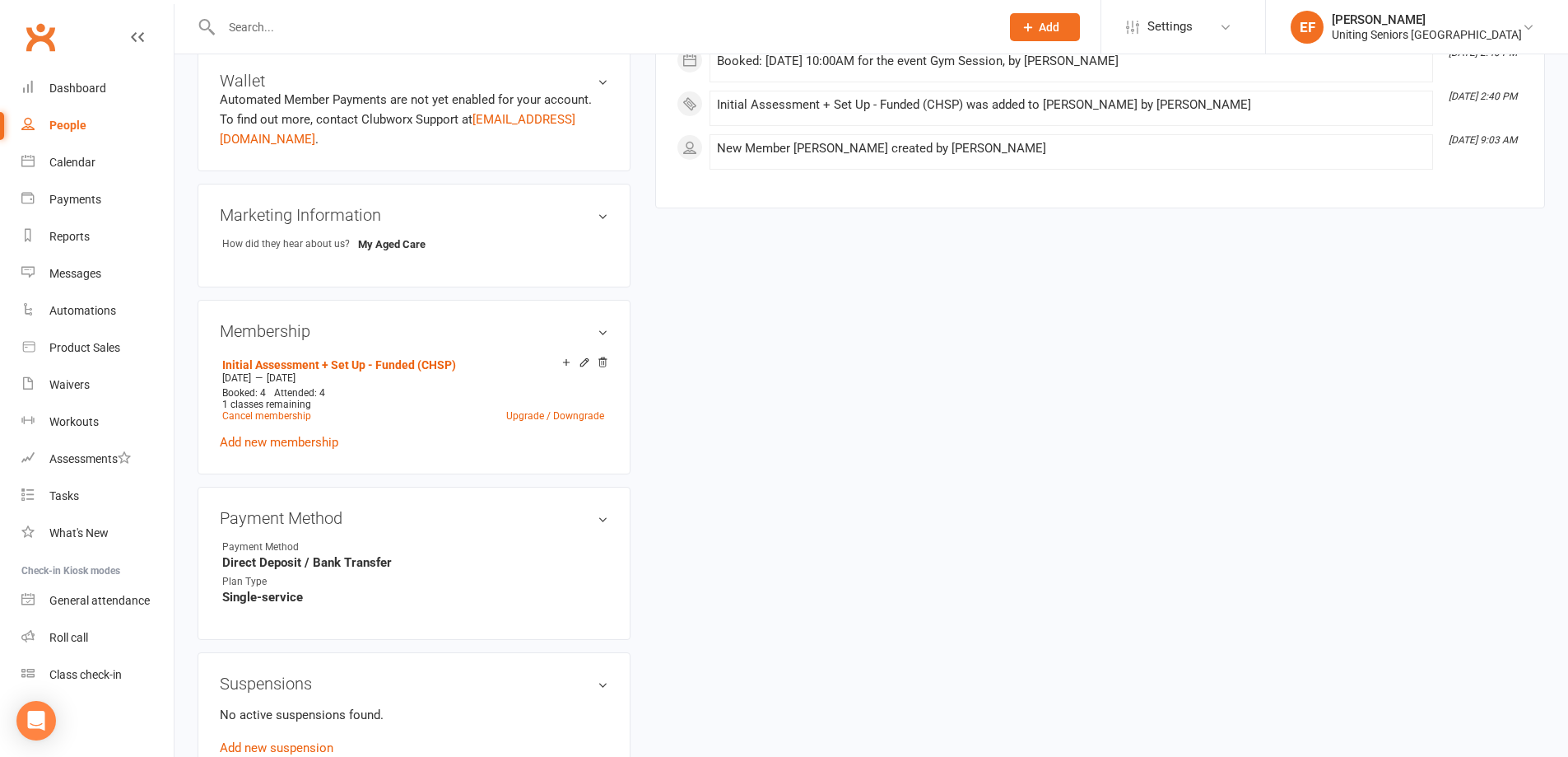
scroll to position [741, 0]
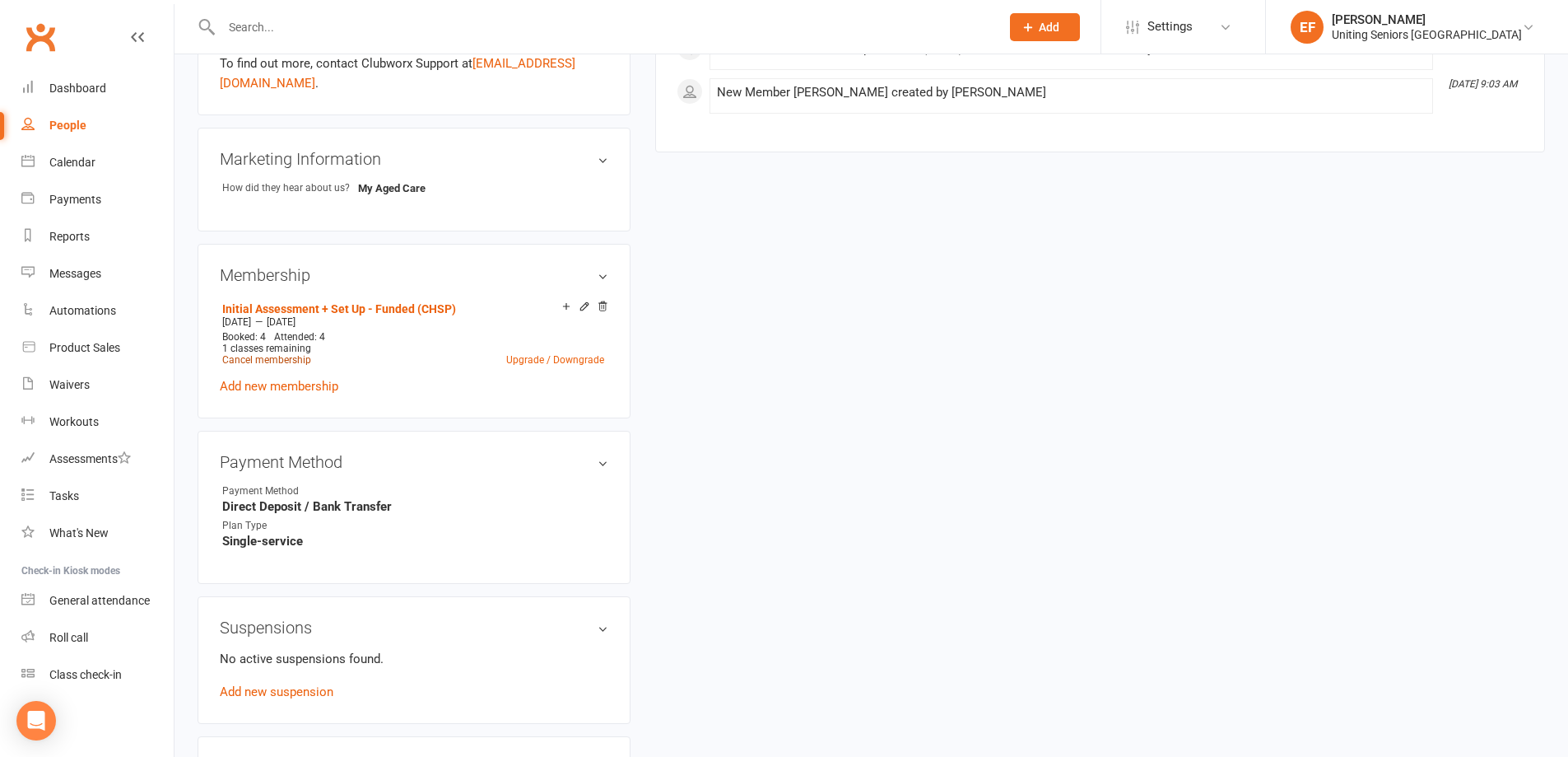
click at [273, 354] on link "Cancel membership" at bounding box center [266, 359] width 89 height 12
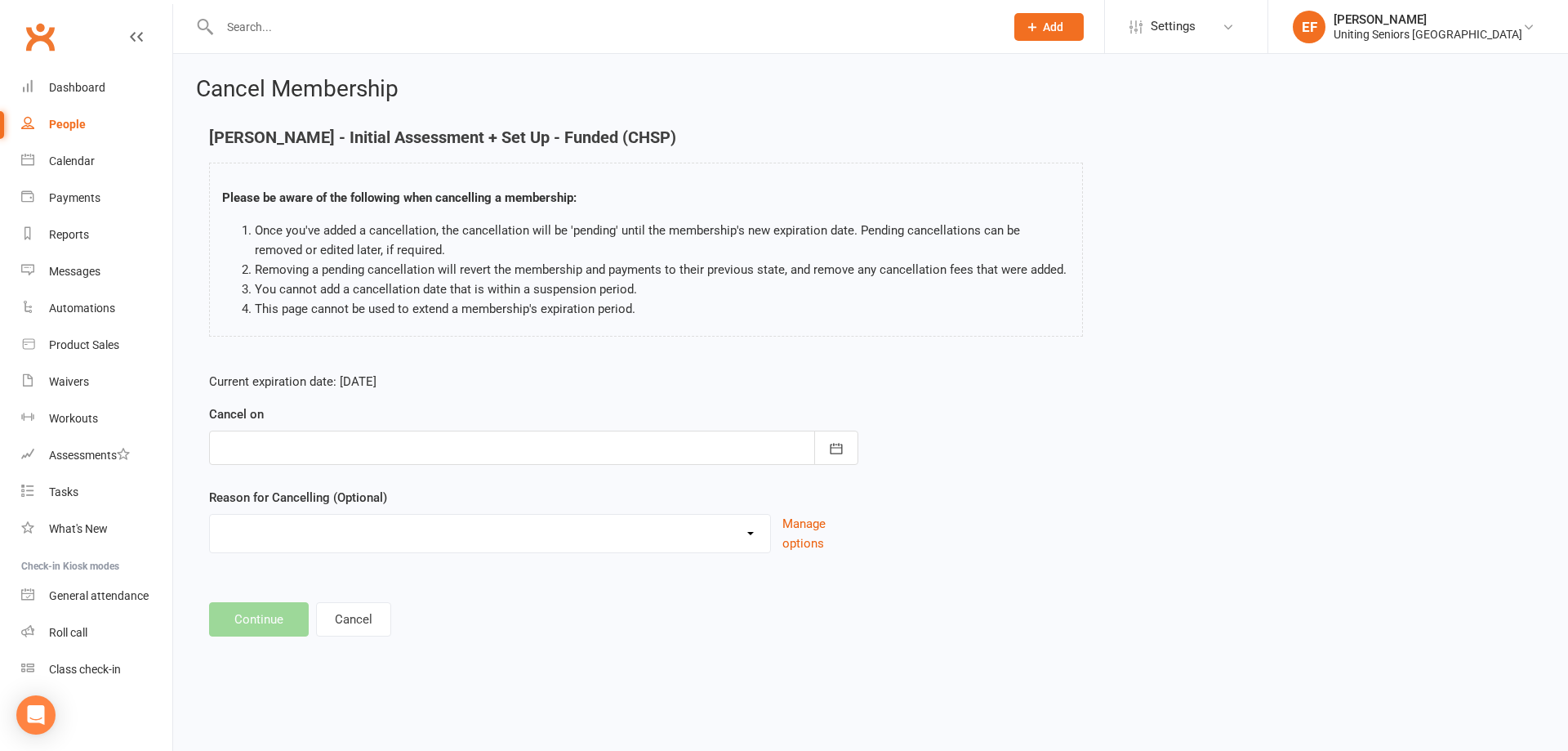
click at [420, 440] on div at bounding box center [533, 447] width 649 height 34
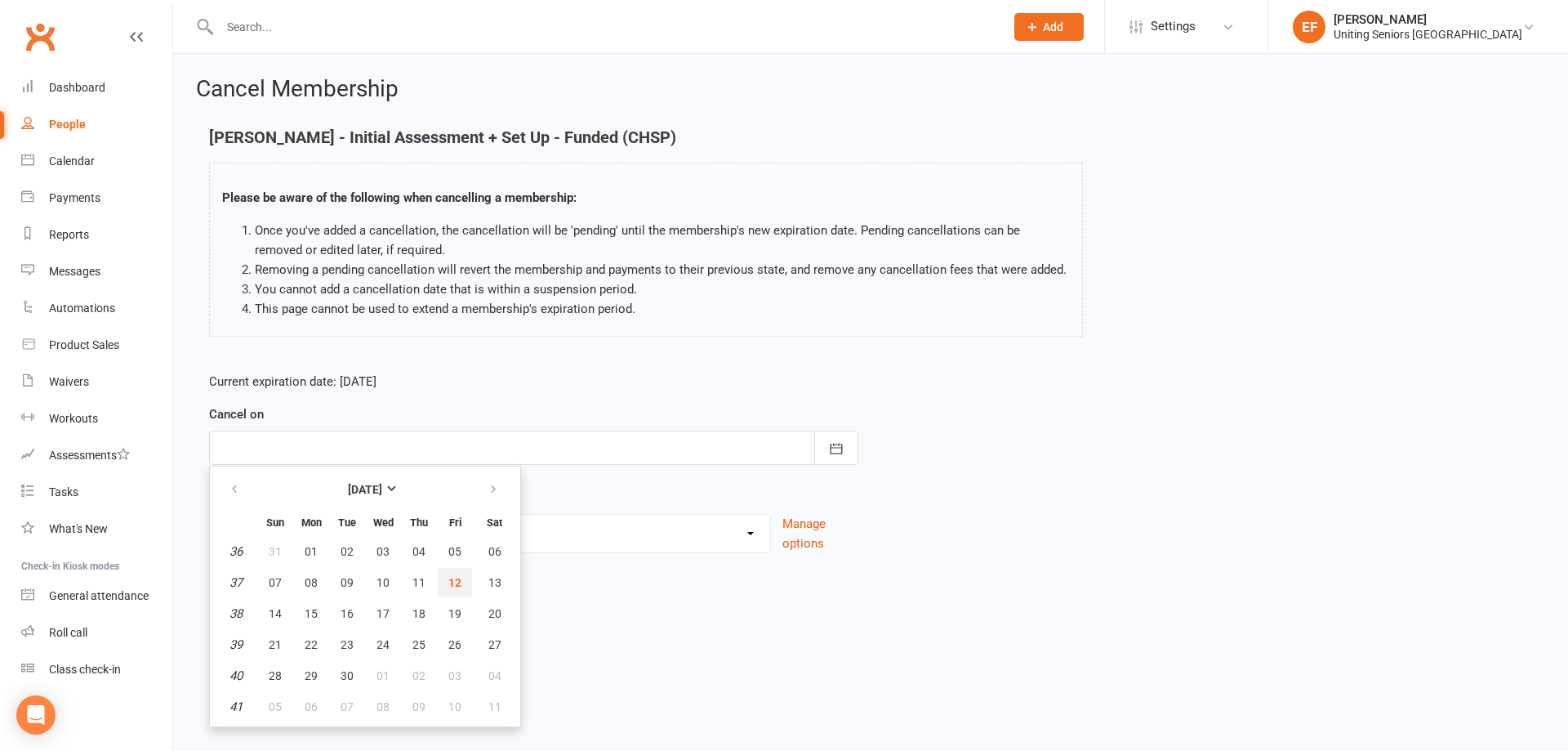
click at [462, 573] on button "12" at bounding box center [454, 582] width 34 height 30
type input "[DATE]"
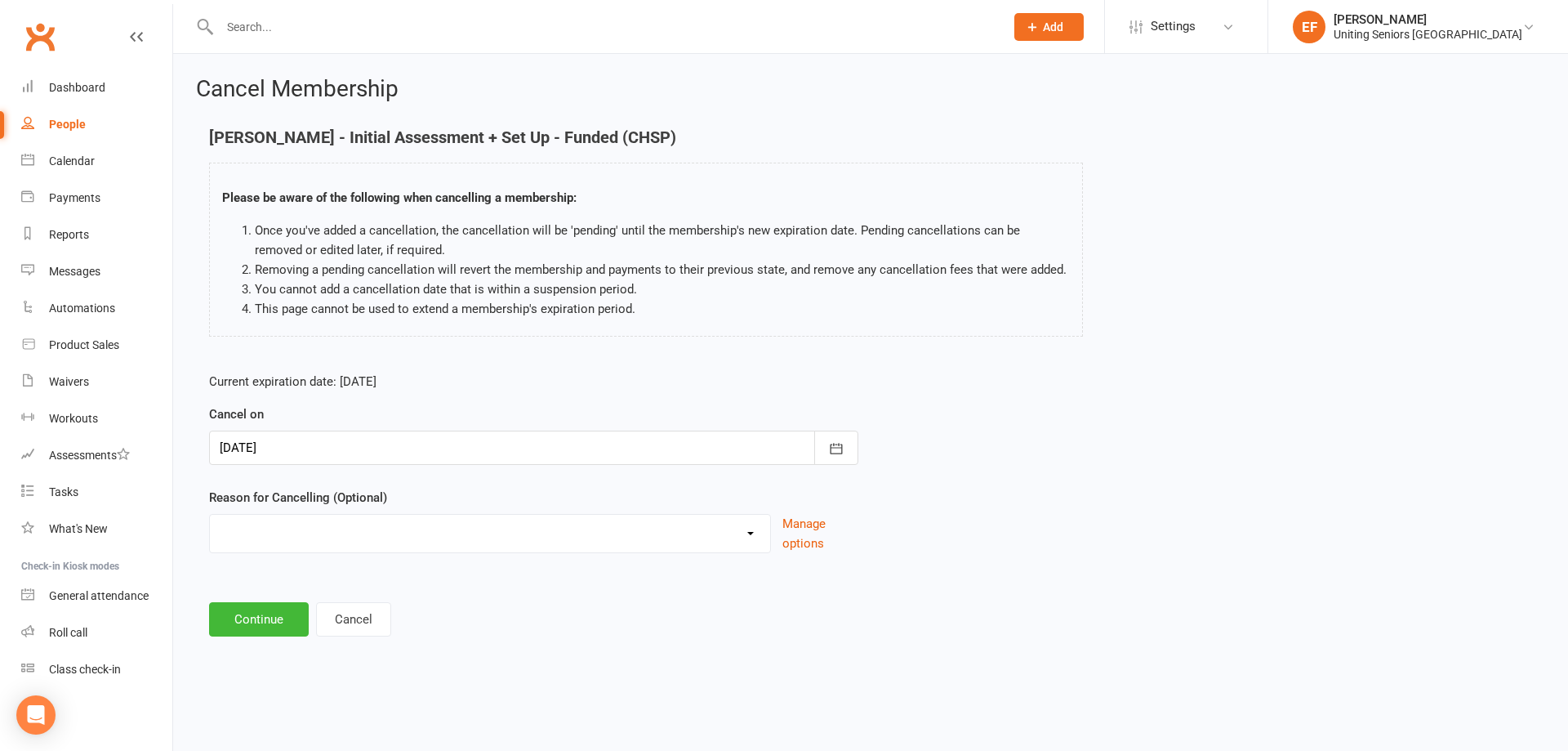
click at [488, 527] on select "Health Holiday Injury Other reason" at bounding box center [490, 531] width 560 height 32
select select "3"
click at [210, 534] on select "Health Holiday Injury Other reason" at bounding box center [490, 531] width 560 height 32
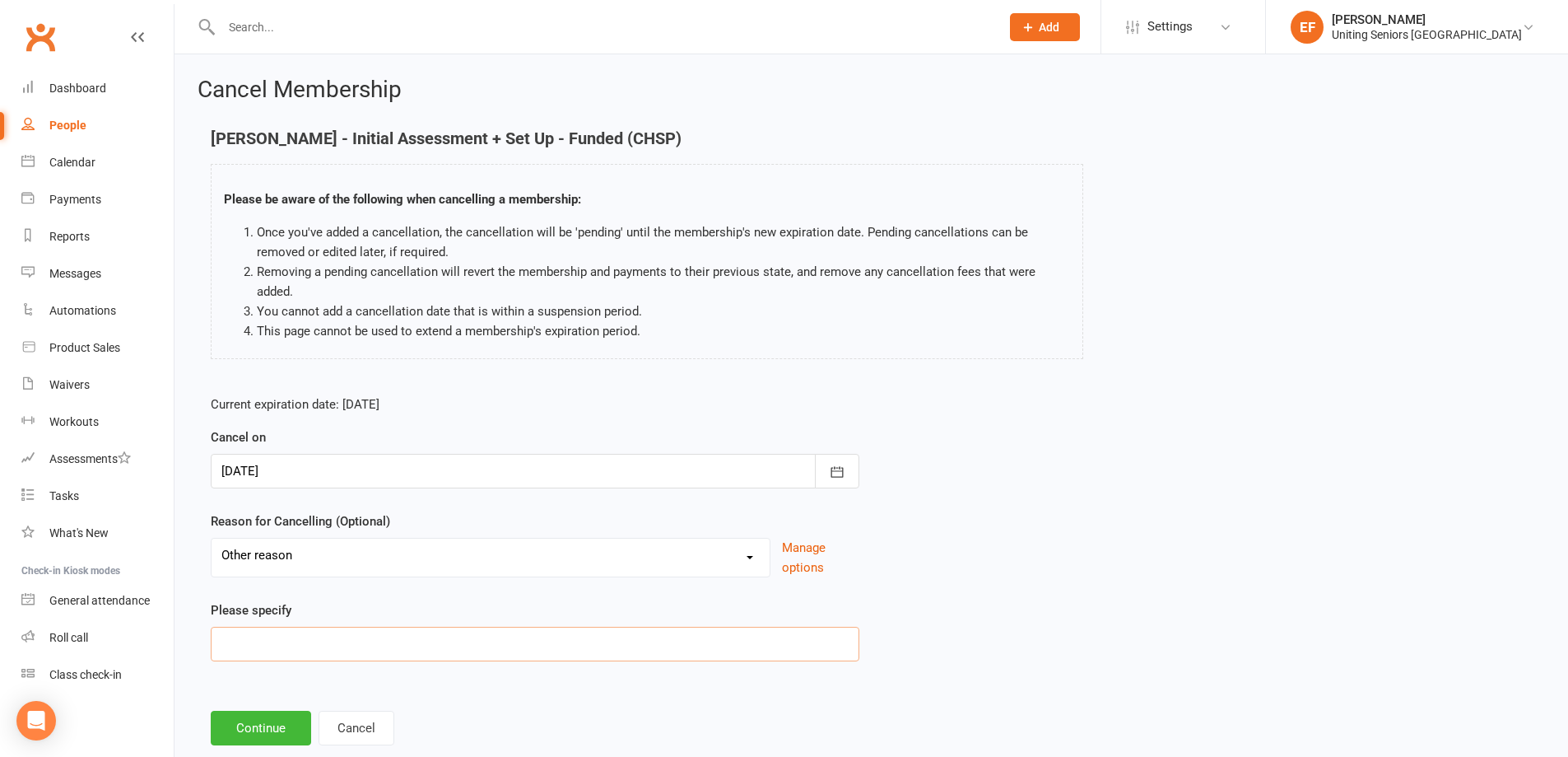
click at [268, 640] on input at bounding box center [535, 644] width 648 height 34
type input "End of HASP"
click at [275, 713] on button "Continue" at bounding box center [261, 728] width 100 height 34
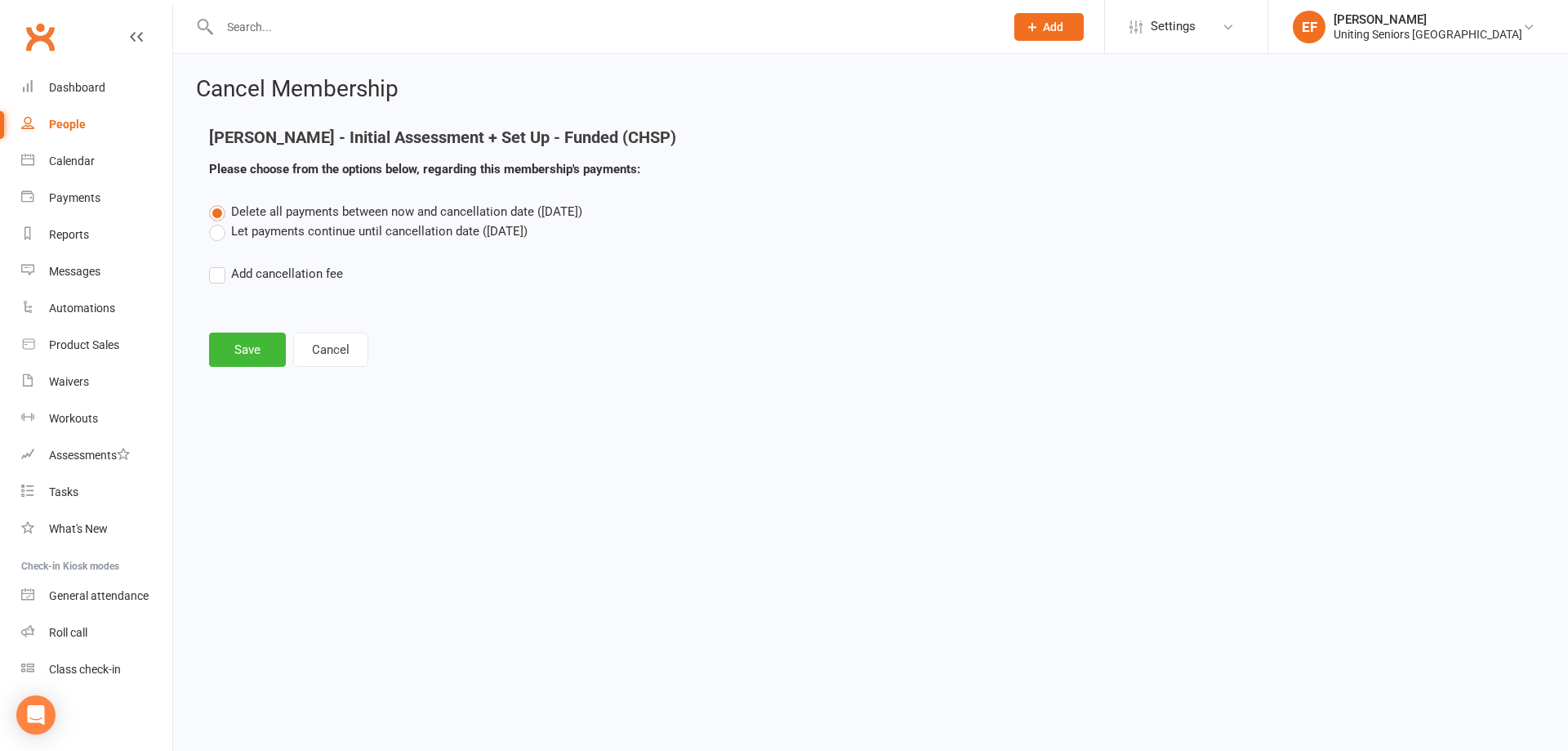
click at [265, 371] on div "Cancel Membership [PERSON_NAME] - Initial Assessment + Set Up - Funded (CHSP) P…" at bounding box center [870, 223] width 1395 height 339
click at [264, 358] on button "Save" at bounding box center [247, 349] width 76 height 34
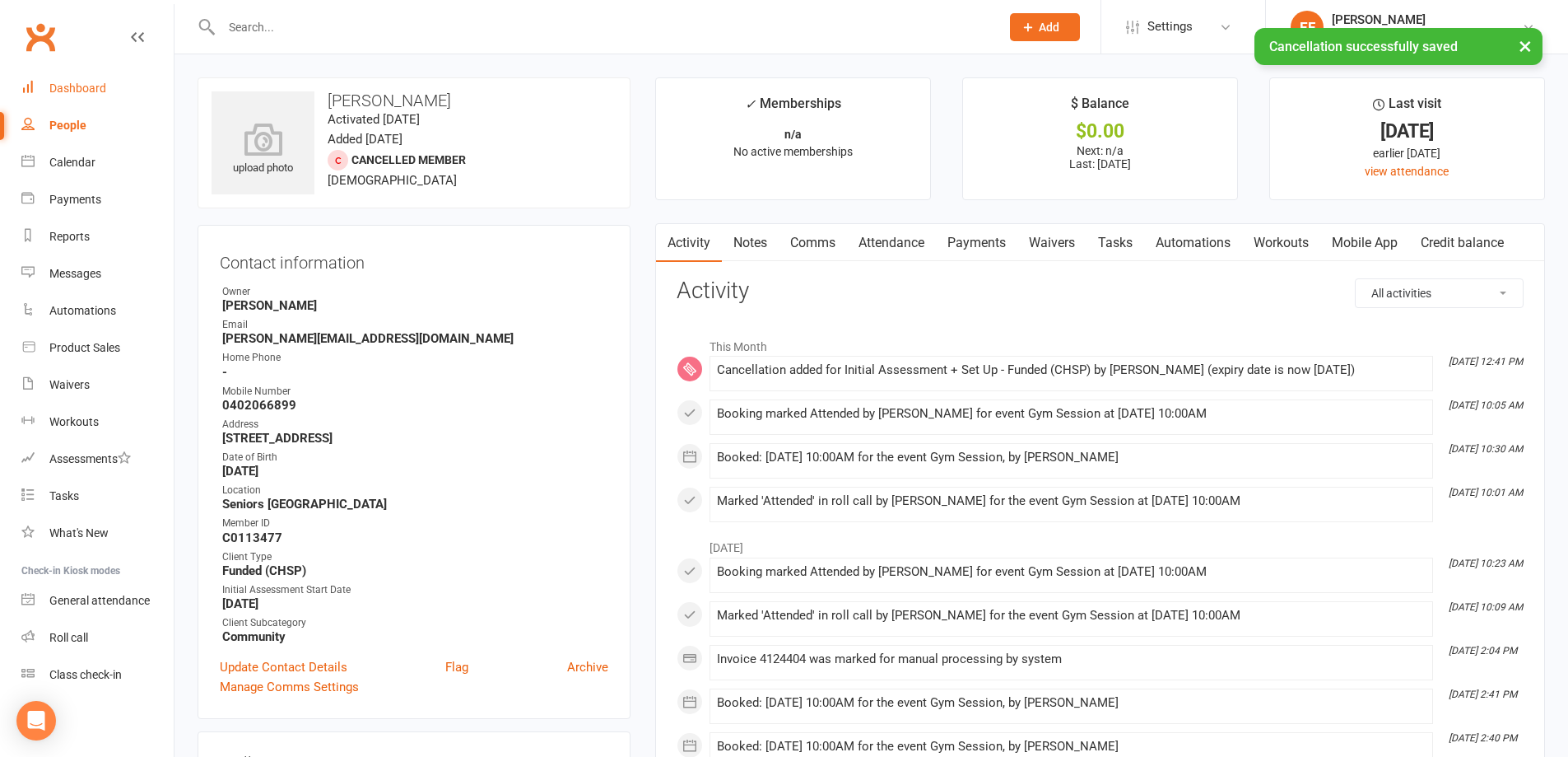
click at [98, 91] on div "Dashboard" at bounding box center [78, 88] width 57 height 14
